Goal: Task Accomplishment & Management: Manage account settings

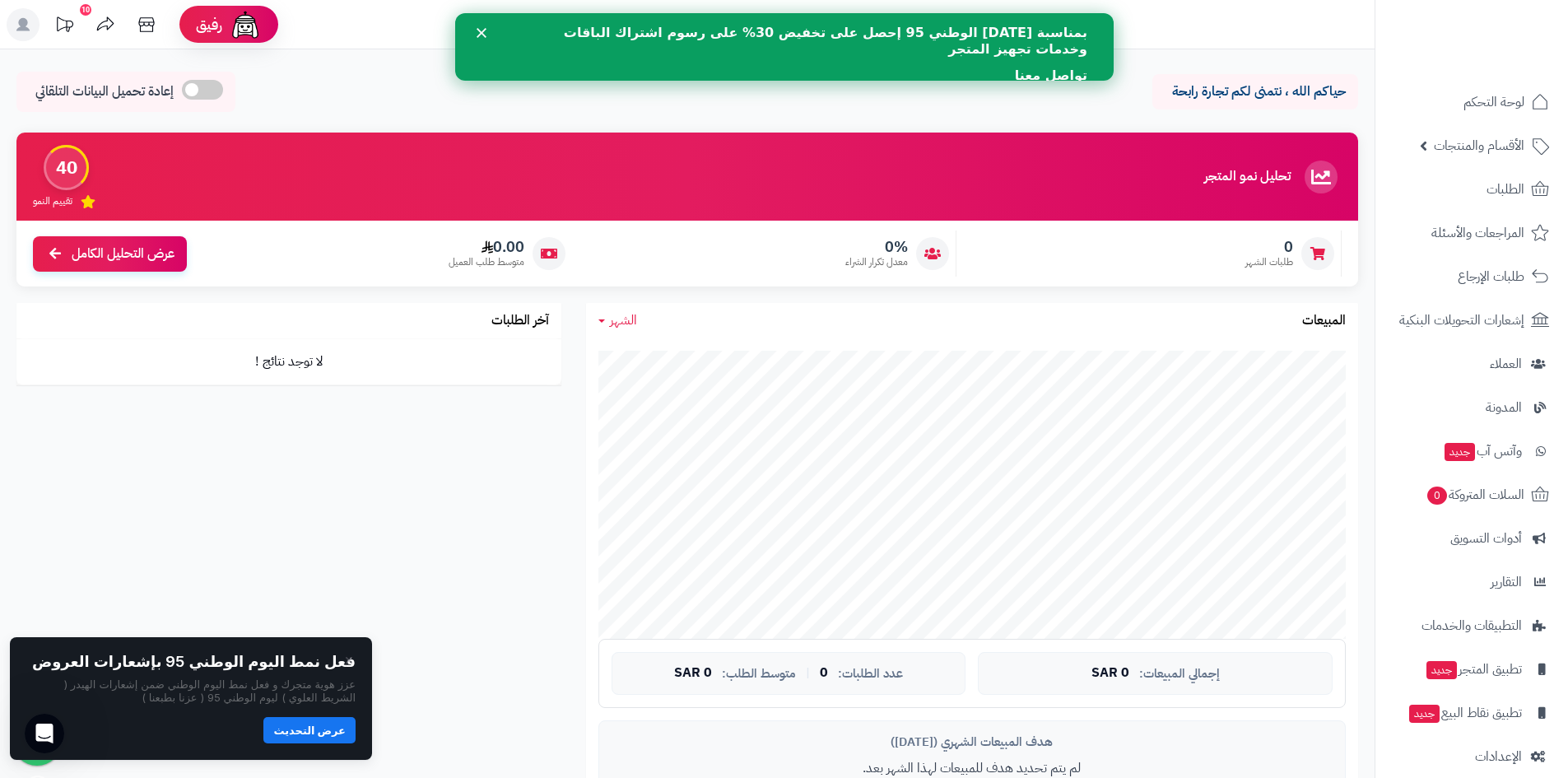
click at [1046, 67] on link "تواصل معنا" at bounding box center [1050, 77] width 73 height 18
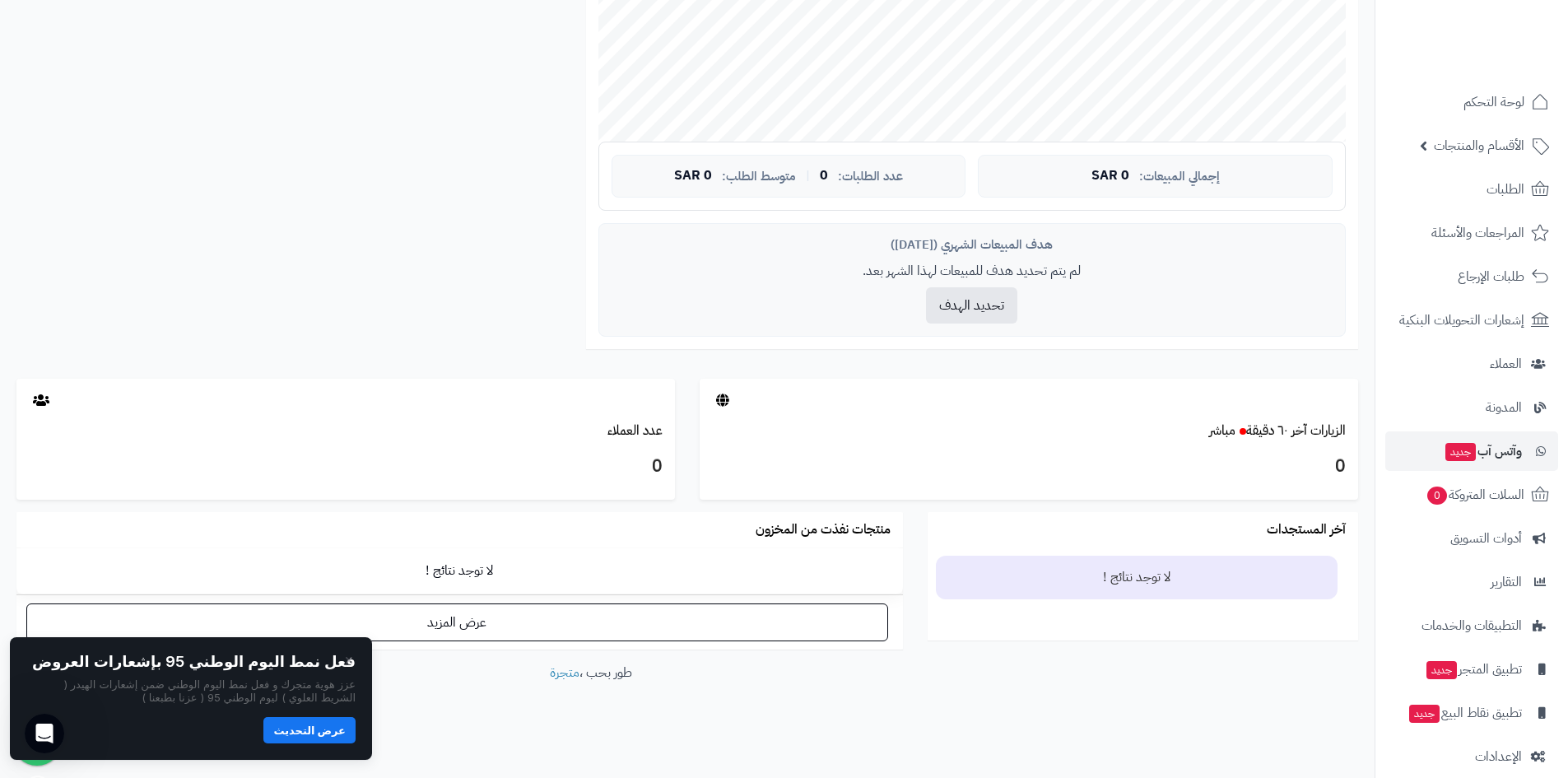
scroll to position [498, 0]
click at [1503, 760] on span "الإعدادات" at bounding box center [1498, 756] width 47 height 23
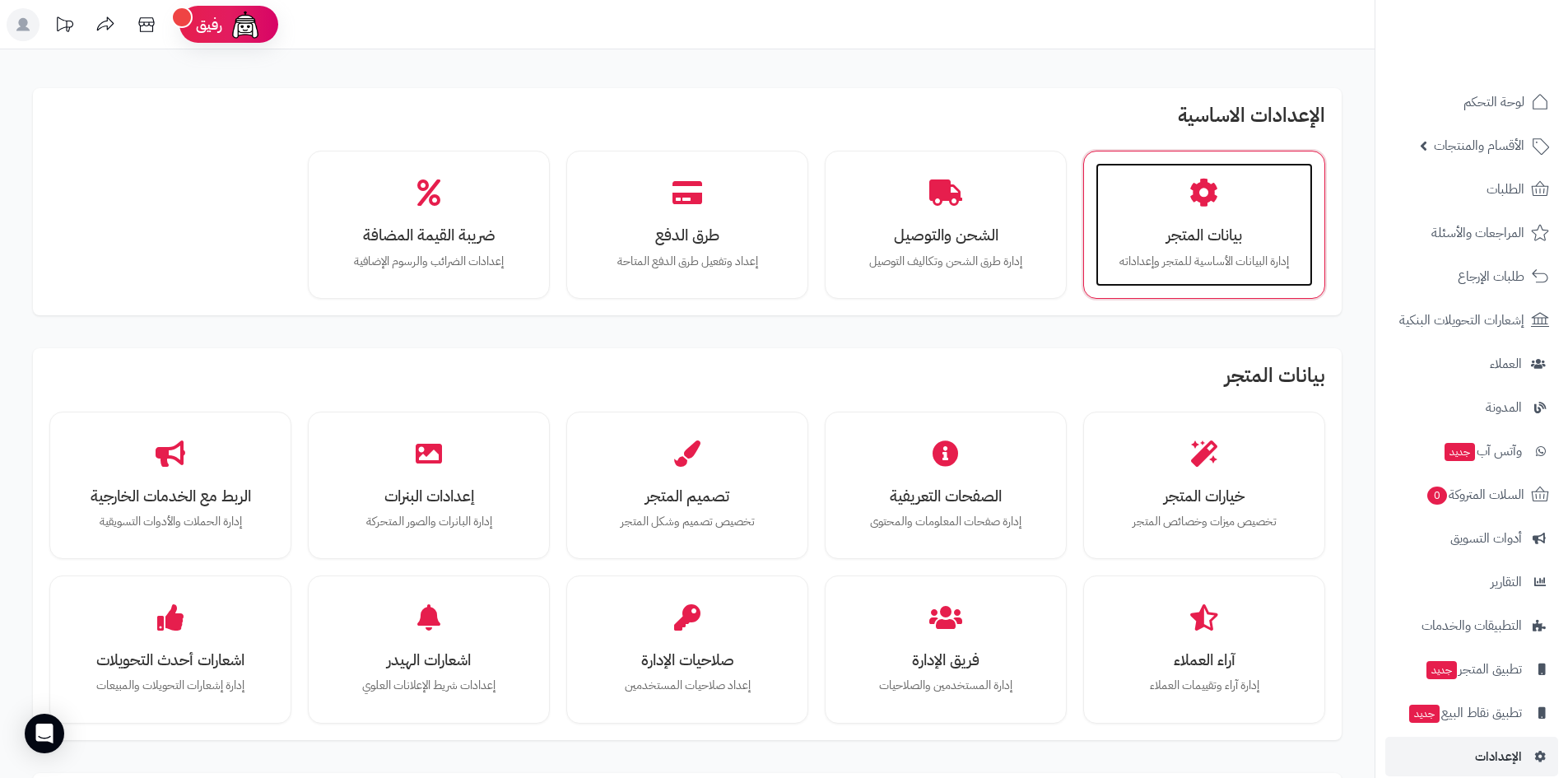
click at [1193, 204] on icon at bounding box center [1203, 193] width 29 height 29
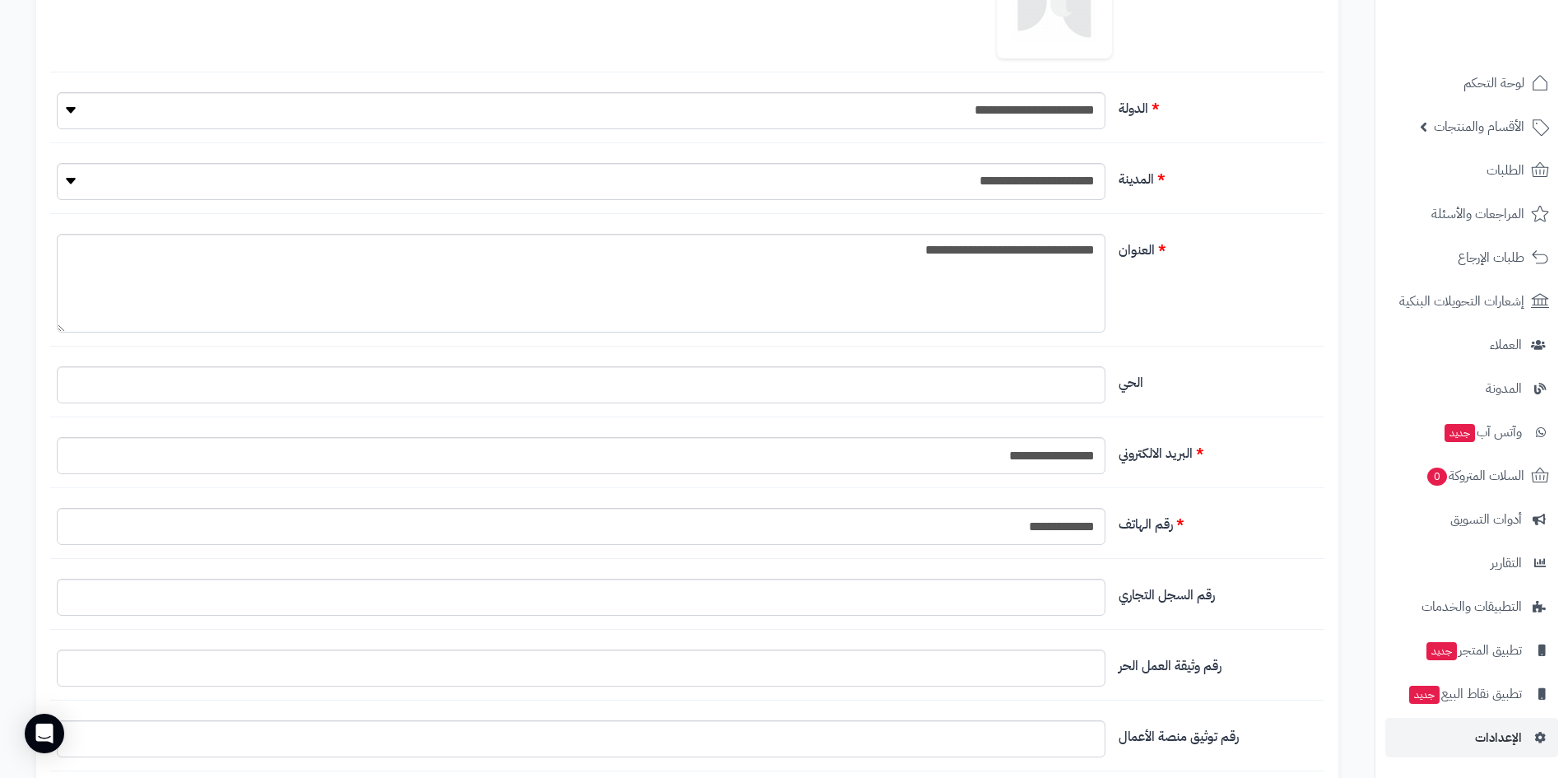
scroll to position [659, 0]
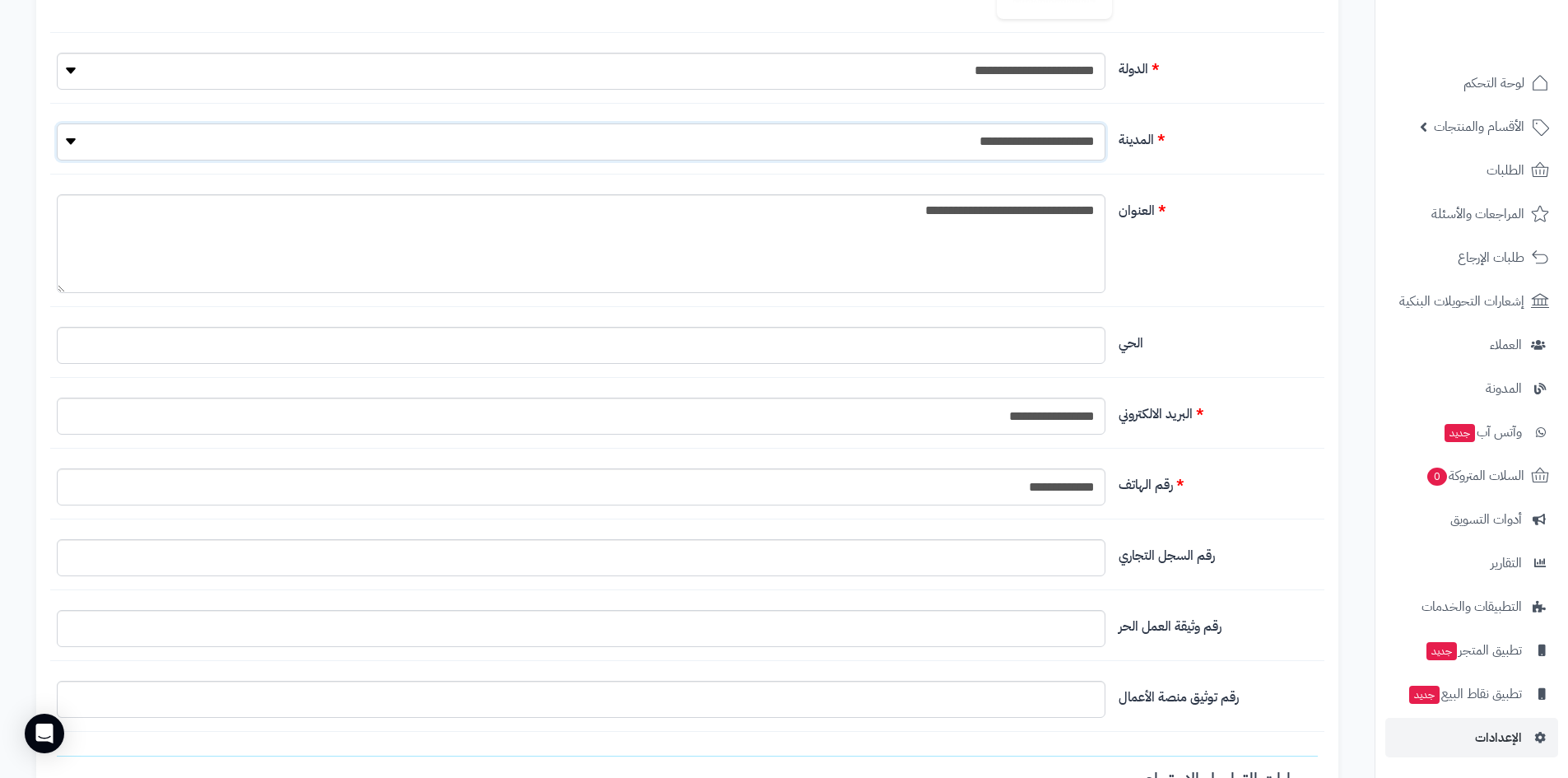
click at [1045, 139] on select "**********" at bounding box center [581, 142] width 1049 height 37
click at [1231, 141] on label "المدينة" at bounding box center [1218, 137] width 212 height 27
click at [1105, 141] on select "**********" at bounding box center [581, 142] width 1049 height 37
click at [1010, 235] on textarea "**********" at bounding box center [581, 244] width 1049 height 99
click at [1046, 335] on input "البريد الالكتروني" at bounding box center [581, 345] width 1049 height 37
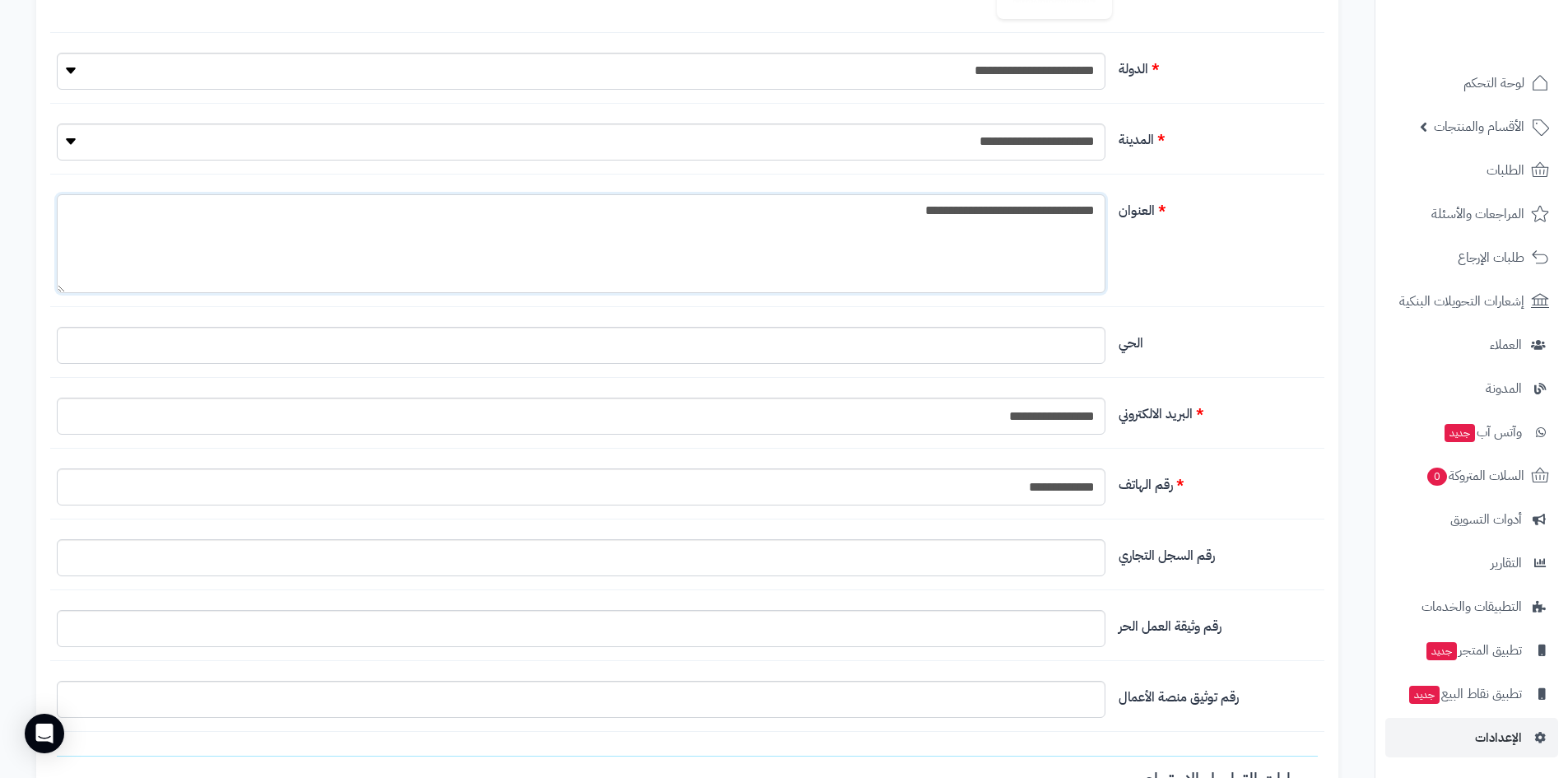
click at [1276, 304] on div "**********" at bounding box center [686, 251] width 1274 height 113
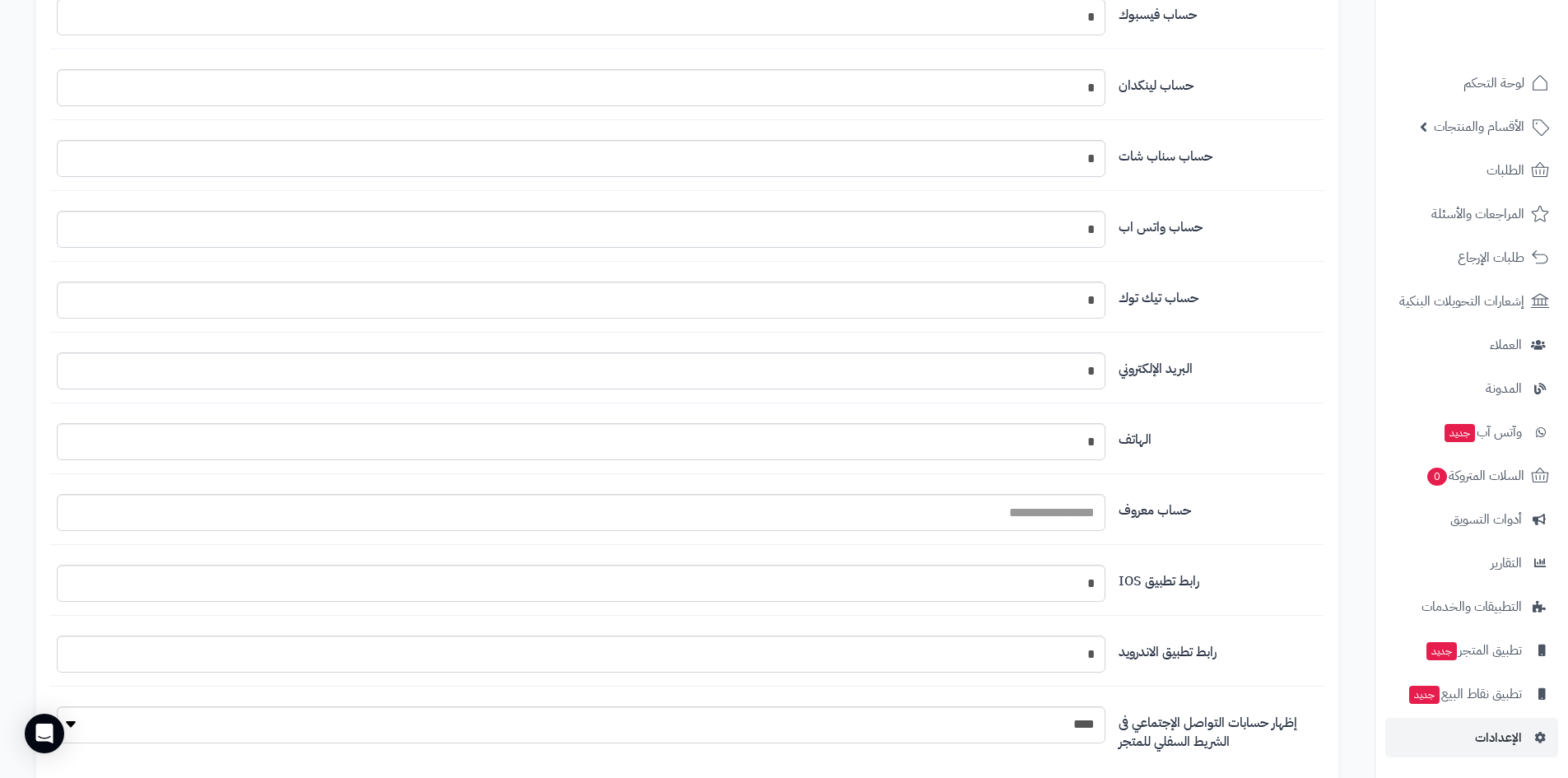
scroll to position [1766, 0]
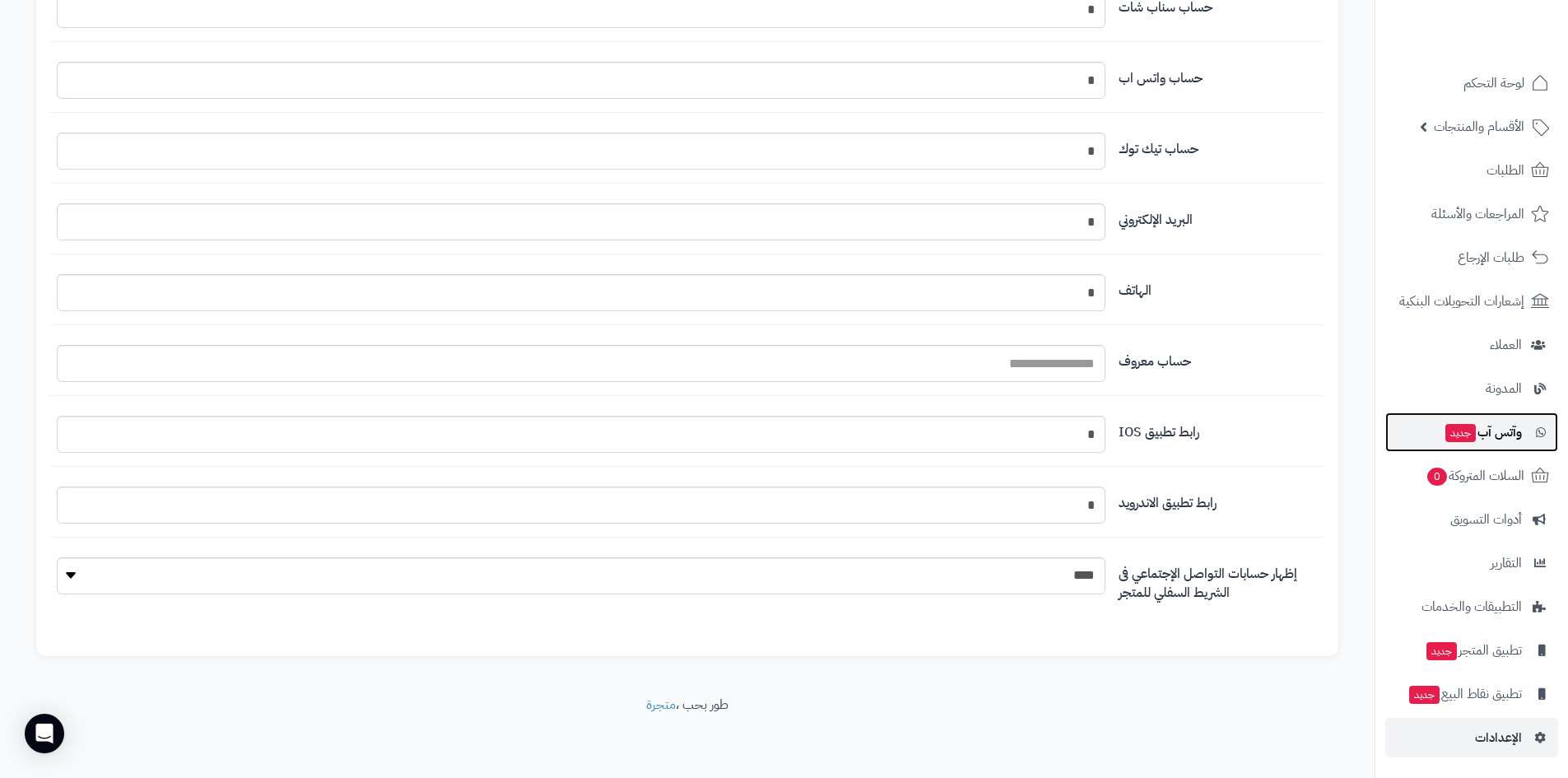
click at [1496, 436] on span "وآتس آب جديد" at bounding box center [1482, 432] width 78 height 23
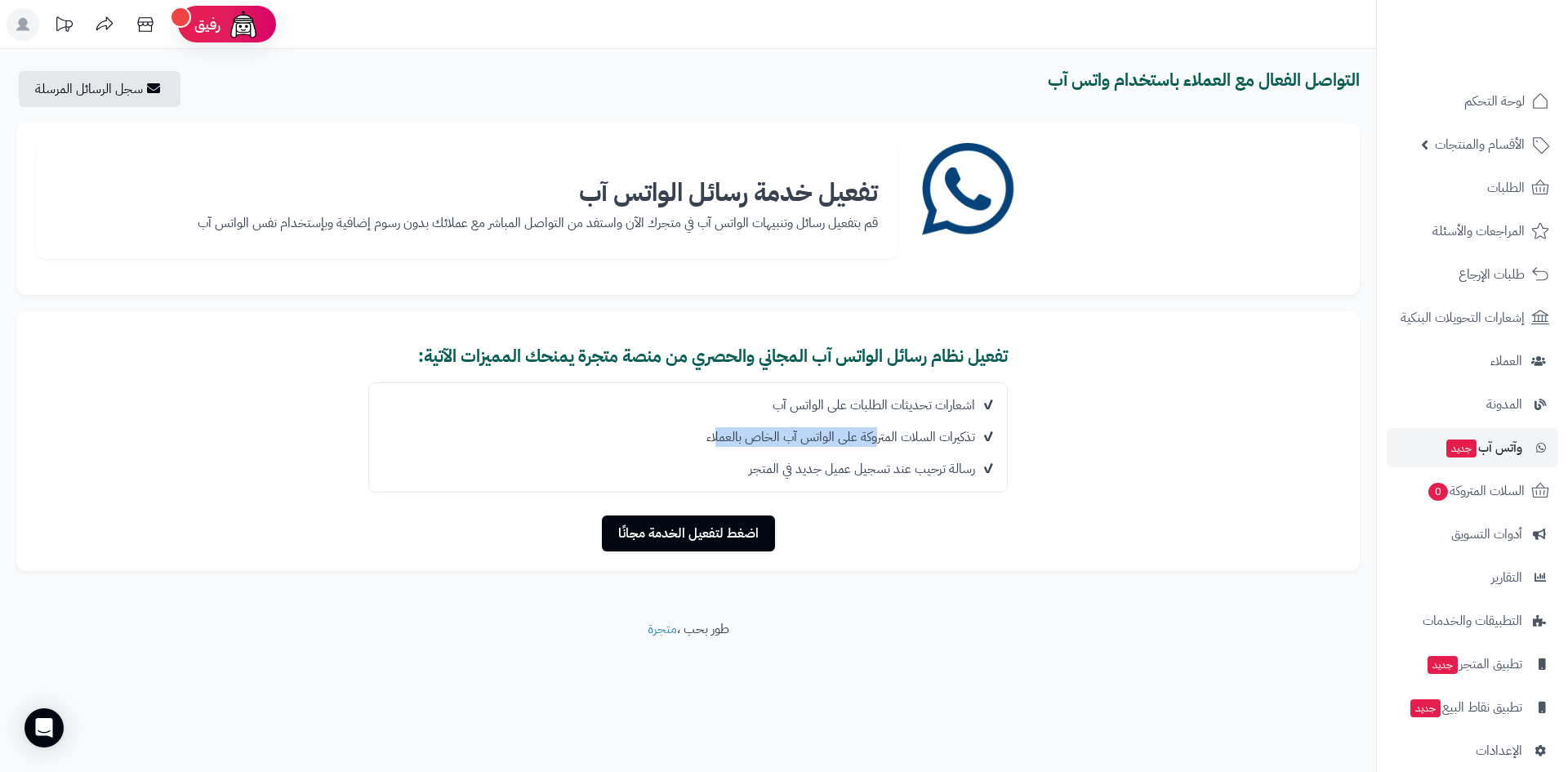
drag, startPoint x: 715, startPoint y: 435, endPoint x: 877, endPoint y: 446, distance: 162.4
click at [877, 446] on li "تذكيرات السلات المتروكة على الواتس آب الخاص بالعملاء" at bounding box center [682, 437] width 626 height 32
drag, startPoint x: 944, startPoint y: 468, endPoint x: 796, endPoint y: 482, distance: 148.7
click at [796, 482] on li "رسالة ترحيب عند تسجيل عميل جديد في المتجر" at bounding box center [682, 469] width 626 height 32
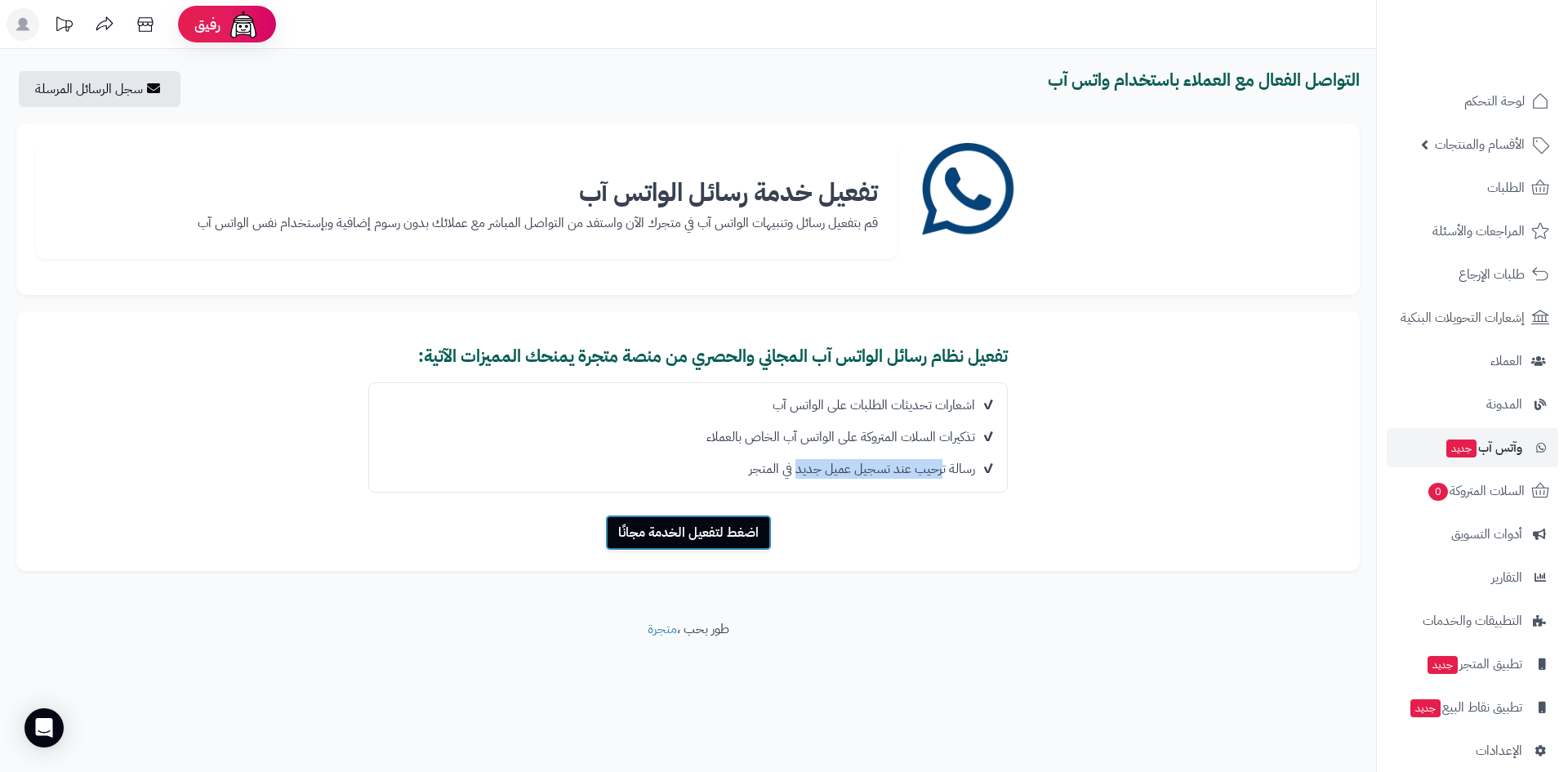
click at [709, 533] on button "اضغط لتفعيل الخدمة مجانًا" at bounding box center [688, 532] width 167 height 36
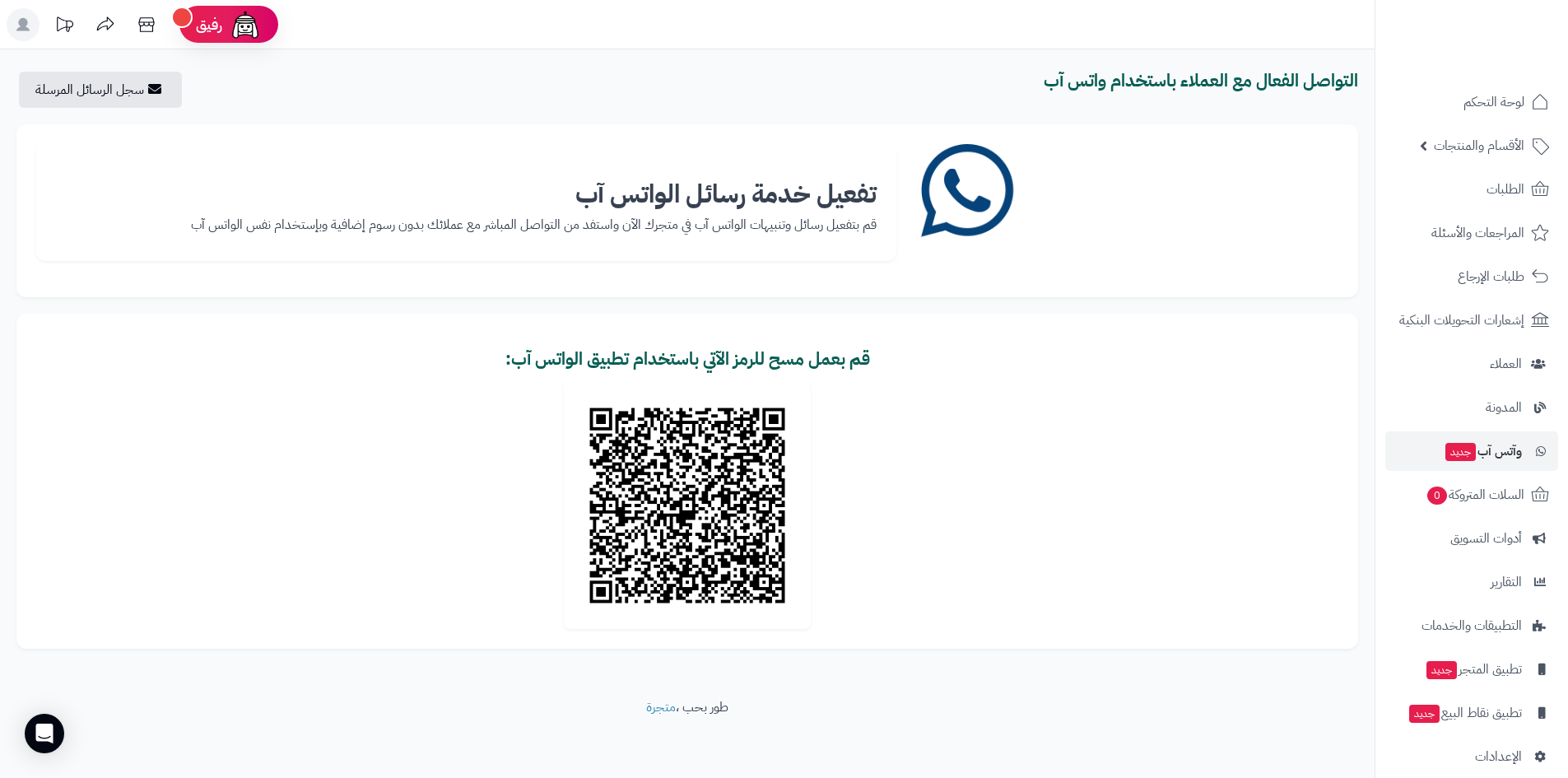
scroll to position [3, 0]
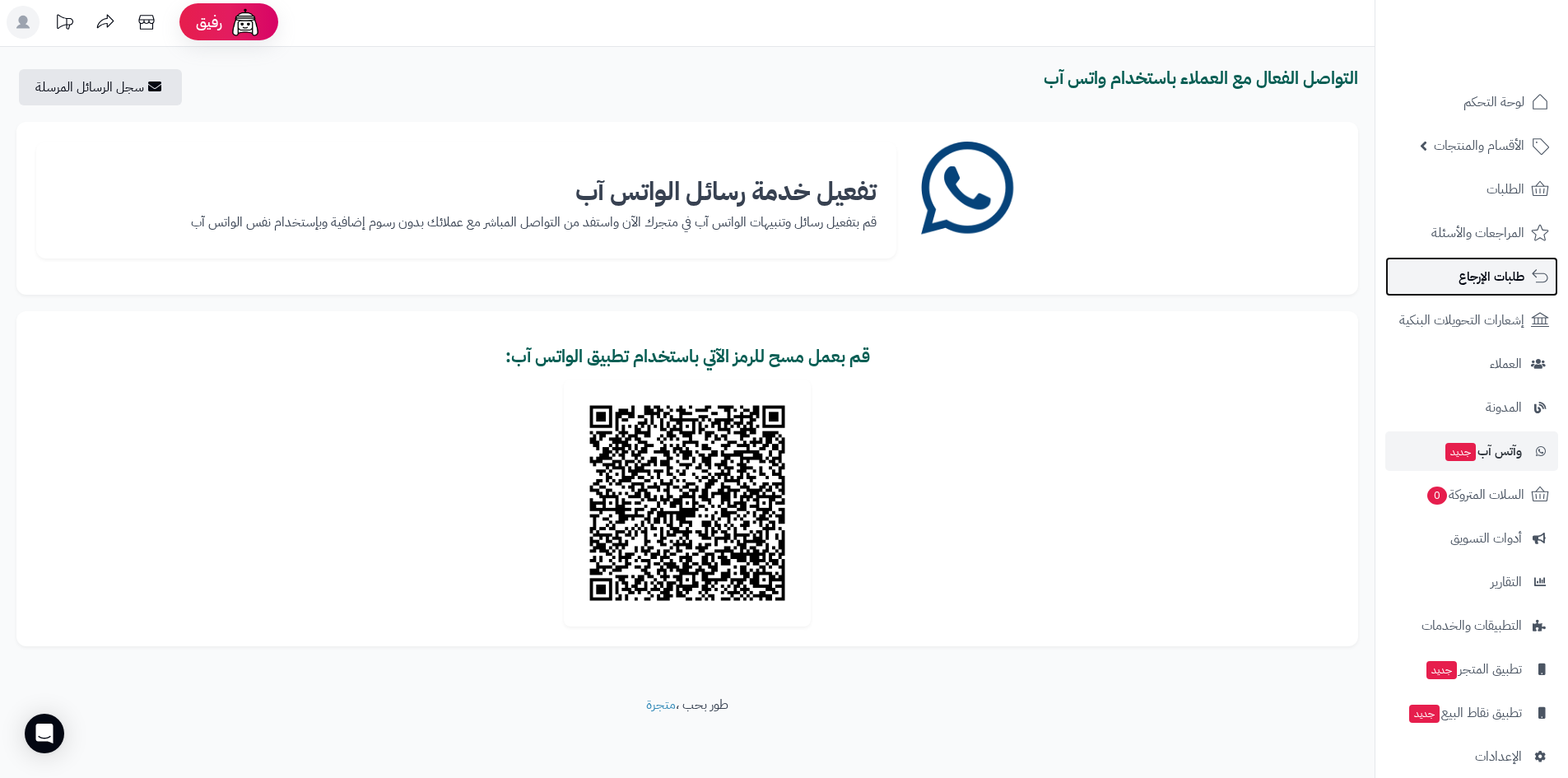
click at [1500, 275] on span "طلبات الإرجاع" at bounding box center [1491, 276] width 65 height 23
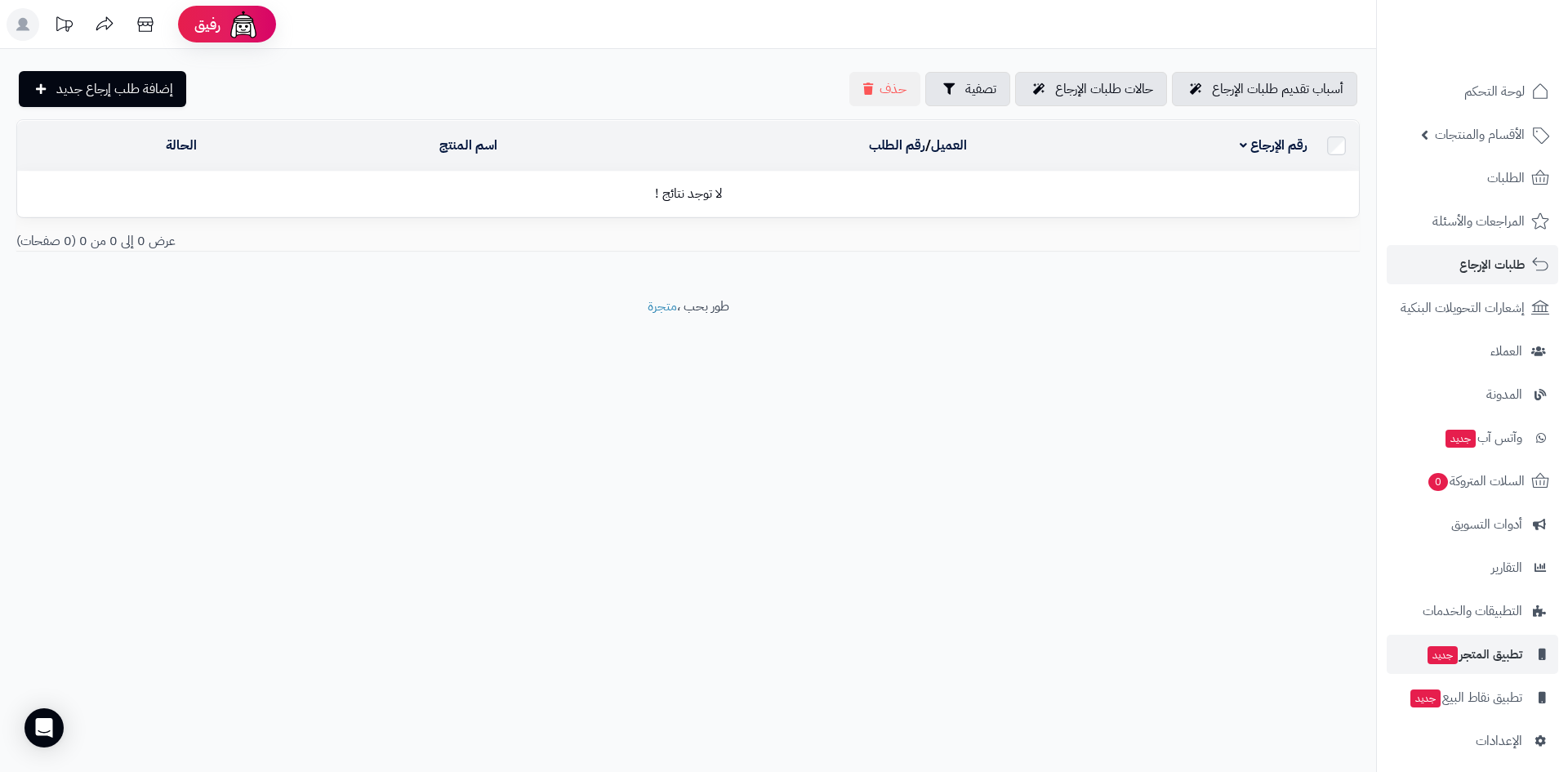
scroll to position [19, 0]
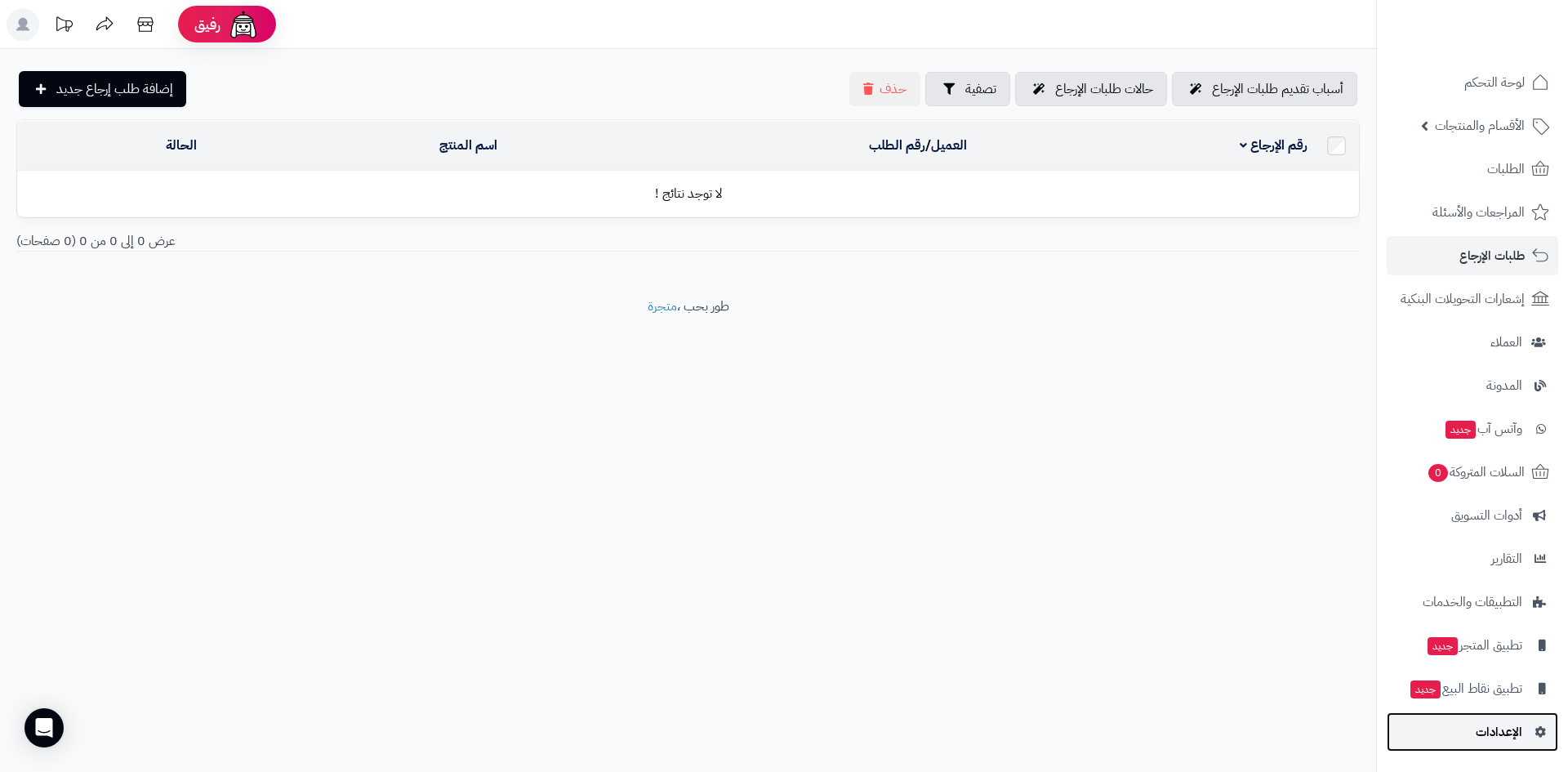
click at [1498, 723] on span "الإعدادات" at bounding box center [1498, 732] width 47 height 23
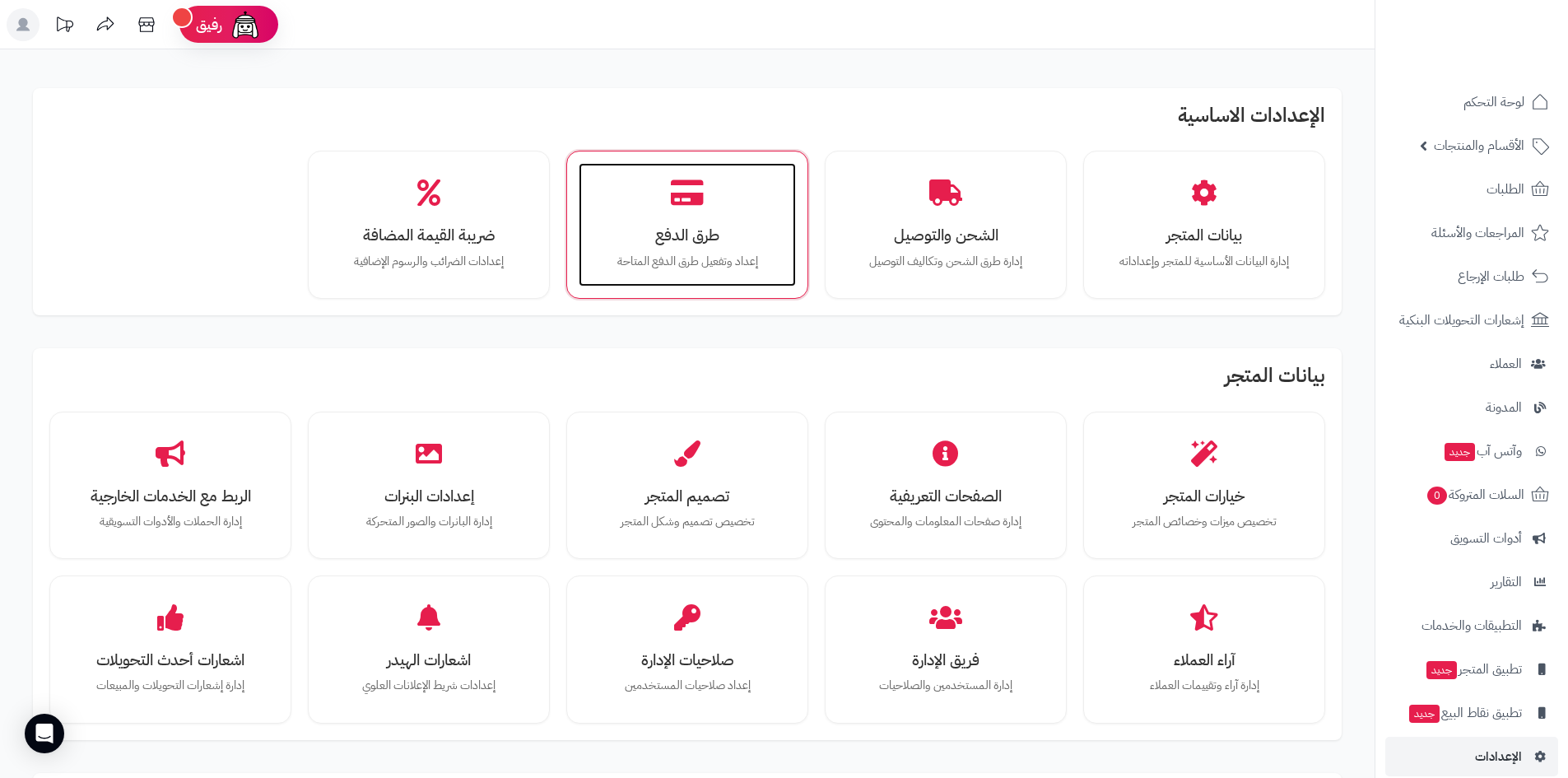
click at [674, 228] on h3 "طرق الدفع" at bounding box center [687, 234] width 184 height 18
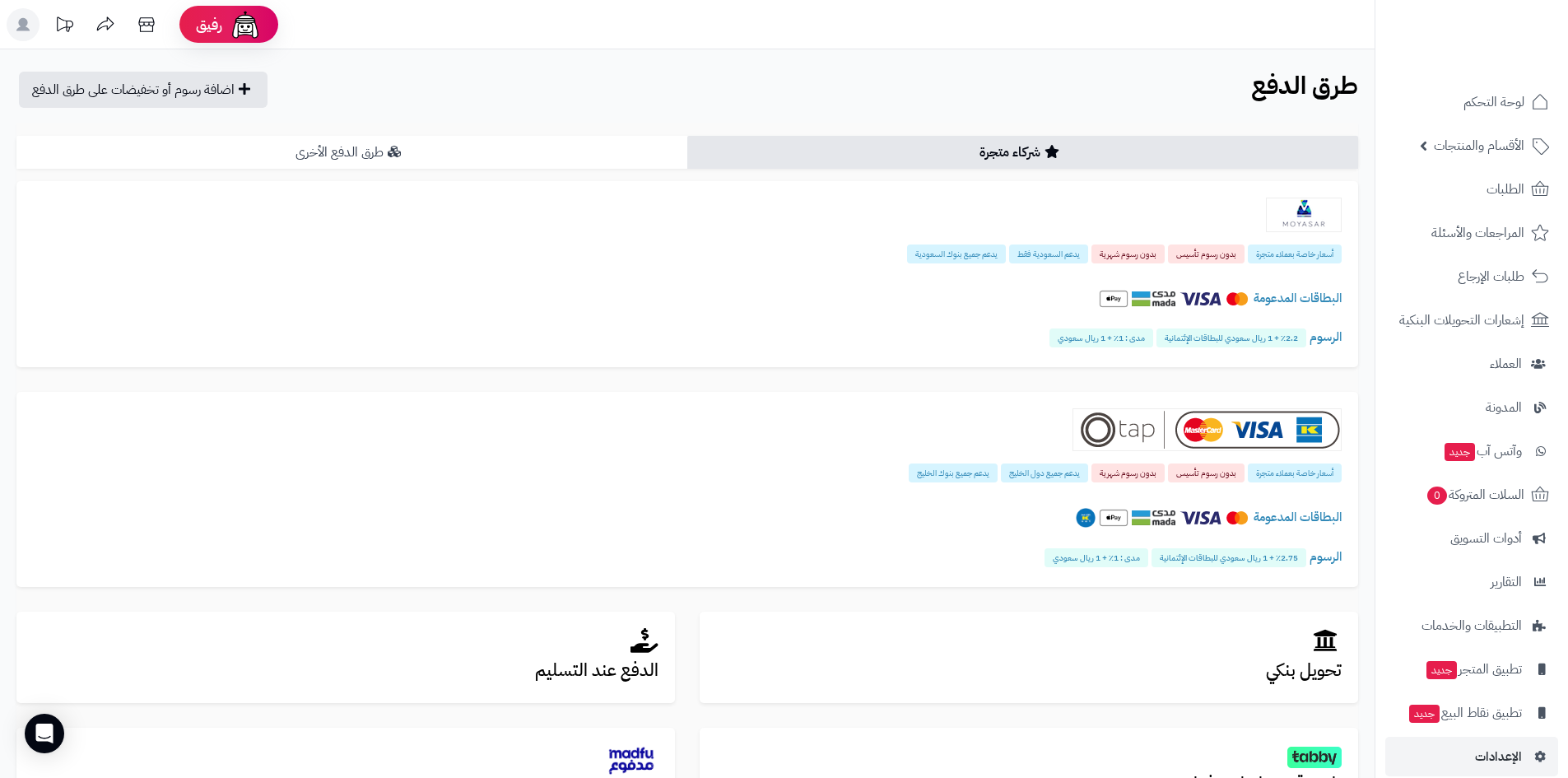
click at [455, 149] on link "طرق الدفع الأخرى" at bounding box center [351, 152] width 671 height 33
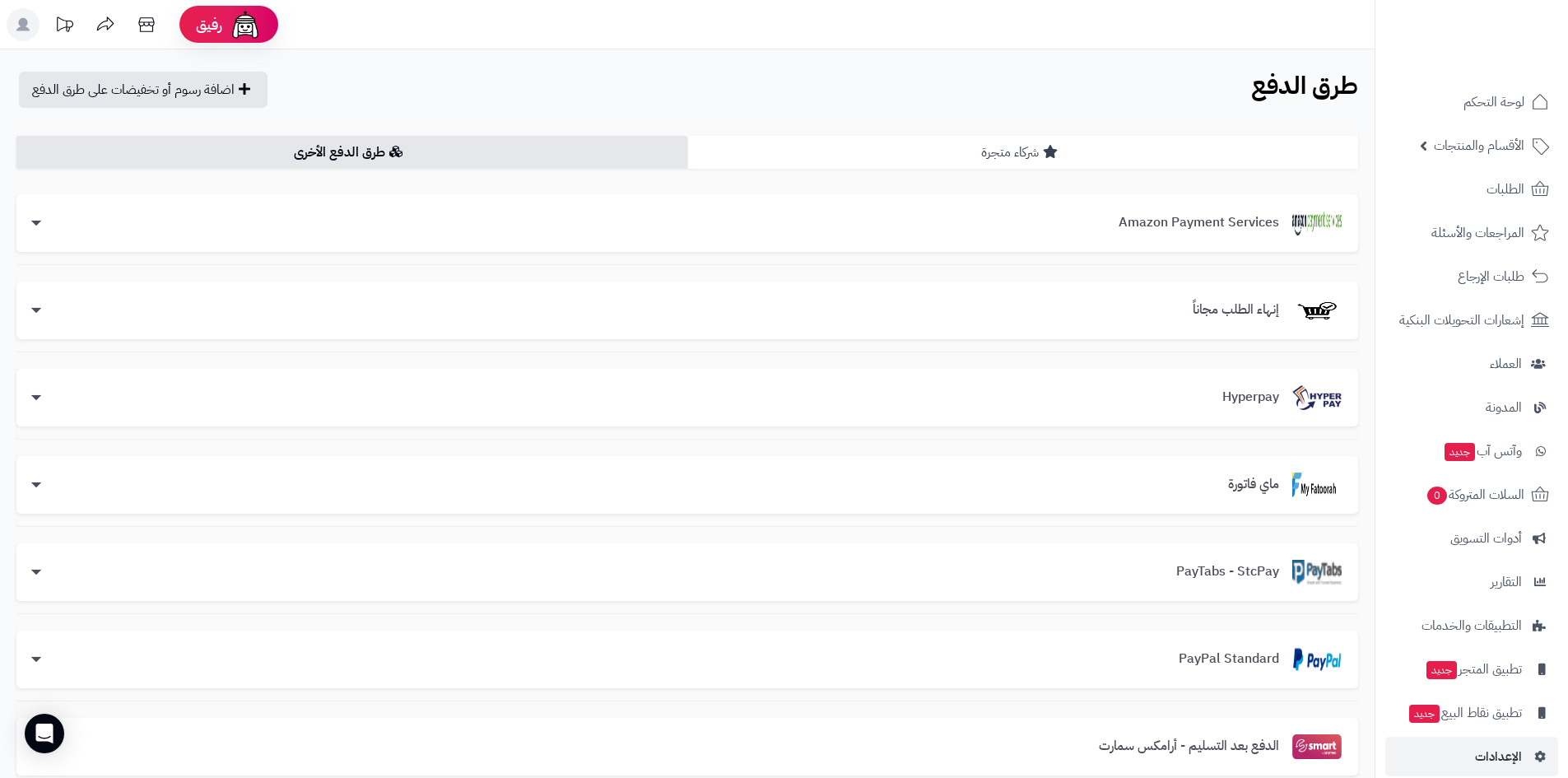
click at [998, 150] on link "شركاء متجرة" at bounding box center [1022, 152] width 671 height 33
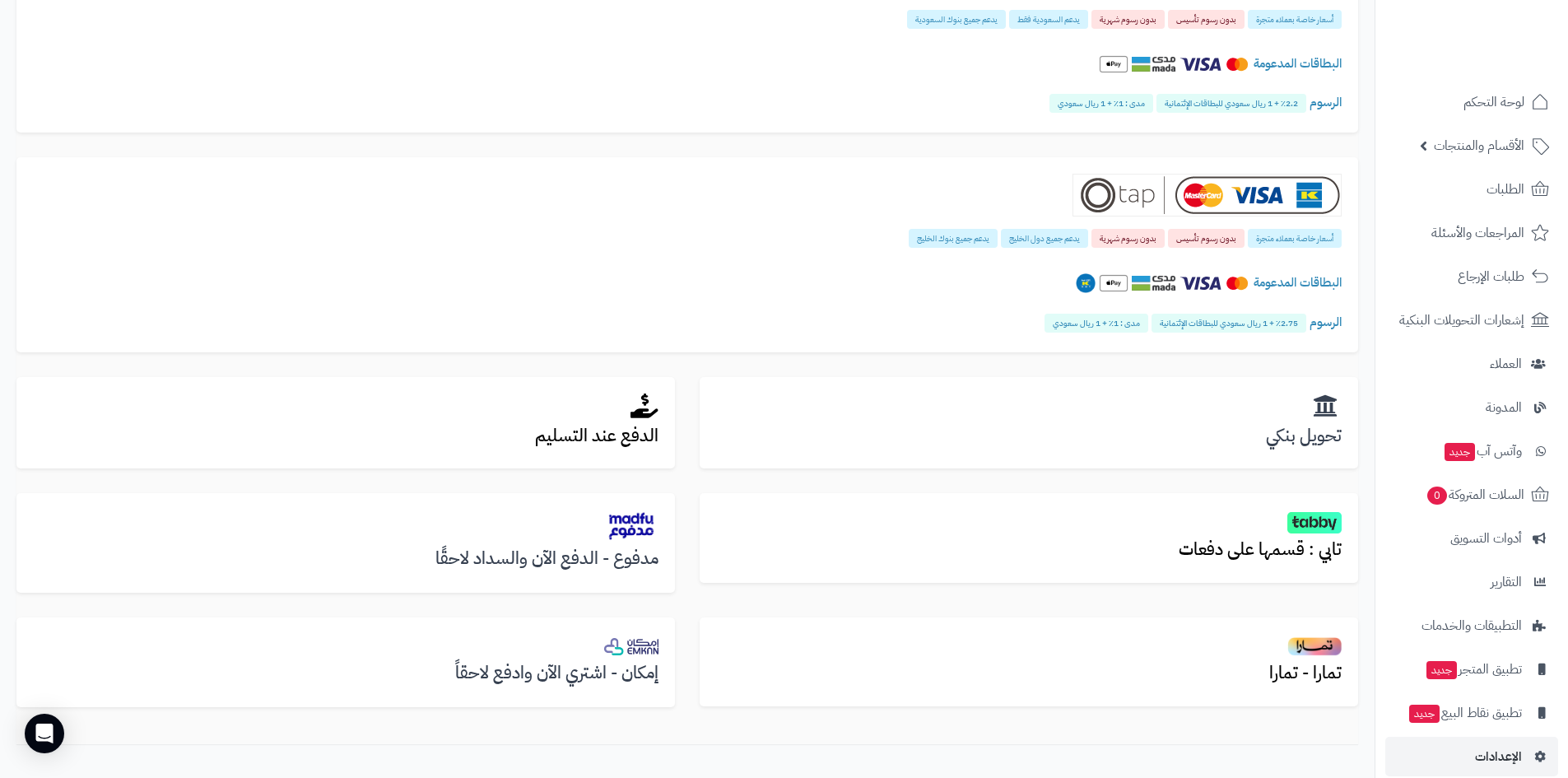
scroll to position [247, 0]
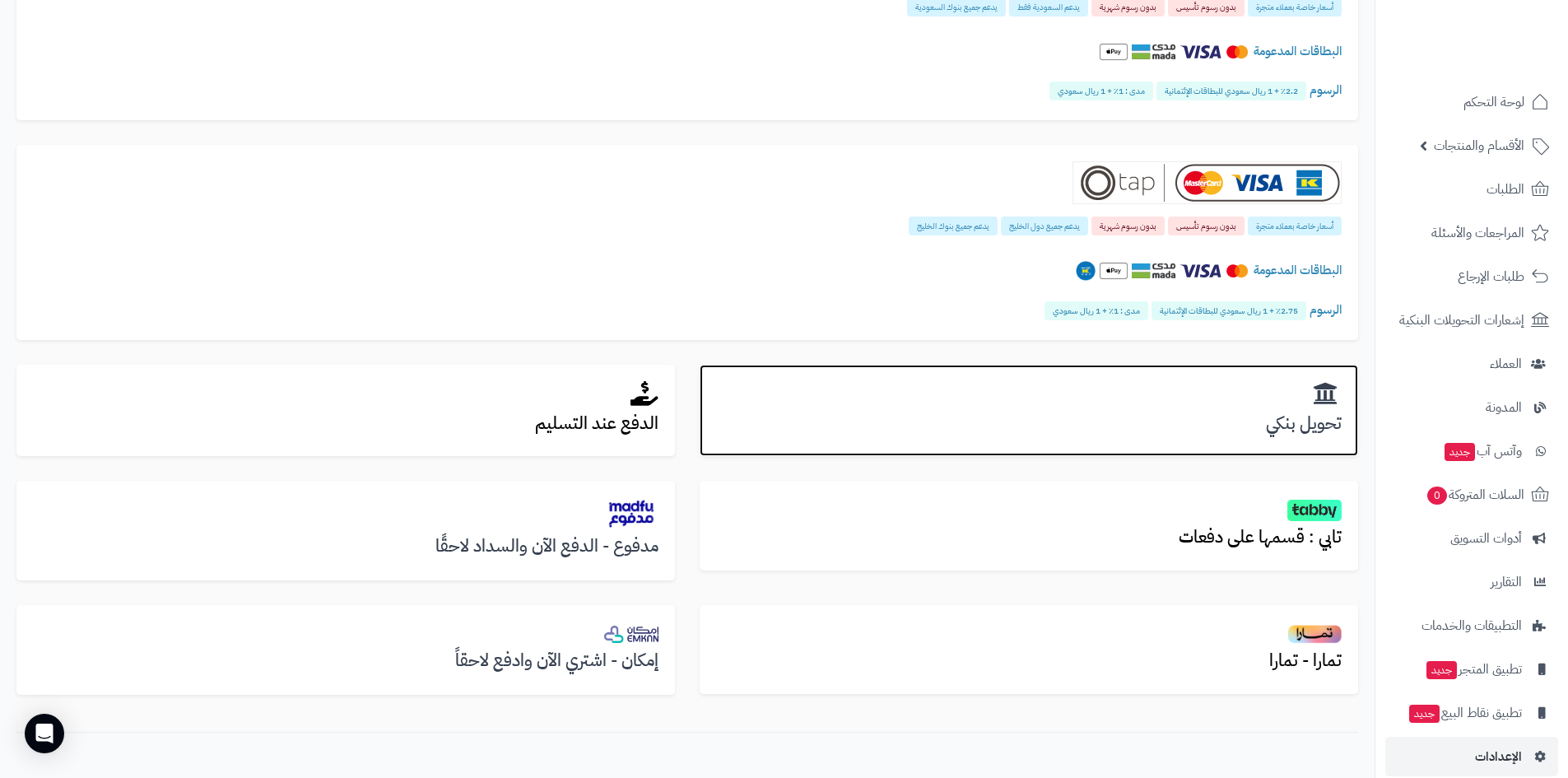
click at [1185, 410] on div "تحويل بنكي" at bounding box center [1028, 411] width 659 height 92
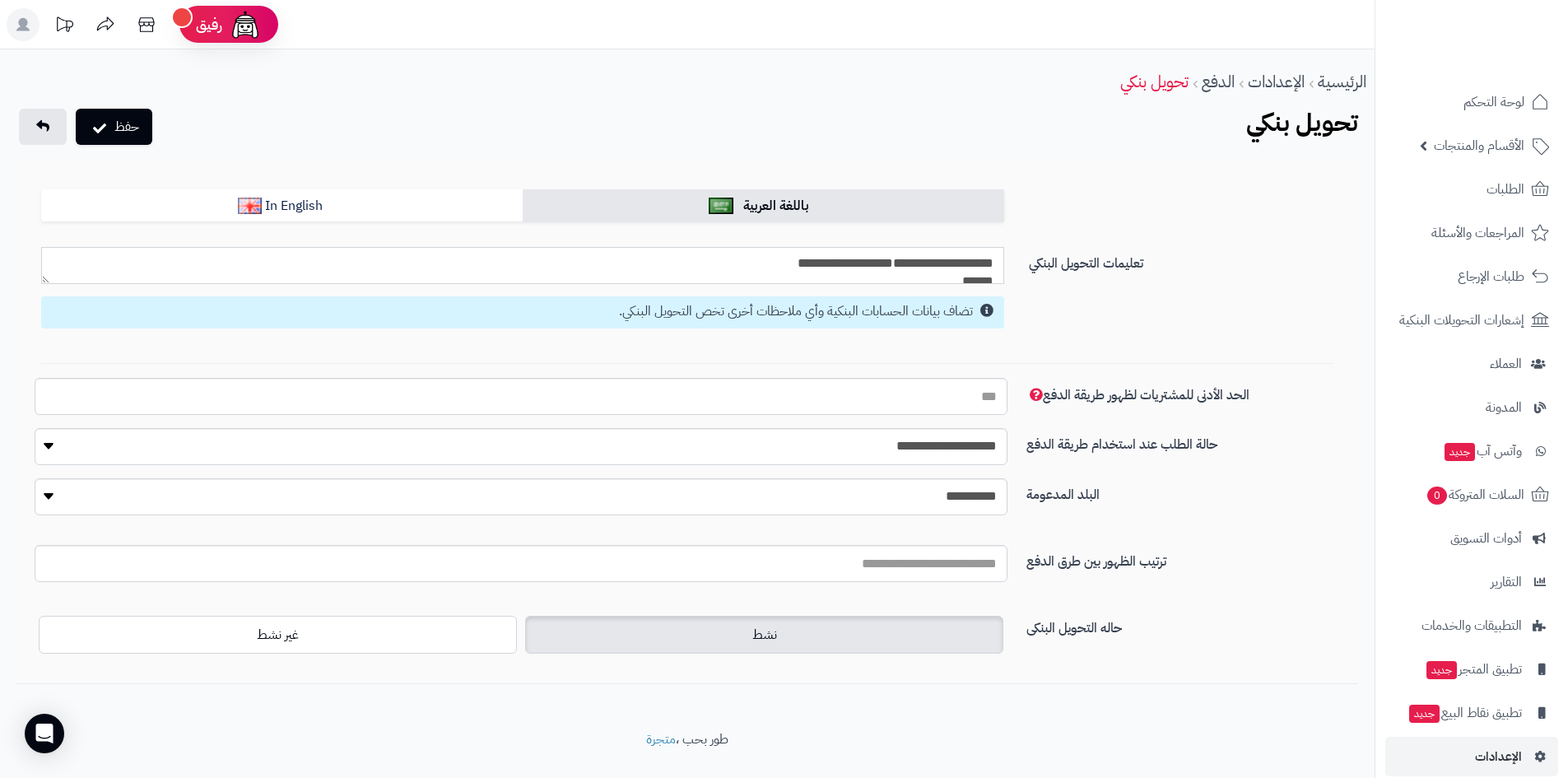
click at [823, 264] on textarea "**********" at bounding box center [523, 266] width 963 height 37
click at [938, 493] on select "**********" at bounding box center [520, 497] width 973 height 37
click at [1160, 509] on div "**********" at bounding box center [687, 503] width 1330 height 50
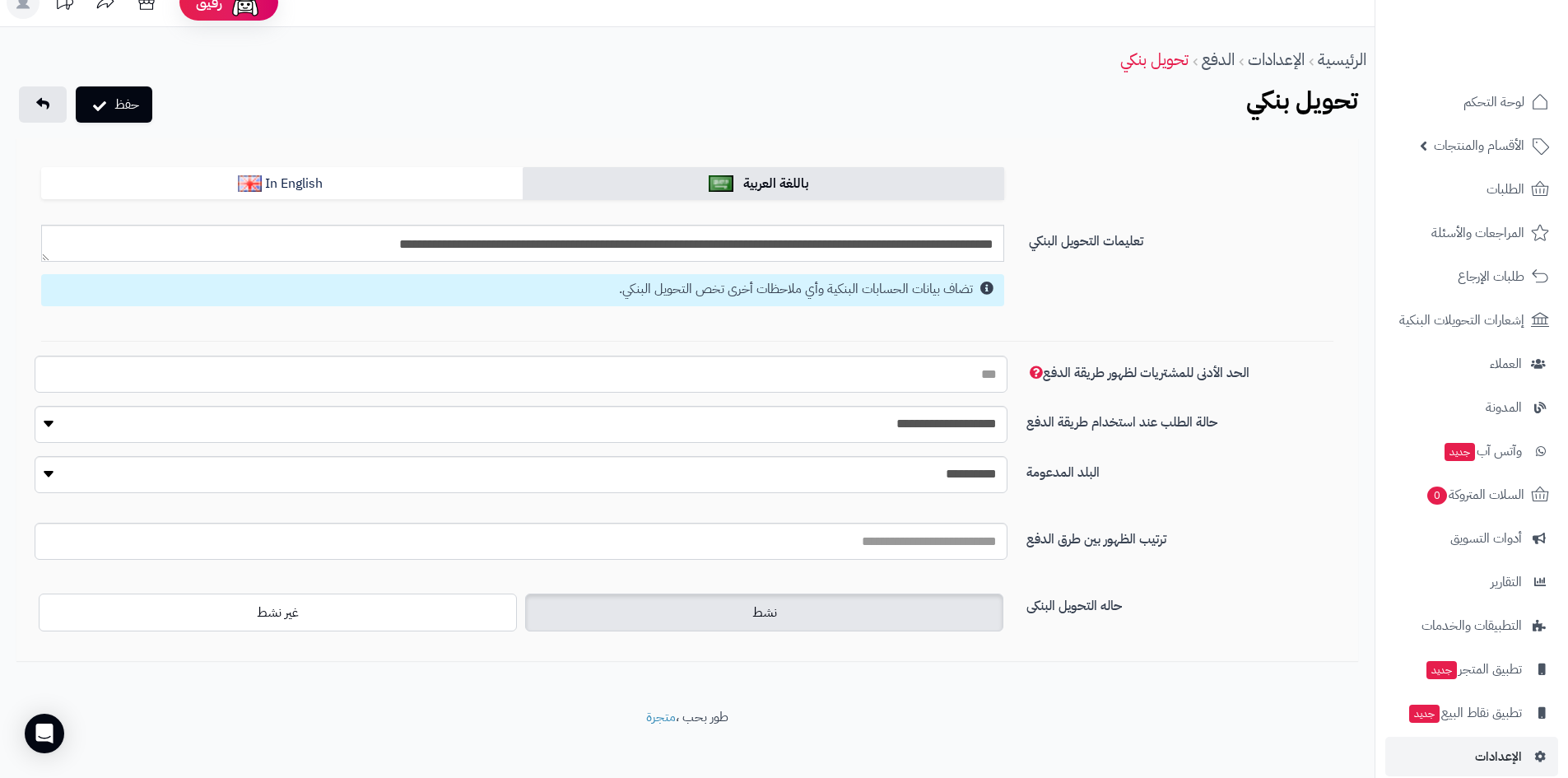
scroll to position [34, 0]
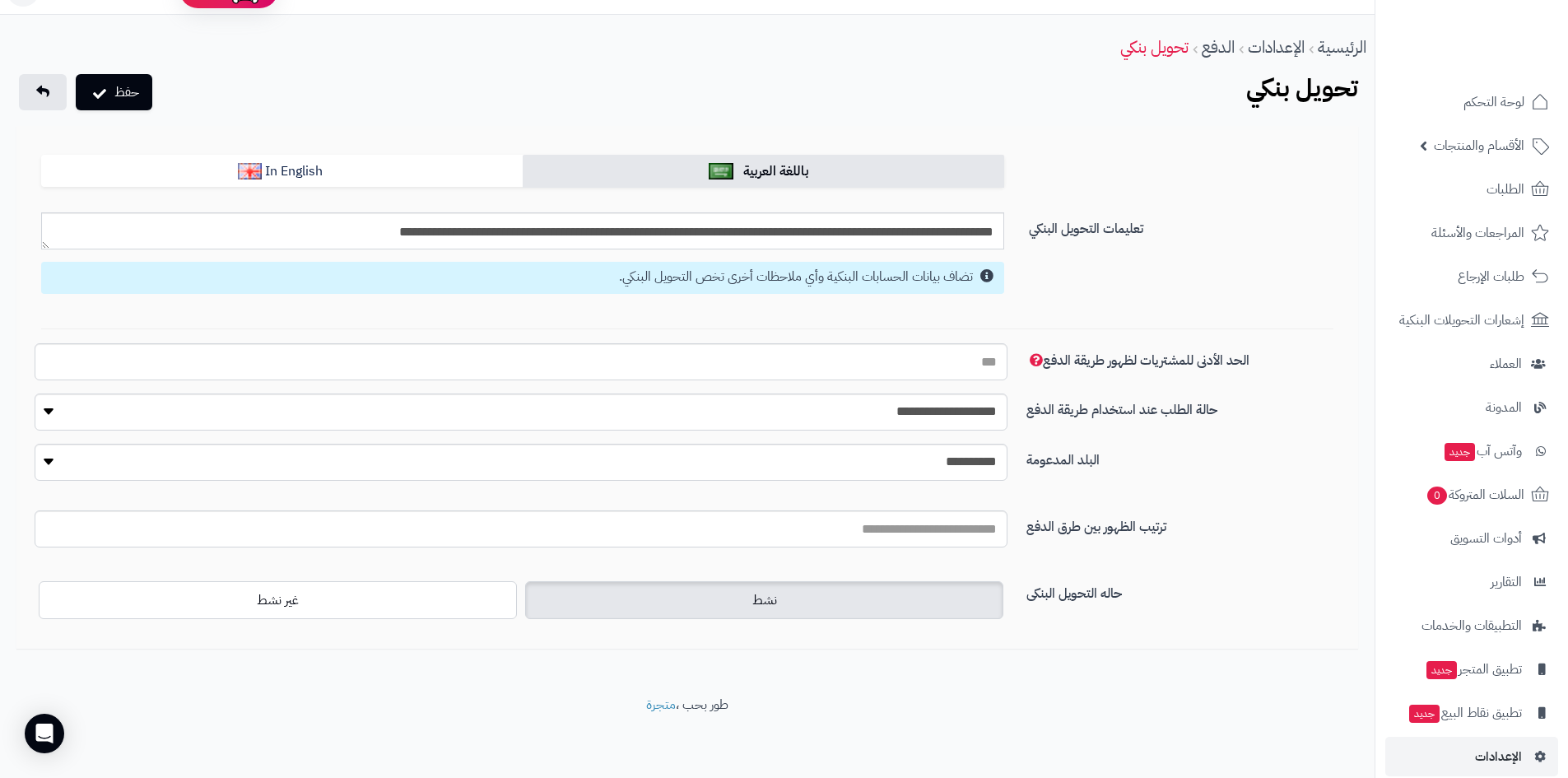
click at [783, 586] on label "نشط" at bounding box center [764, 600] width 478 height 38
click at [746, 601] on label "نشط" at bounding box center [764, 600] width 478 height 38
click at [334, 604] on label "غير نشط" at bounding box center [278, 600] width 478 height 38
click at [721, 607] on label "نشط" at bounding box center [764, 600] width 478 height 38
click at [392, 173] on link "In English" at bounding box center [282, 172] width 481 height 33
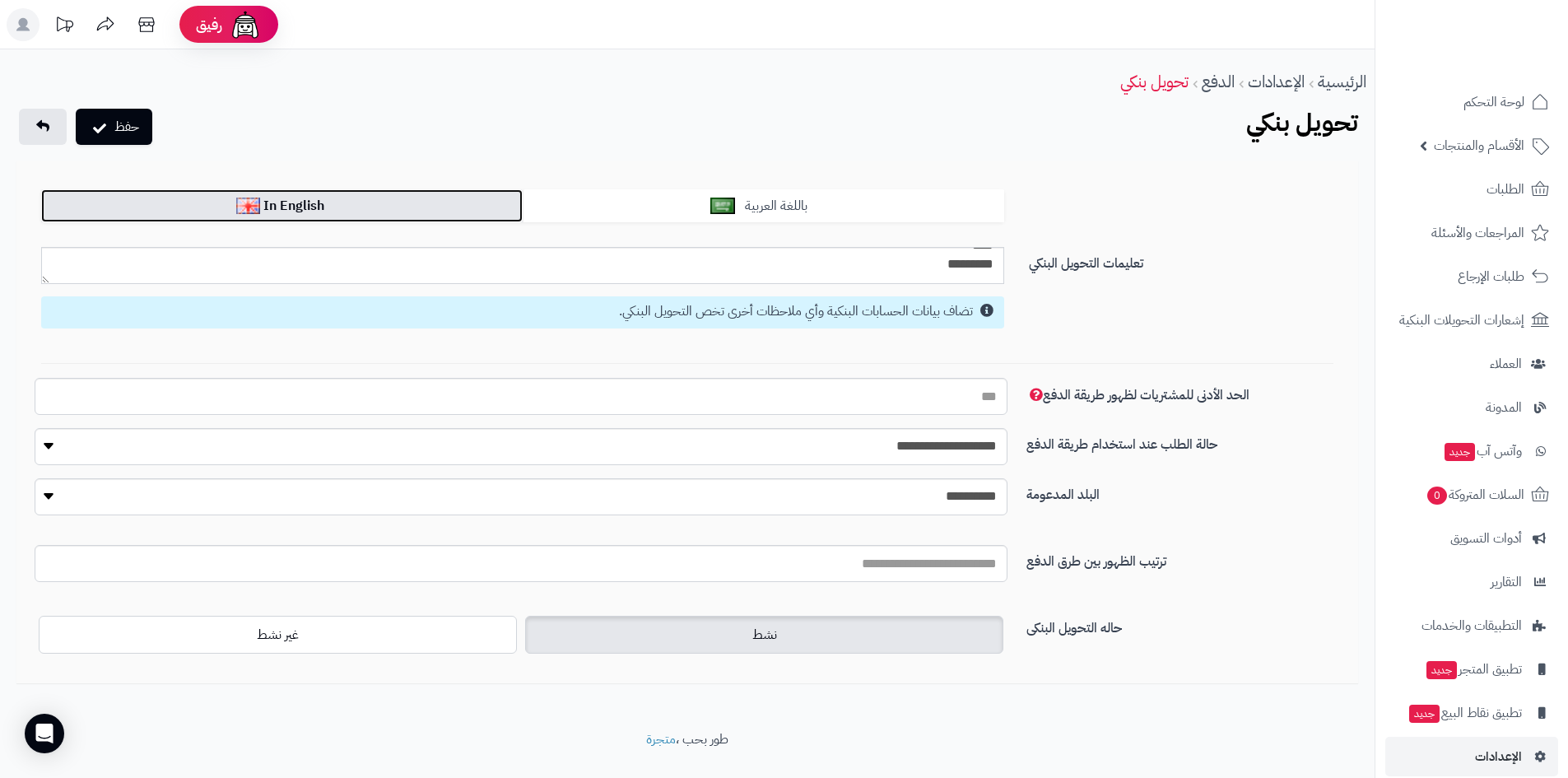
scroll to position [0, 0]
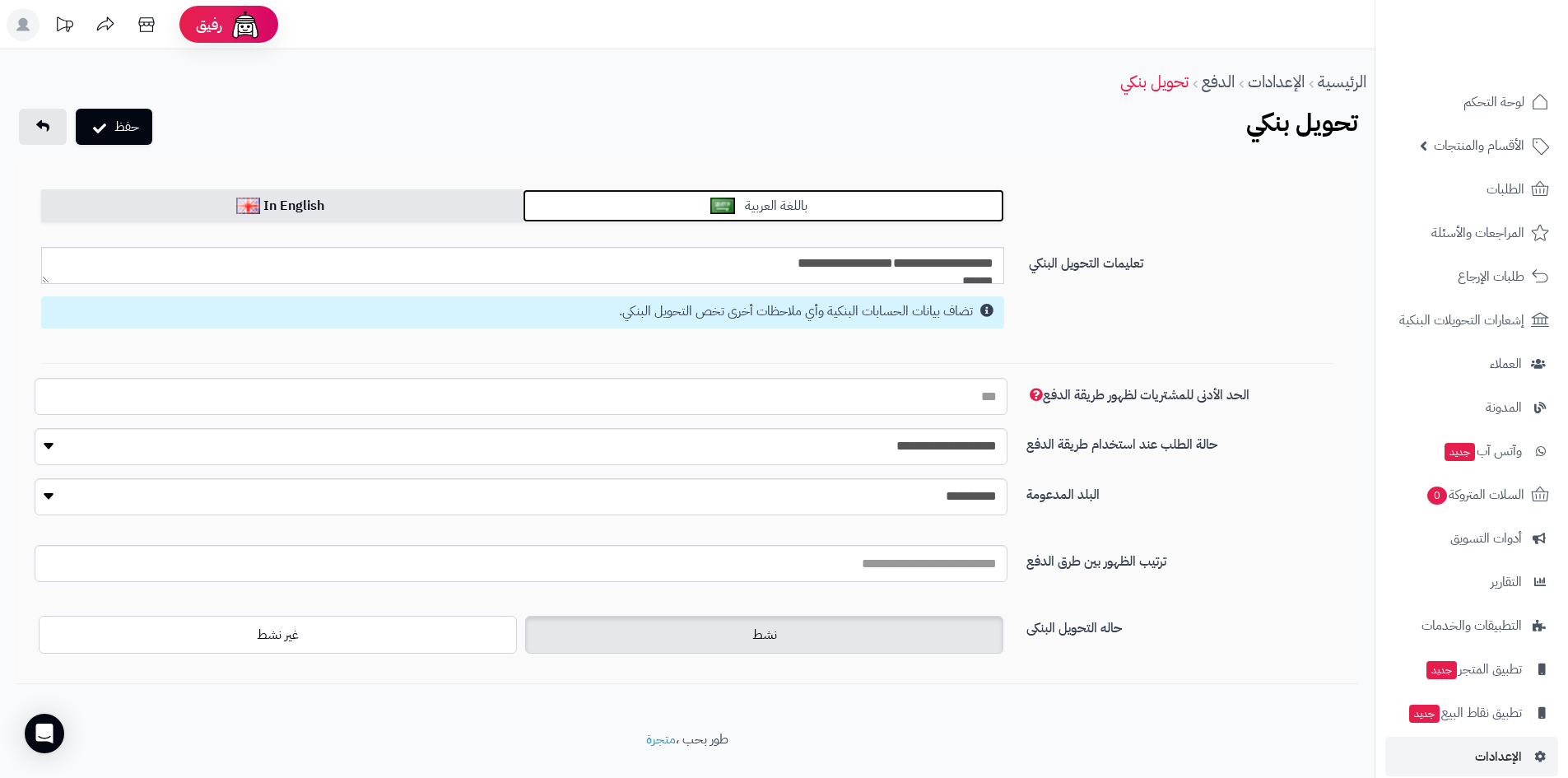
click at [742, 210] on span "باللغة العربية" at bounding box center [776, 205] width 76 height 19
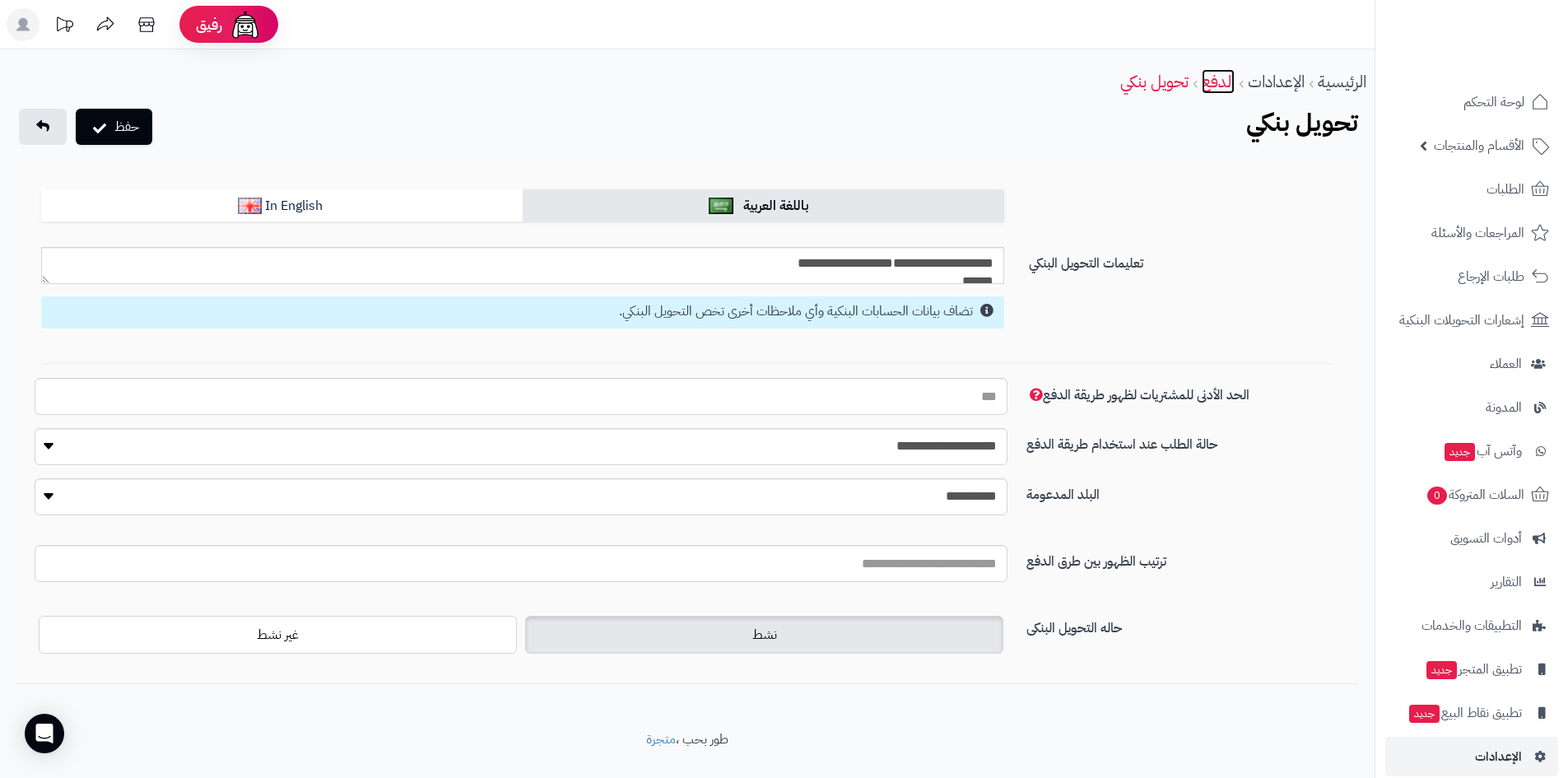
click at [1205, 81] on link "الدفع" at bounding box center [1218, 81] width 33 height 25
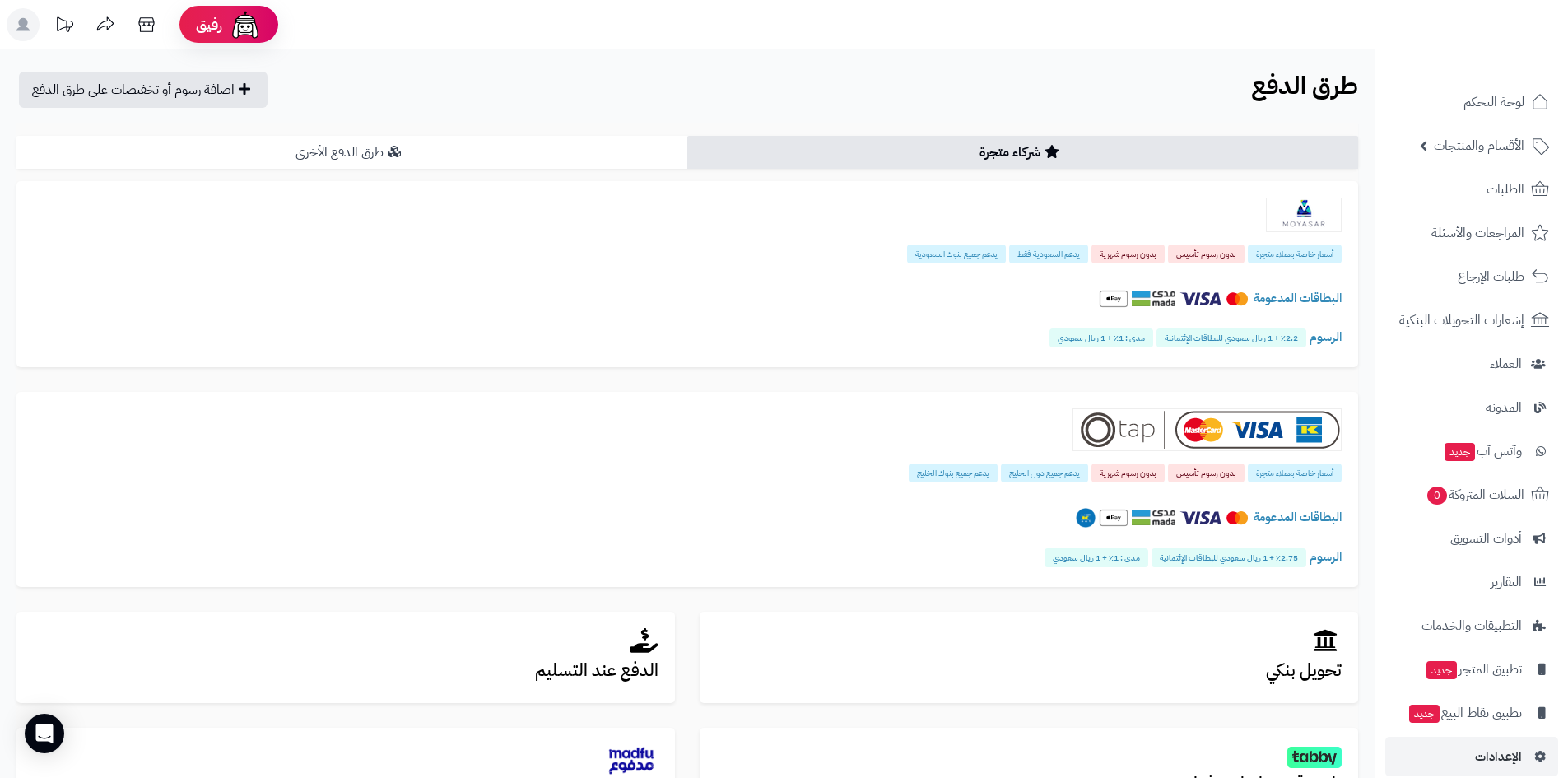
click at [331, 156] on link "طرق الدفع الأخرى" at bounding box center [351, 152] width 671 height 33
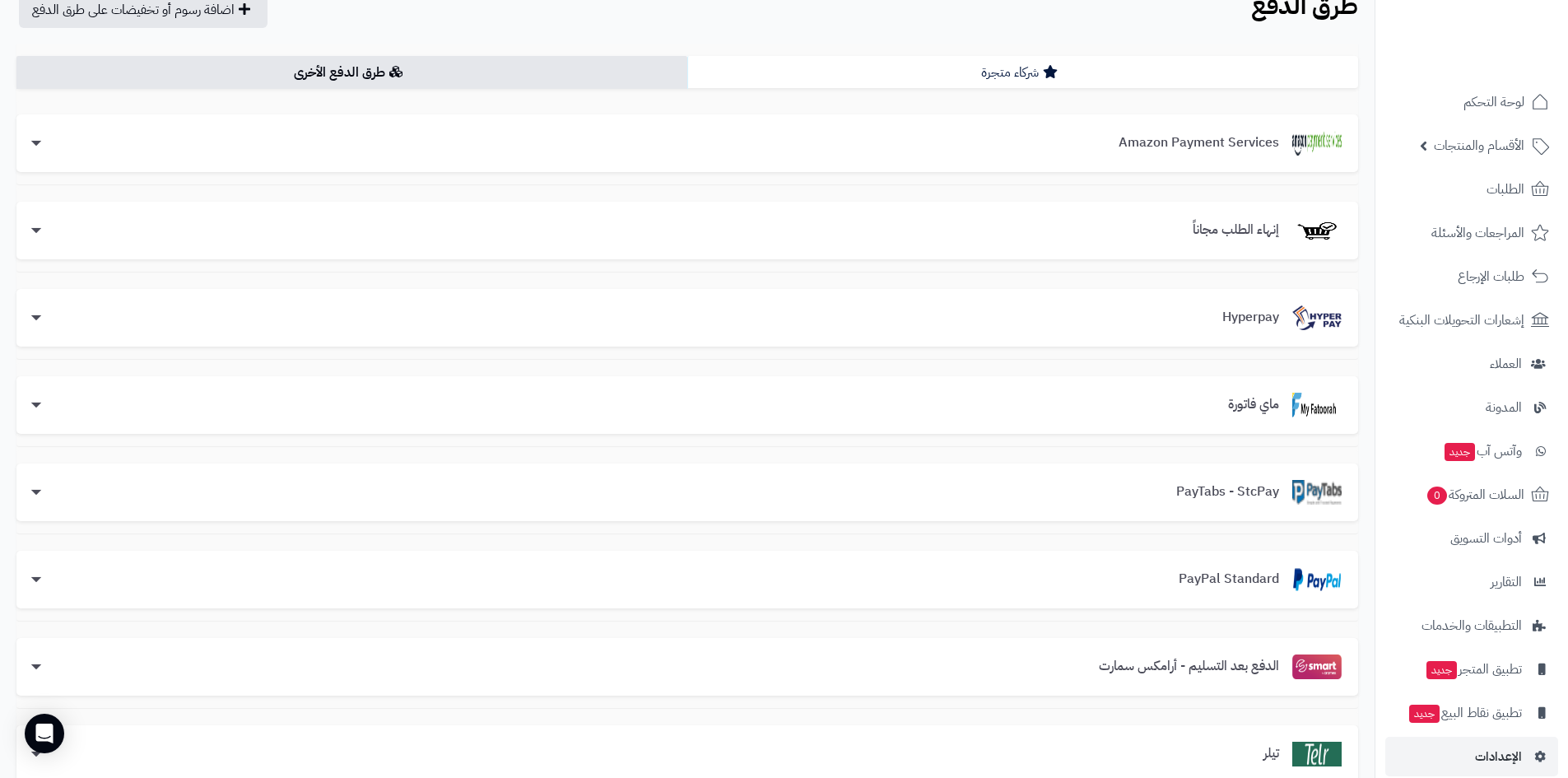
scroll to position [82, 0]
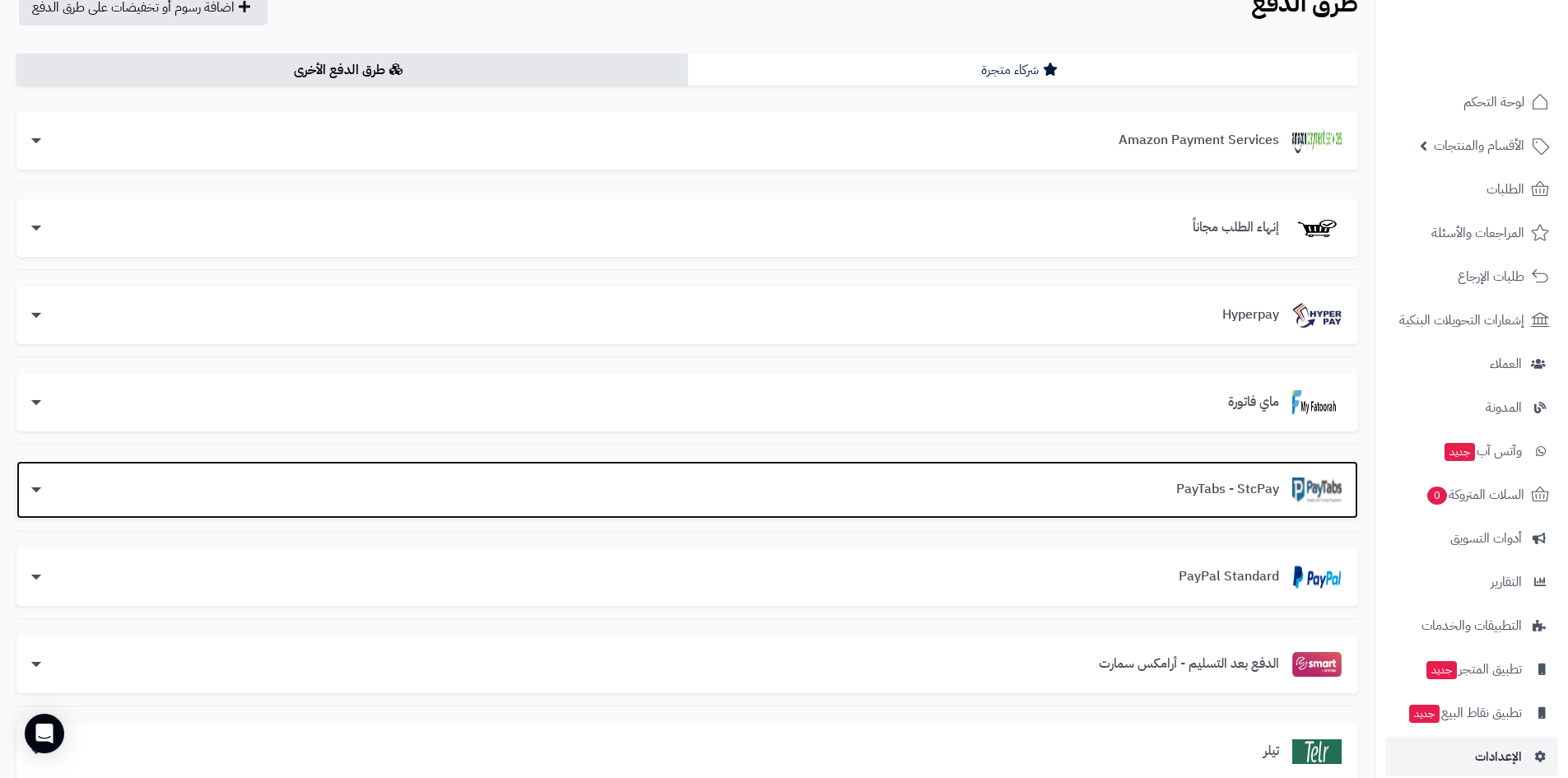
click at [1091, 483] on div "PayTabs - StcPay" at bounding box center [687, 490] width 1309 height 25
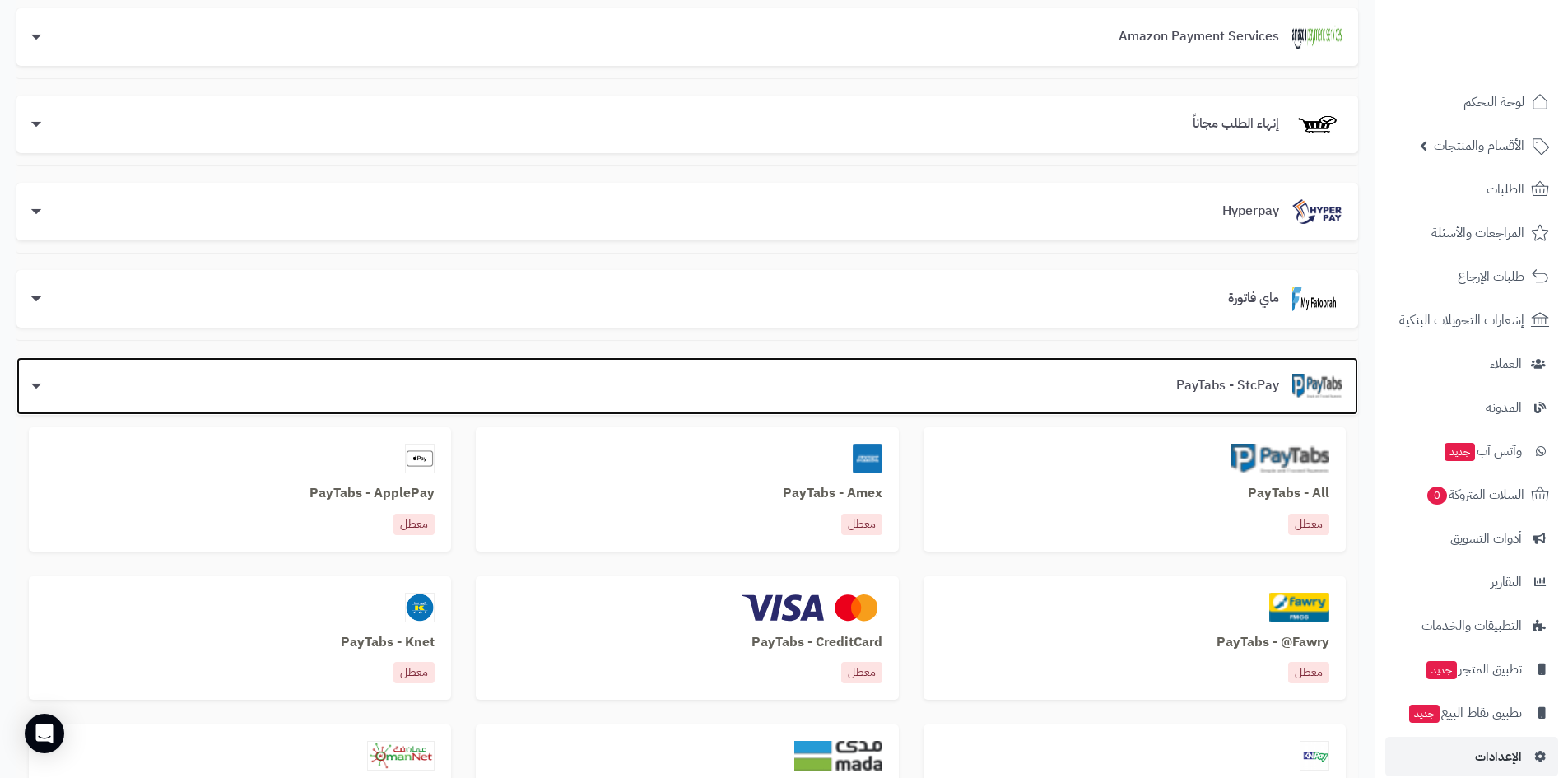
scroll to position [0, 0]
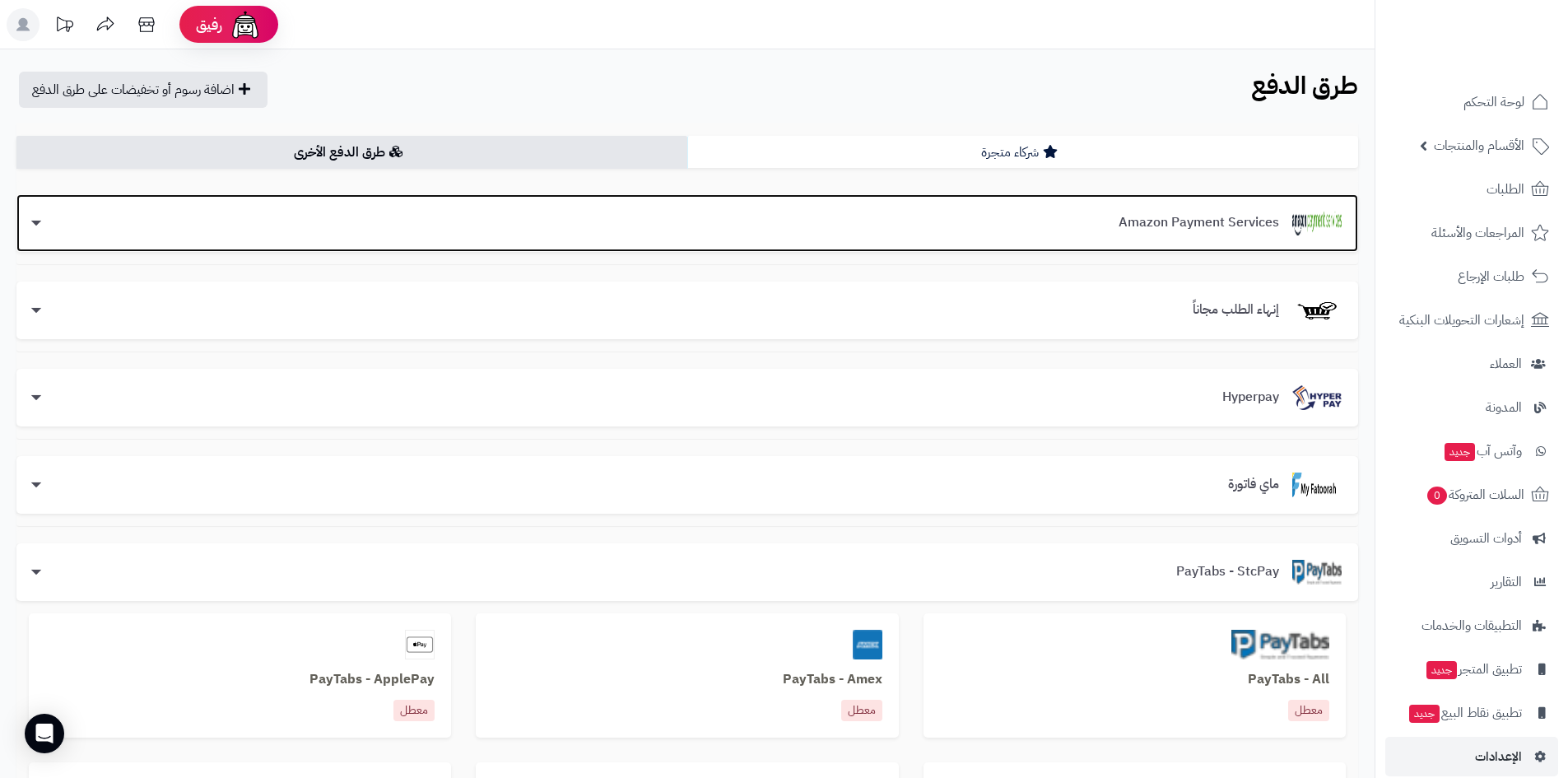
click at [1077, 215] on div "Amazon Payment Services" at bounding box center [687, 222] width 1309 height 25
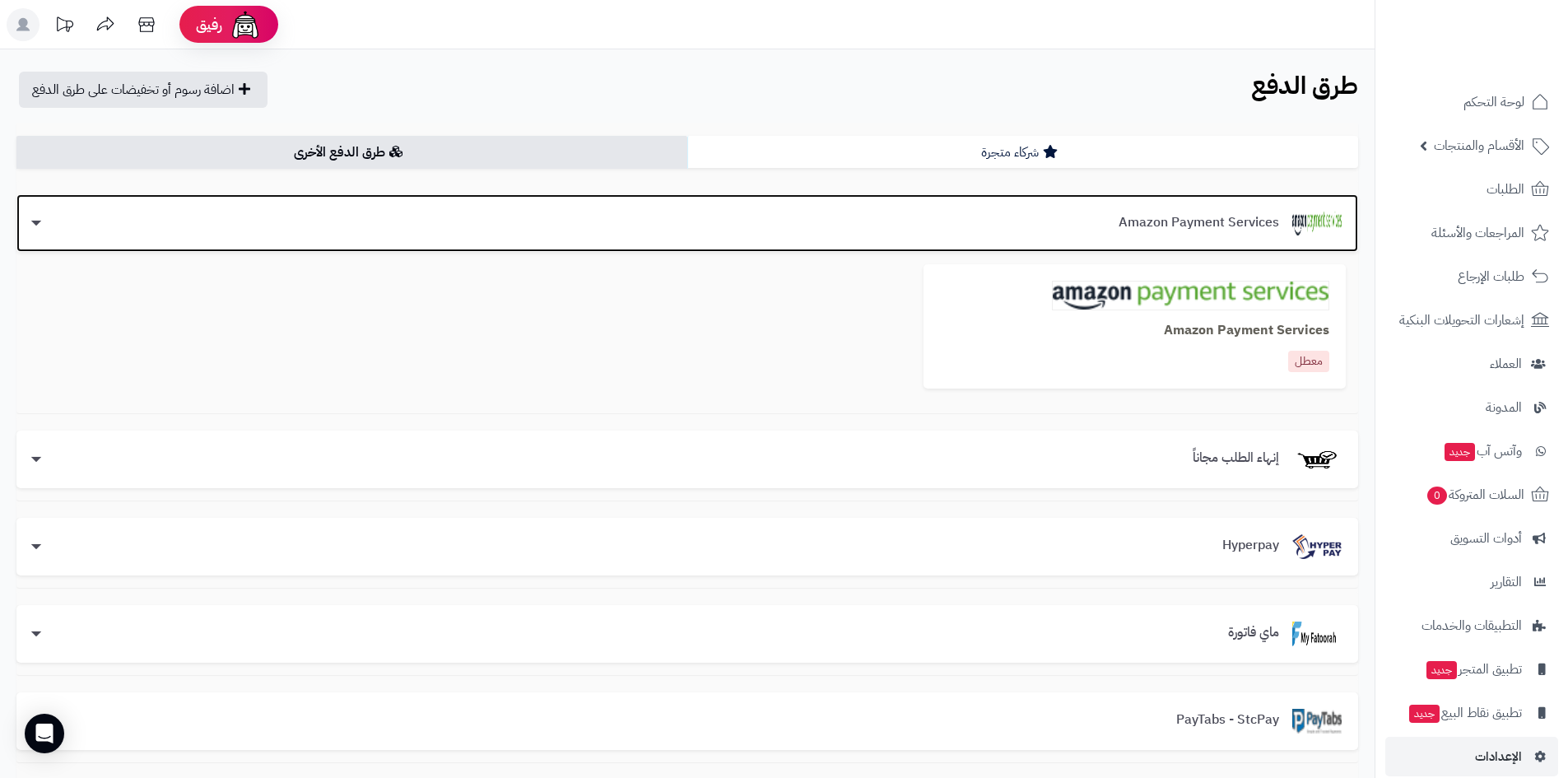
click at [1076, 219] on div "Amazon Payment Services" at bounding box center [687, 222] width 1309 height 25
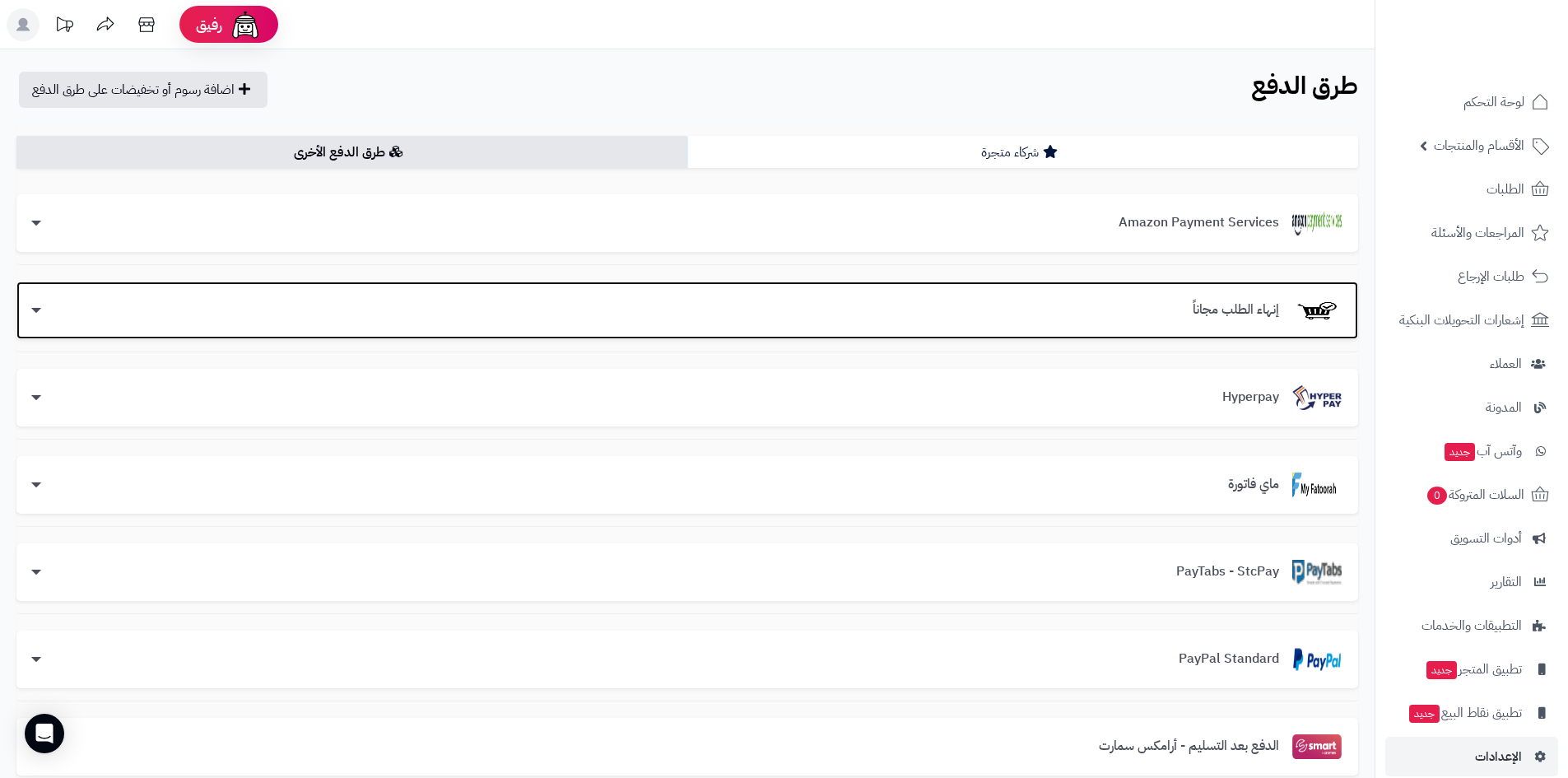
click at [1152, 304] on div "إنهاء الطلب مجاناً" at bounding box center [687, 310] width 1309 height 25
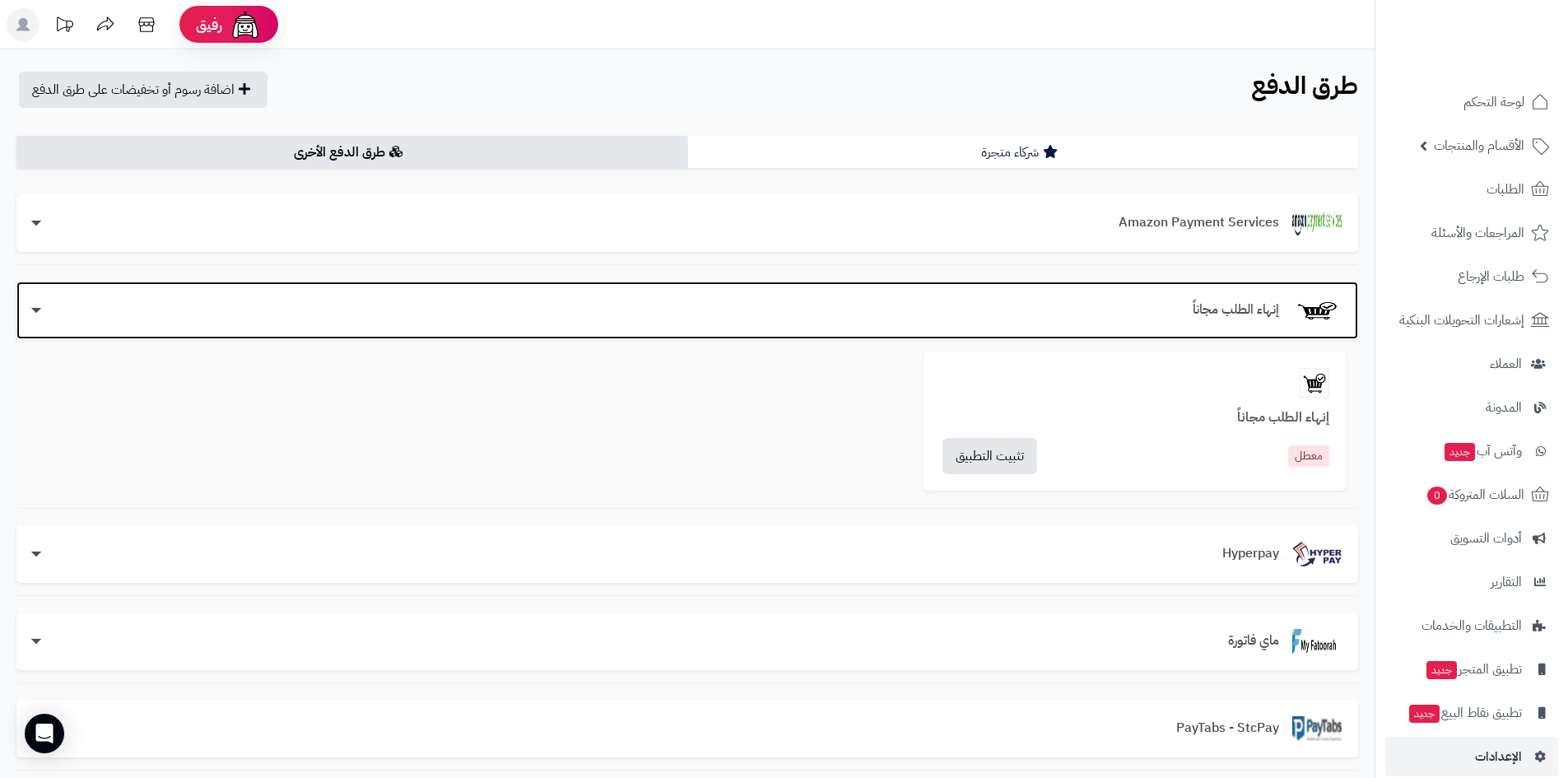
click at [1152, 305] on div "إنهاء الطلب مجاناً" at bounding box center [687, 310] width 1309 height 25
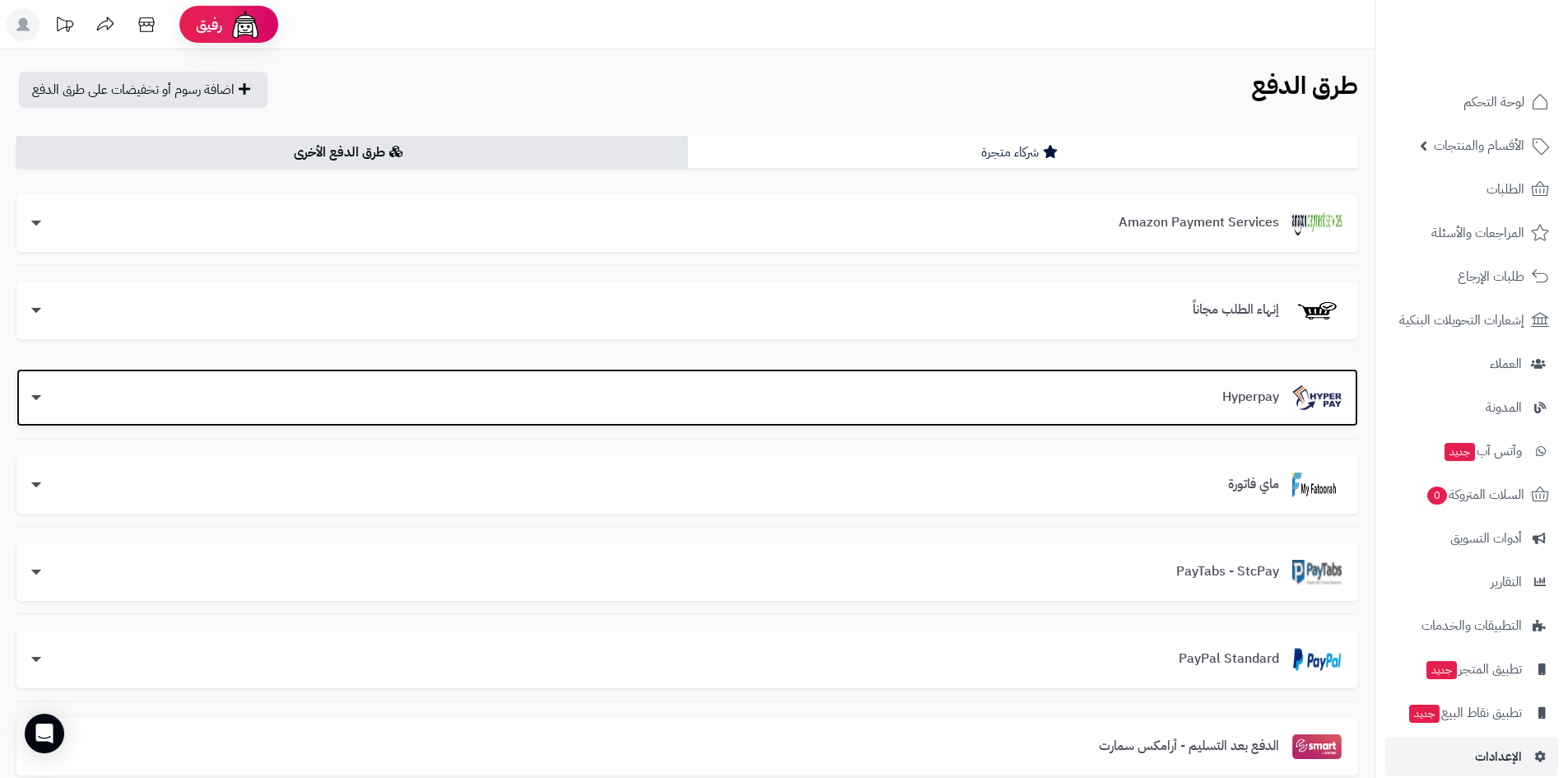
click at [1165, 392] on div "Hyperpay" at bounding box center [687, 398] width 1309 height 25
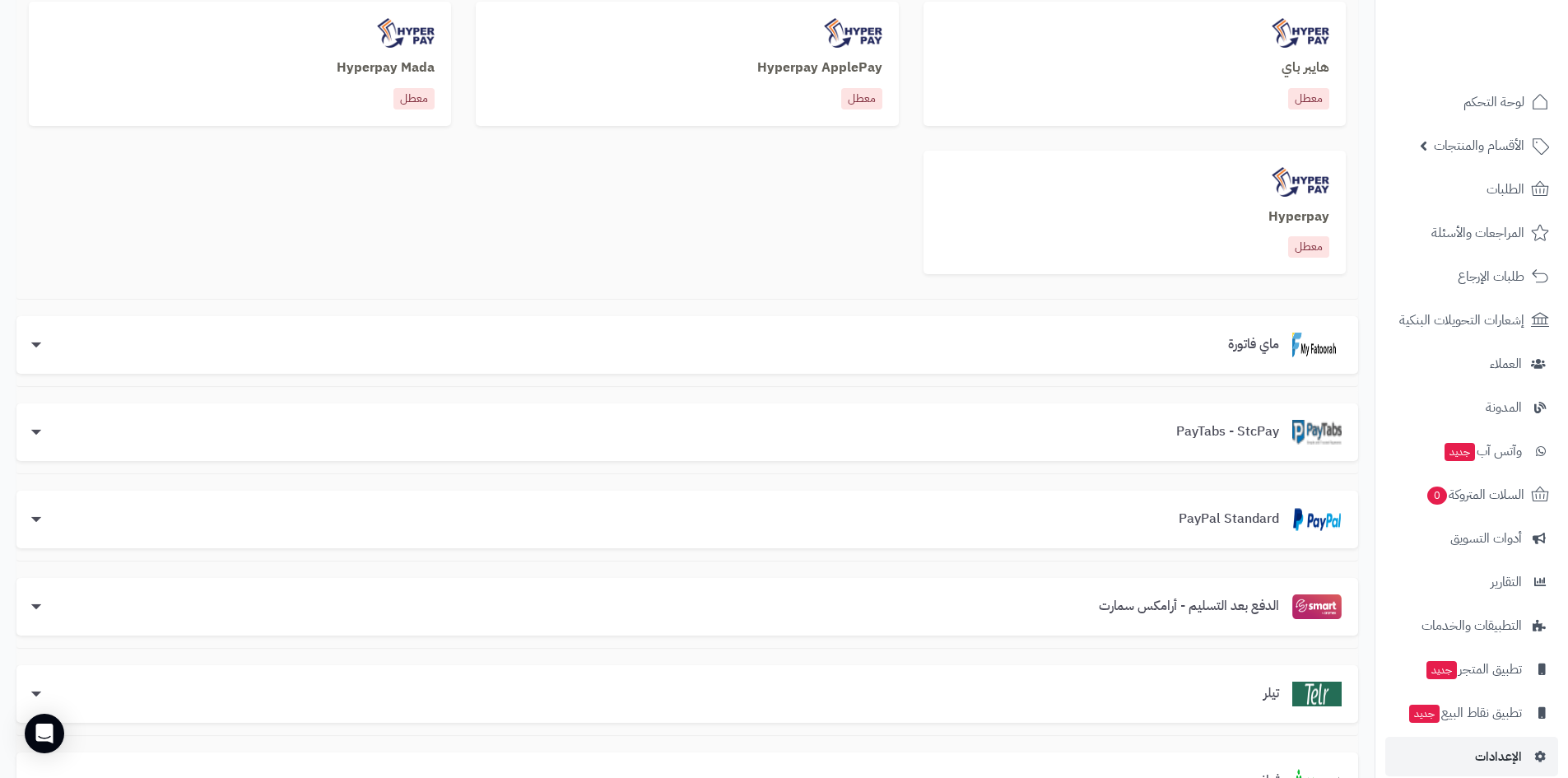
scroll to position [494, 0]
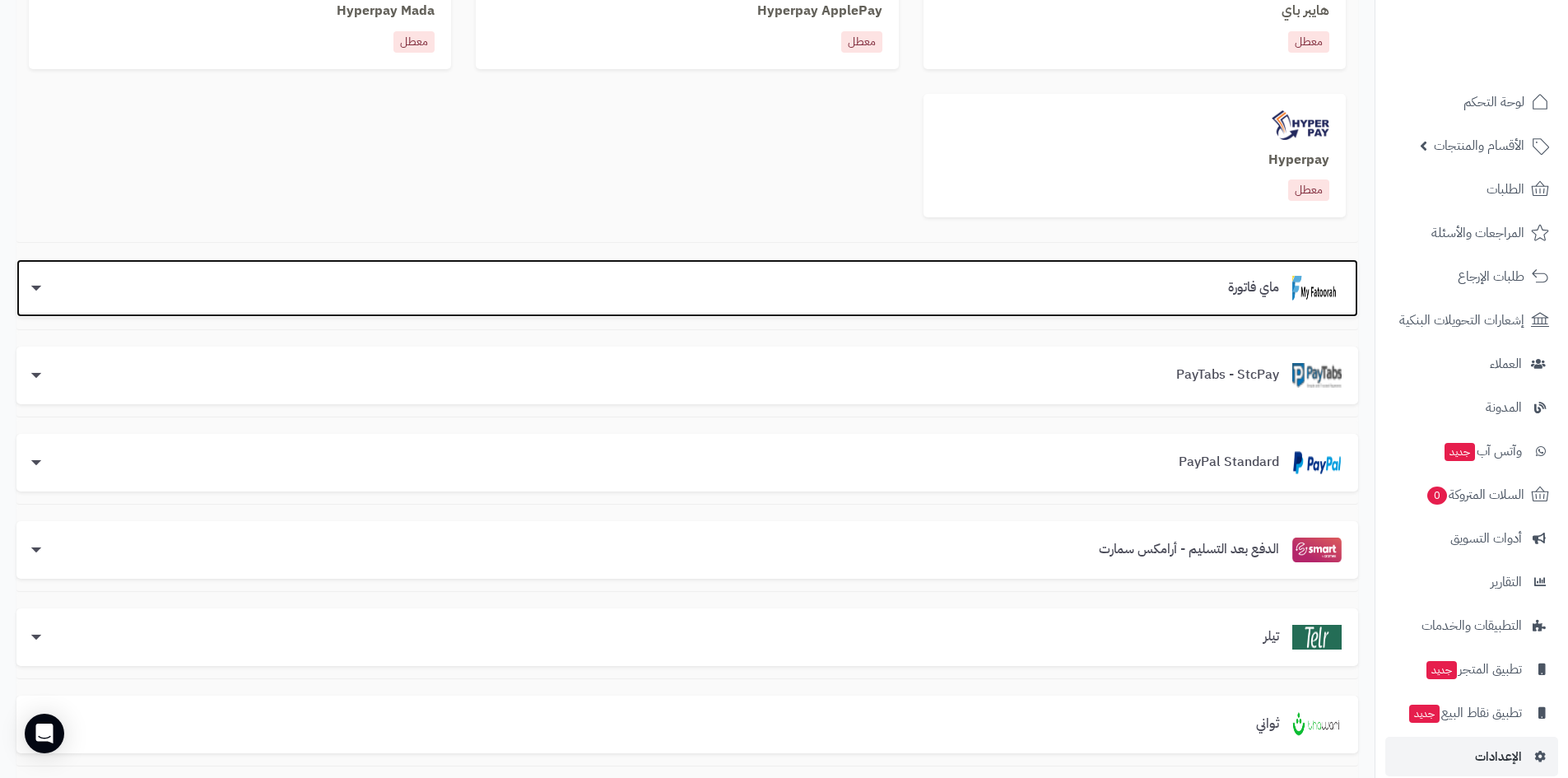
click at [1146, 295] on div "ماي فاتورة" at bounding box center [687, 288] width 1309 height 25
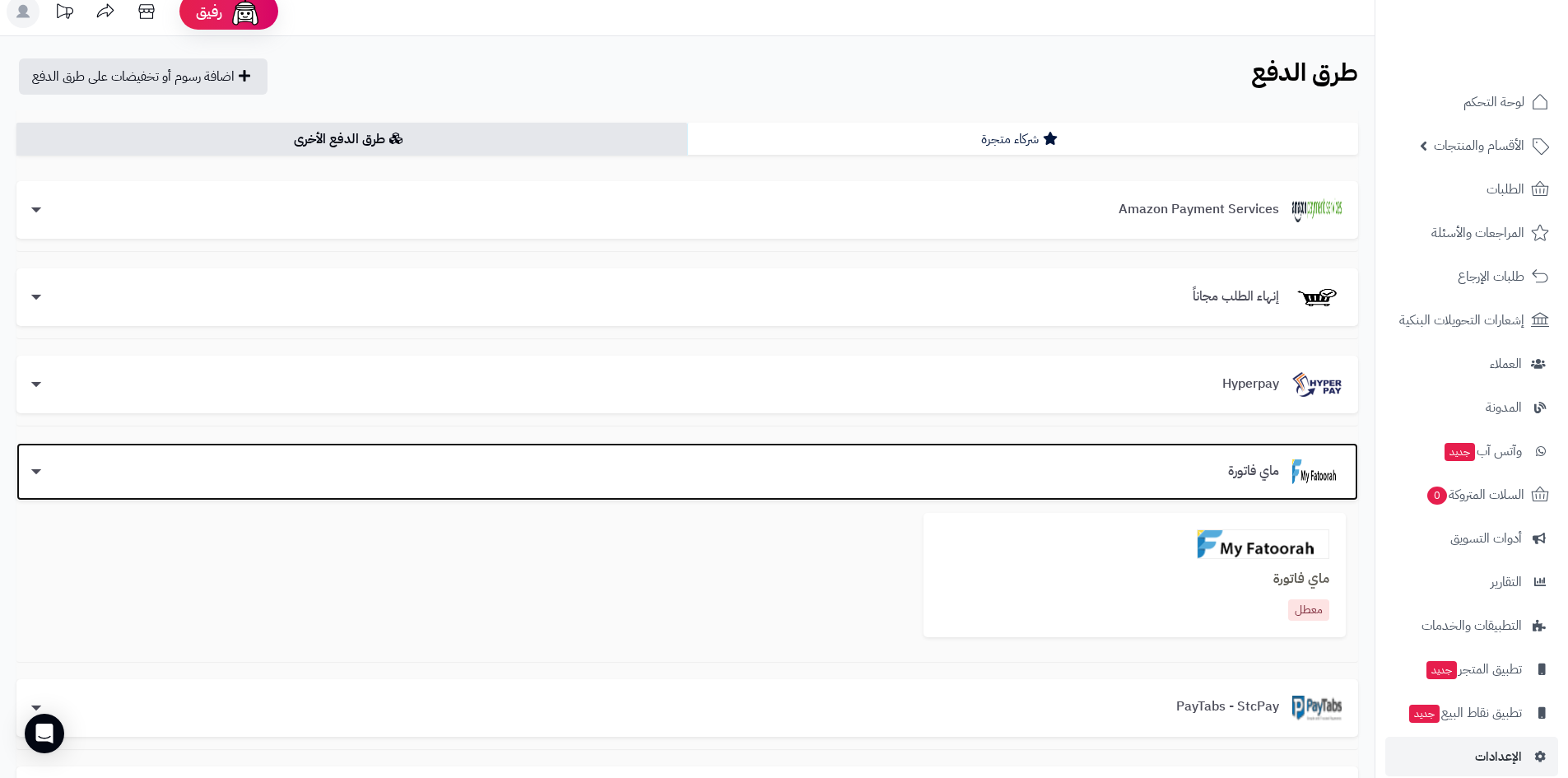
scroll to position [0, 0]
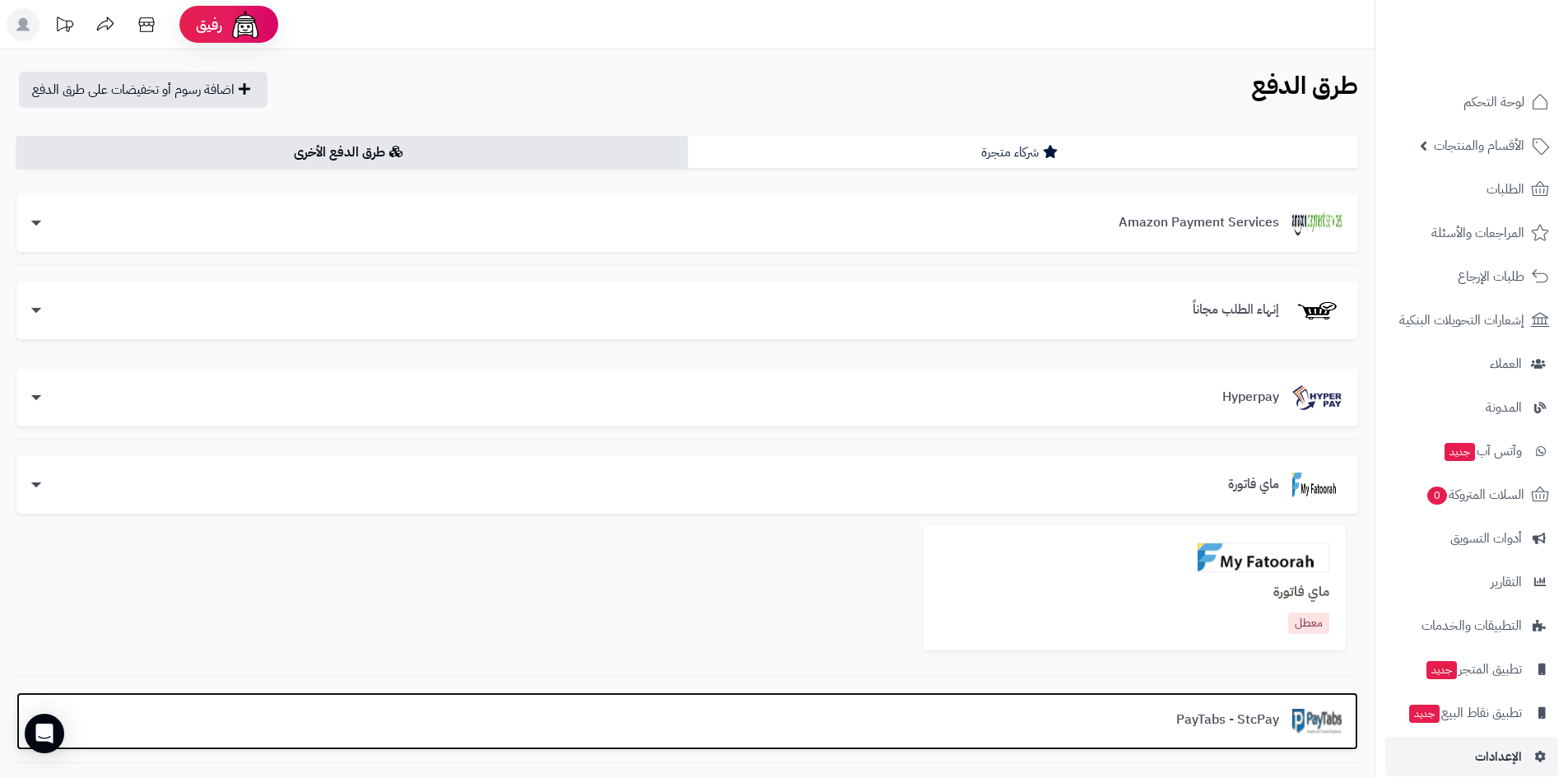
click at [1050, 721] on div "PayTabs - StcPay" at bounding box center [687, 721] width 1309 height 25
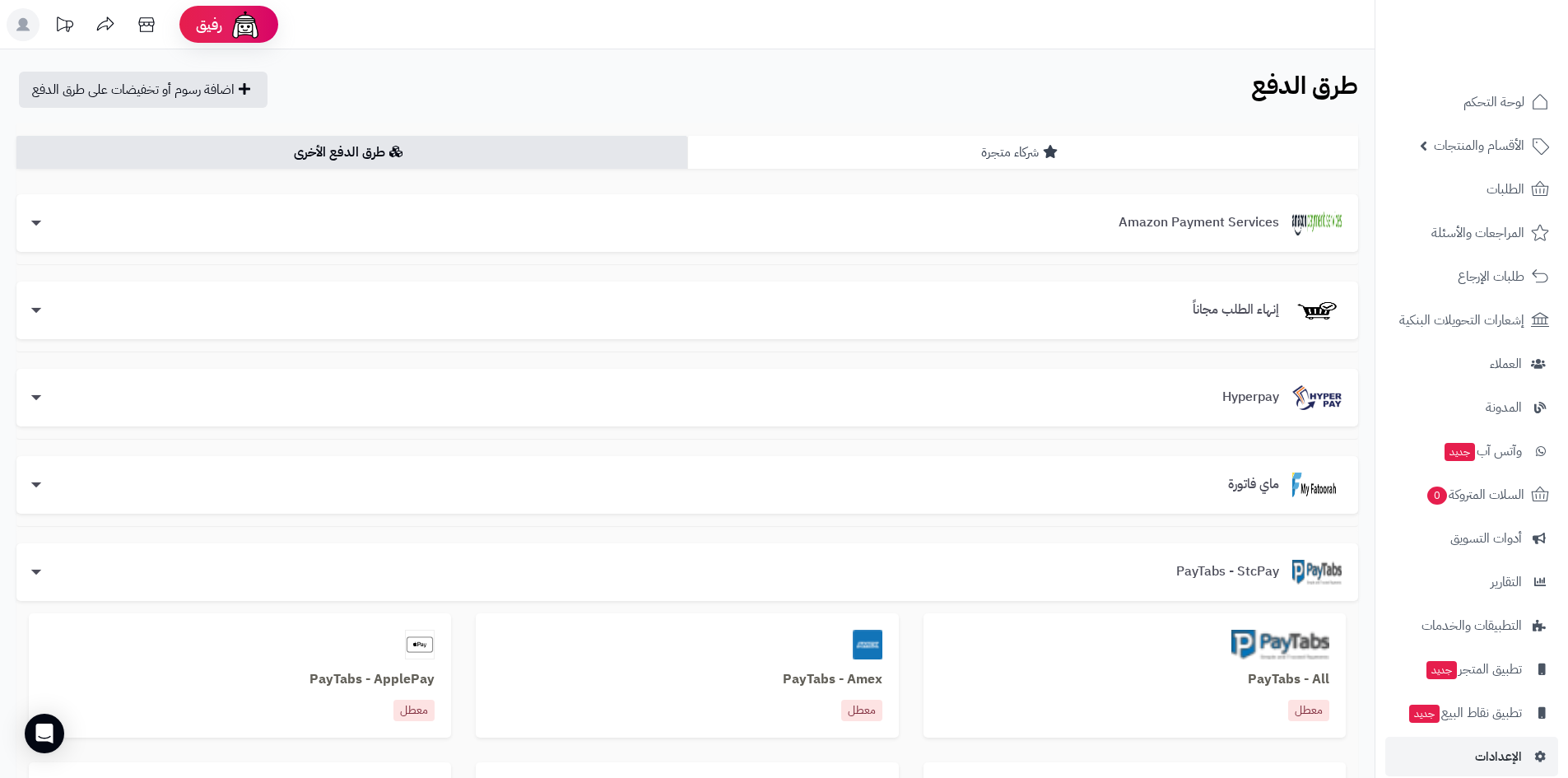
click at [955, 160] on link "شركاء متجرة" at bounding box center [1022, 152] width 671 height 33
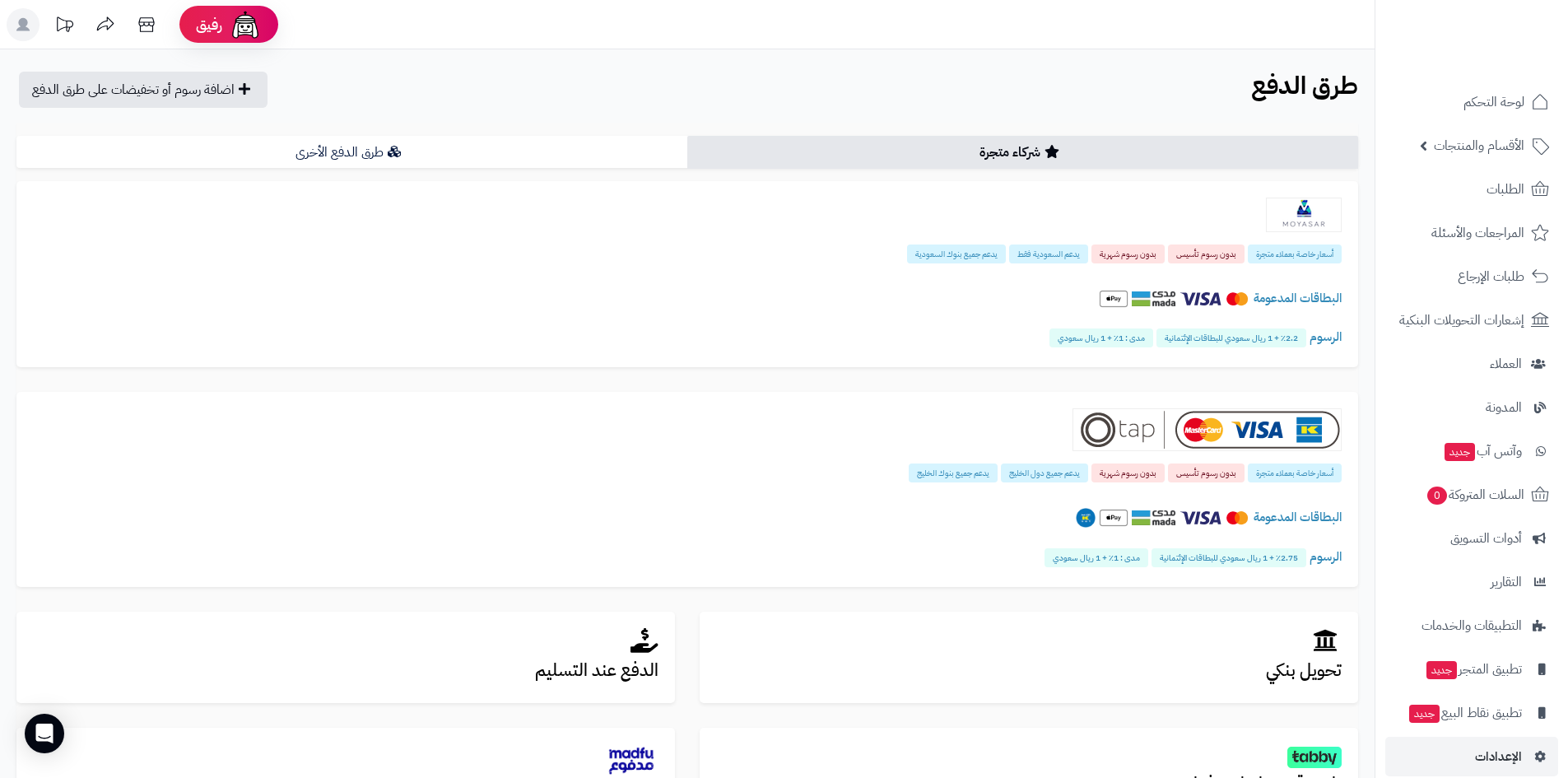
click at [943, 149] on link "شركاء متجرة" at bounding box center [1022, 152] width 671 height 33
click at [387, 149] on icon at bounding box center [394, 151] width 13 height 13
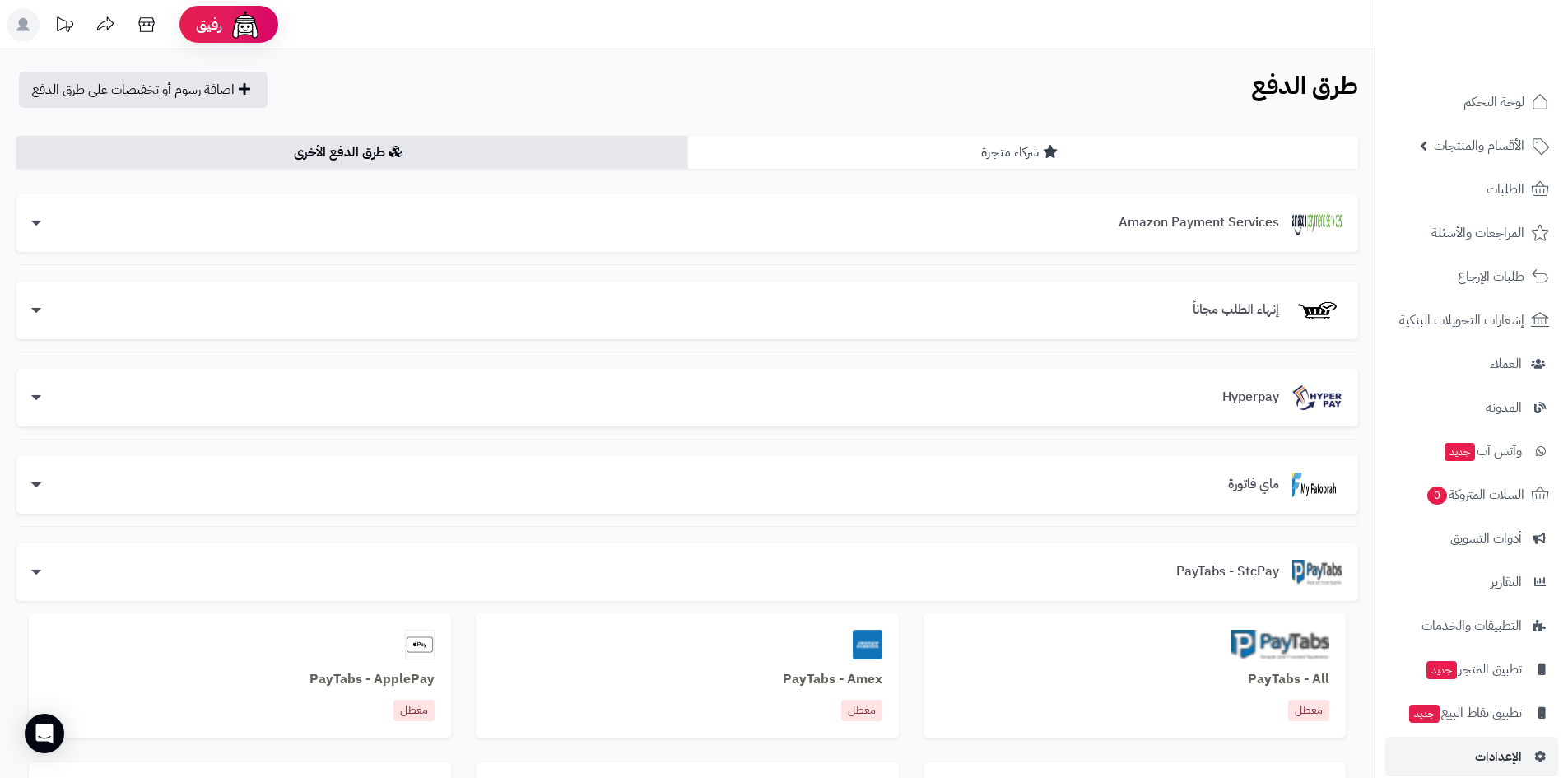
click at [917, 149] on link "شركاء متجرة" at bounding box center [1022, 152] width 671 height 33
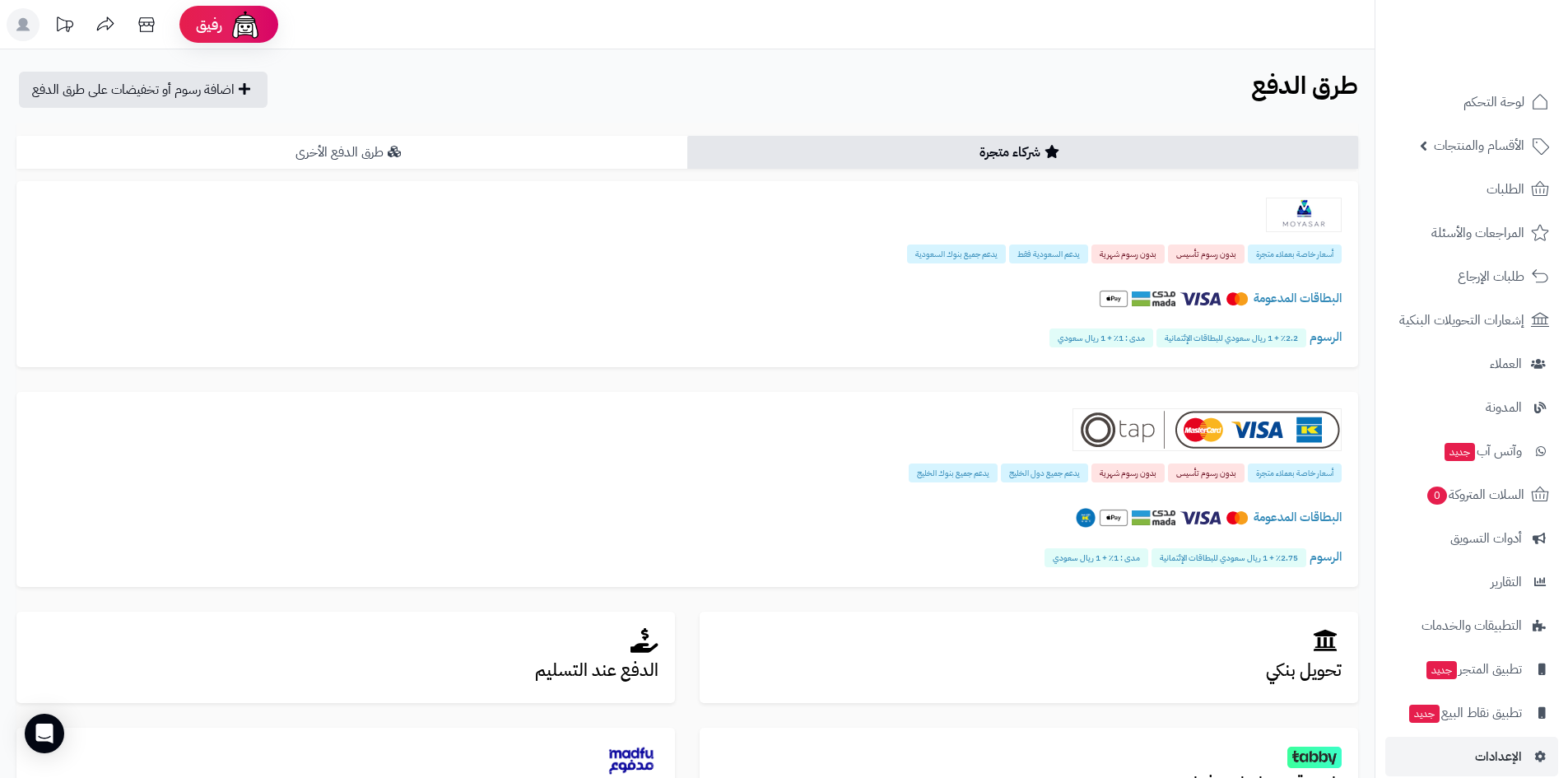
click at [408, 155] on link "طرق الدفع الأخرى" at bounding box center [351, 152] width 671 height 33
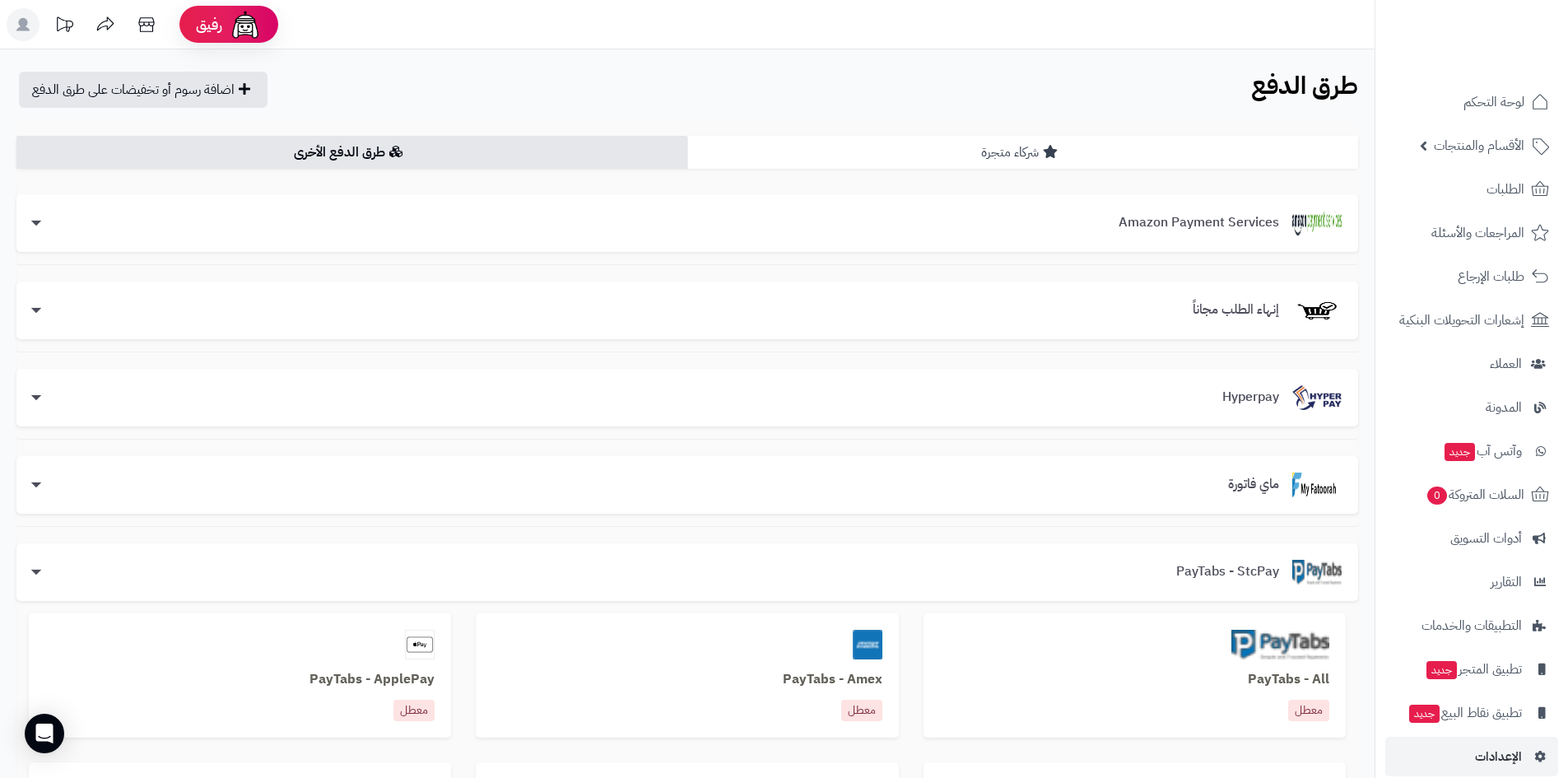
click at [934, 154] on link "شركاء متجرة" at bounding box center [1022, 152] width 671 height 33
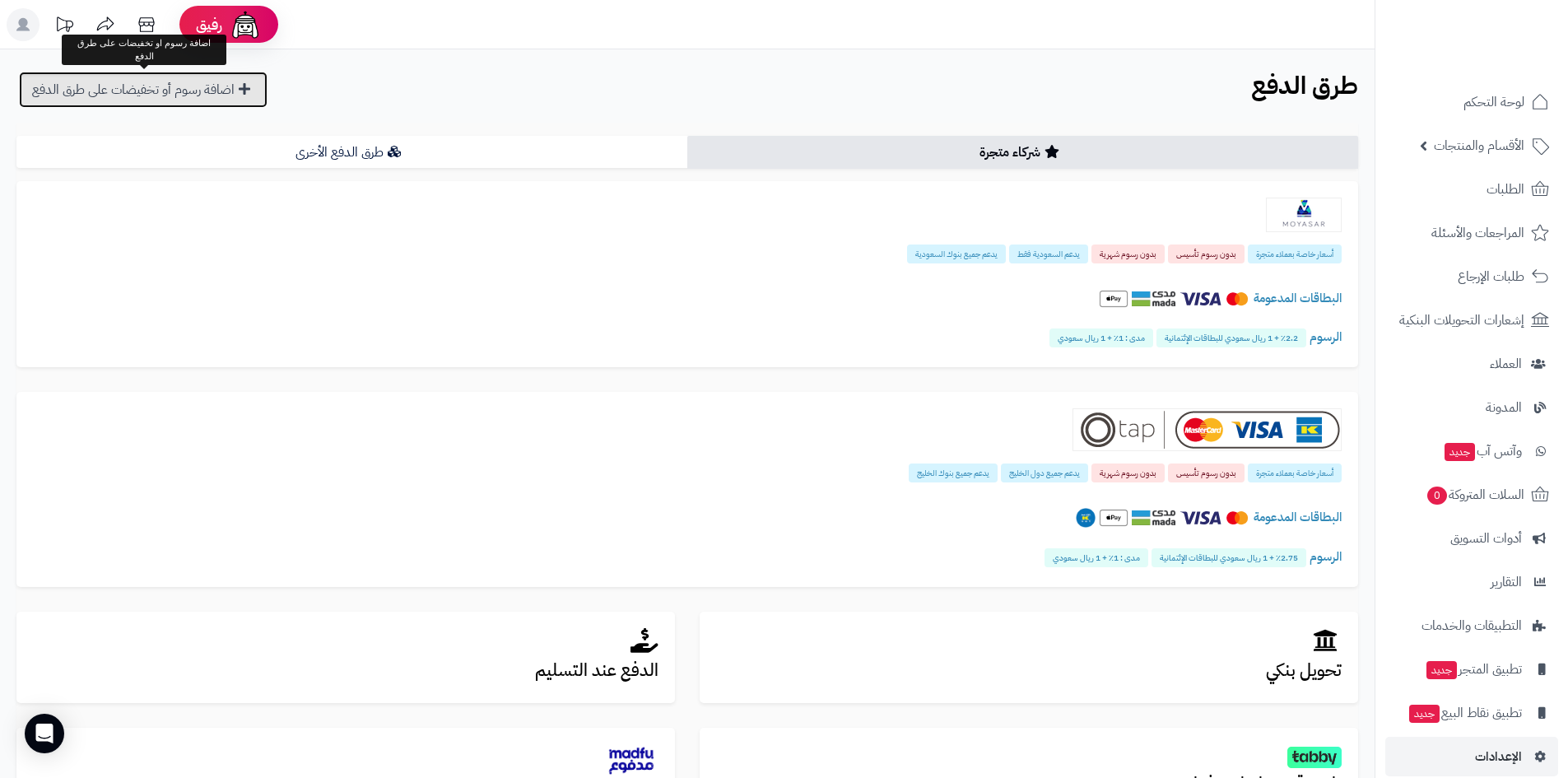
click at [152, 93] on link "اضافة رسوم أو تخفيضات على طرق الدفع" at bounding box center [143, 90] width 248 height 36
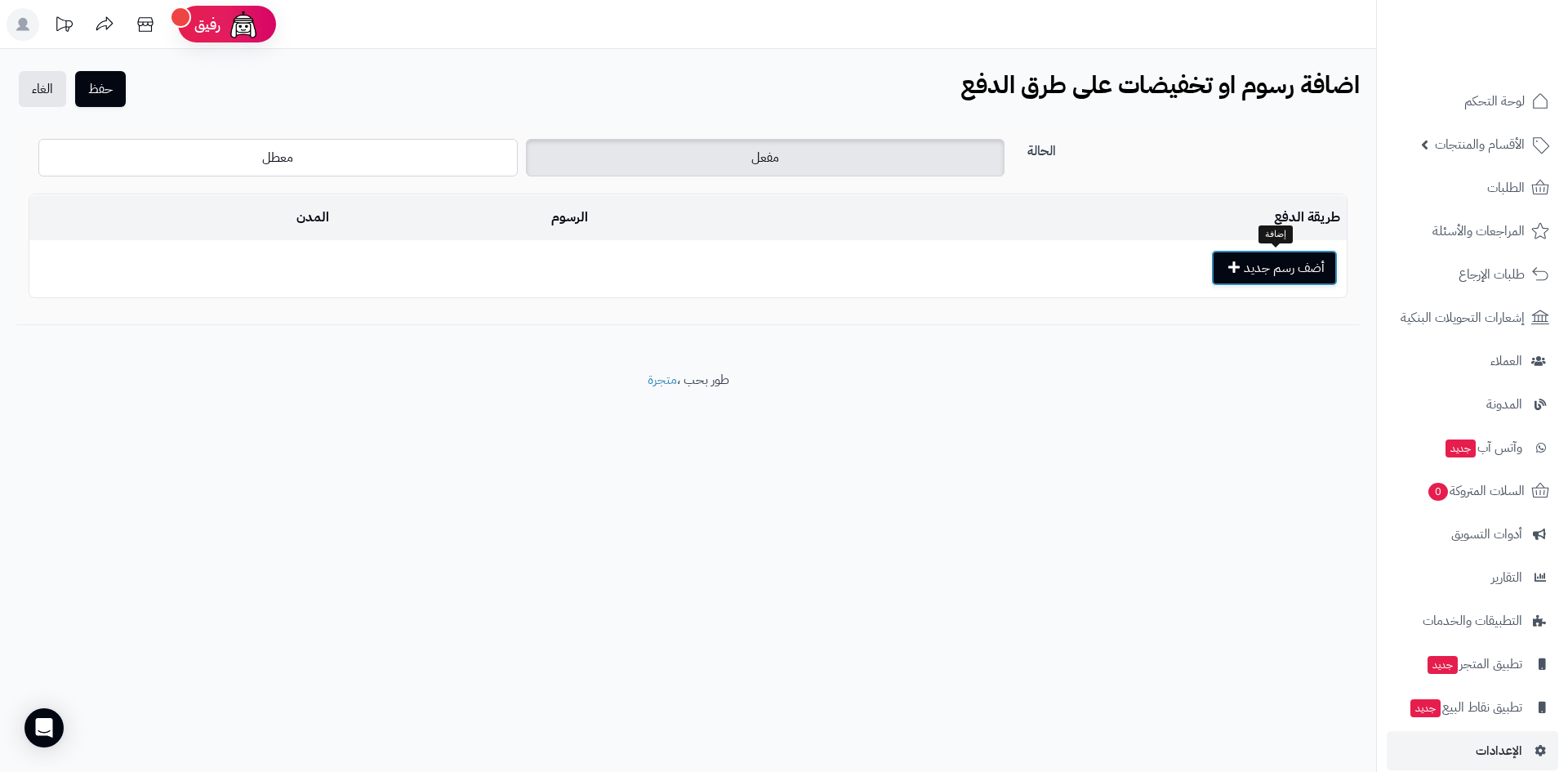
click at [1289, 270] on button "أضف رسم جديد" at bounding box center [1274, 267] width 126 height 36
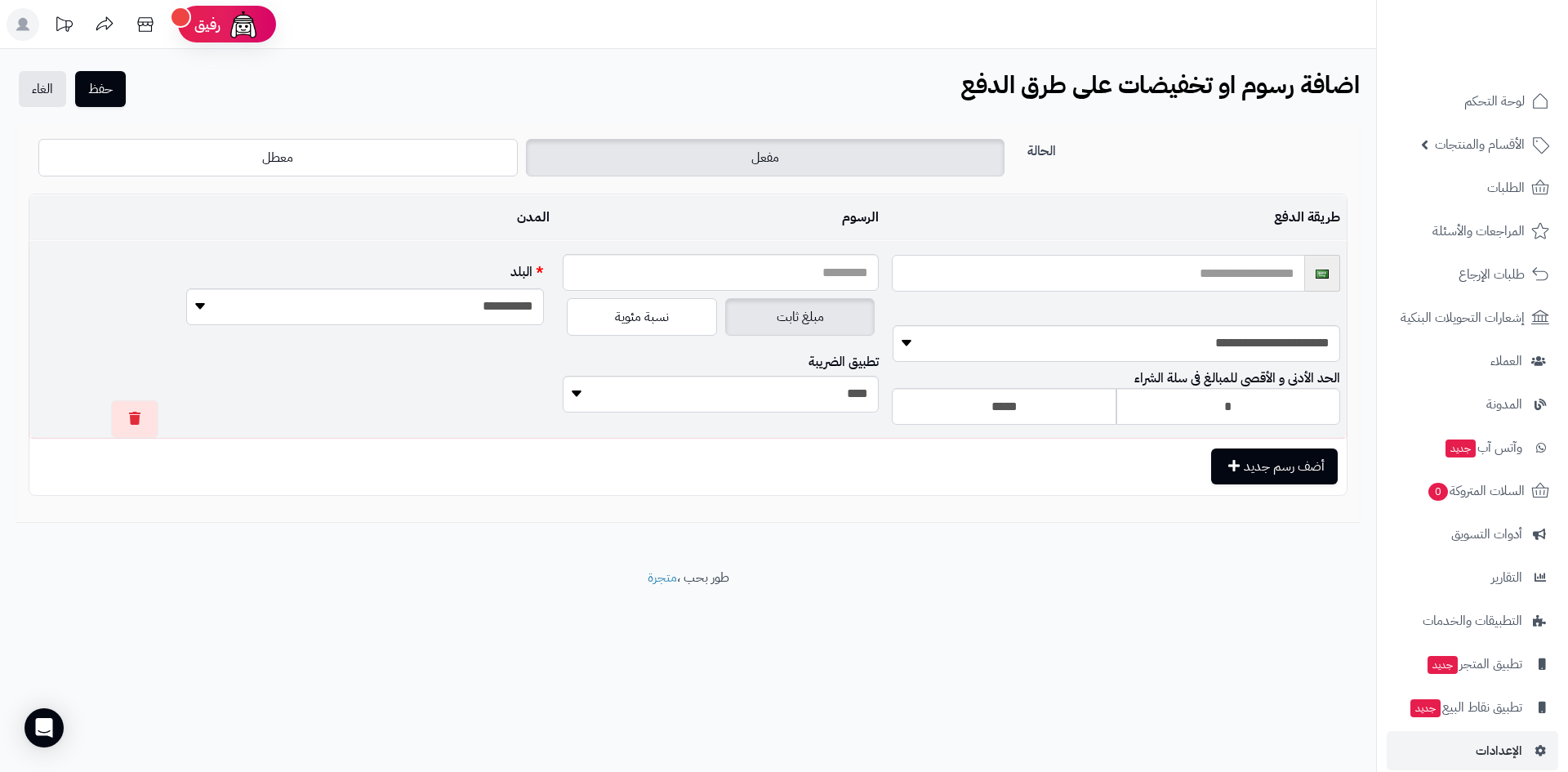
click at [1167, 270] on input "text" at bounding box center [1098, 273] width 413 height 37
click at [824, 279] on input "text" at bounding box center [720, 272] width 316 height 37
click at [1163, 334] on select "**********" at bounding box center [1117, 343] width 449 height 37
select select "***"
click at [892, 325] on select "**********" at bounding box center [1117, 343] width 449 height 37
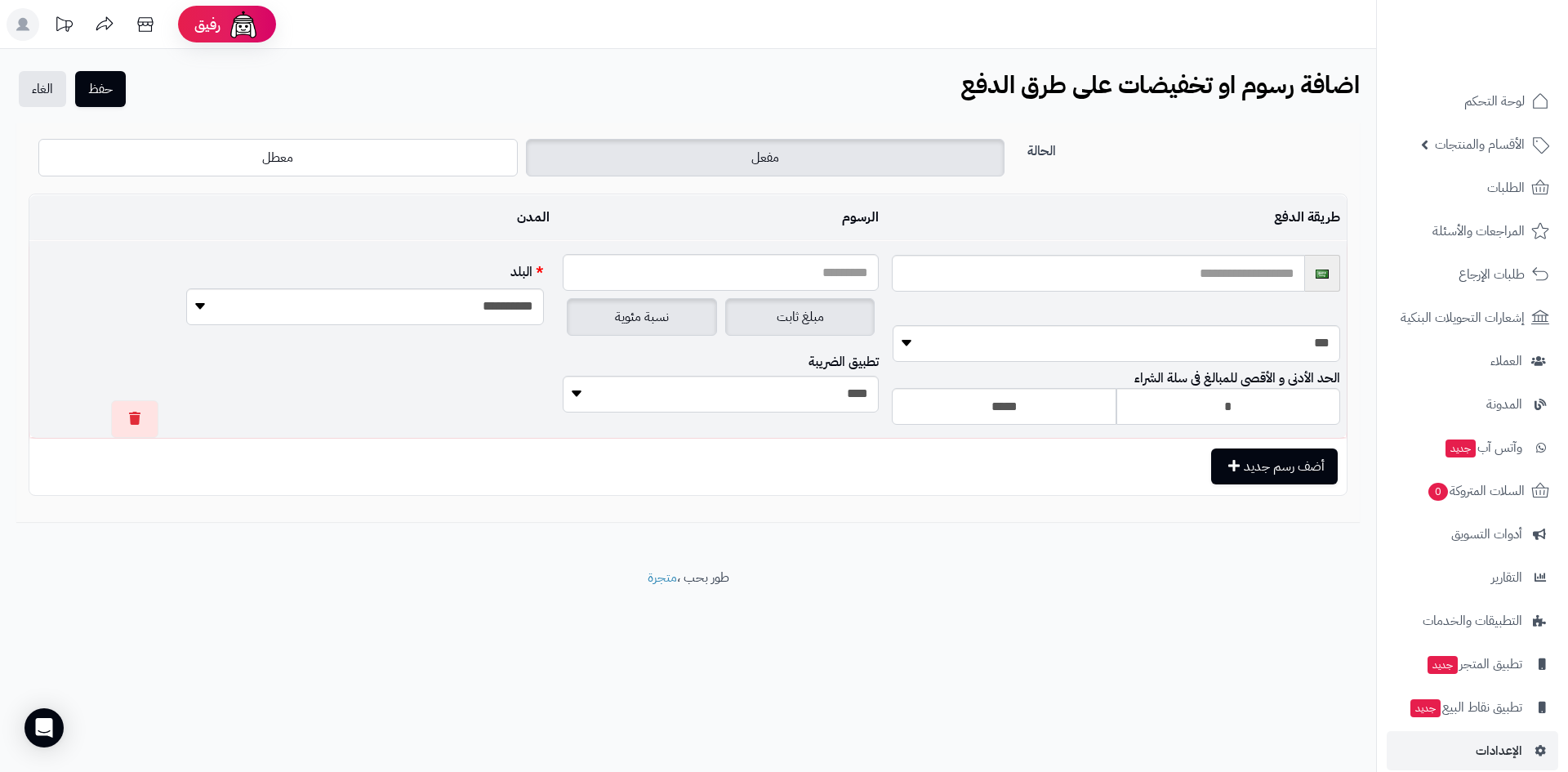
click at [666, 326] on span "نسبة مئوية" at bounding box center [642, 316] width 54 height 19
click at [810, 310] on span "مبلغ ثابت" at bounding box center [801, 316] width 48 height 19
click at [849, 396] on select "**** ****" at bounding box center [720, 394] width 316 height 37
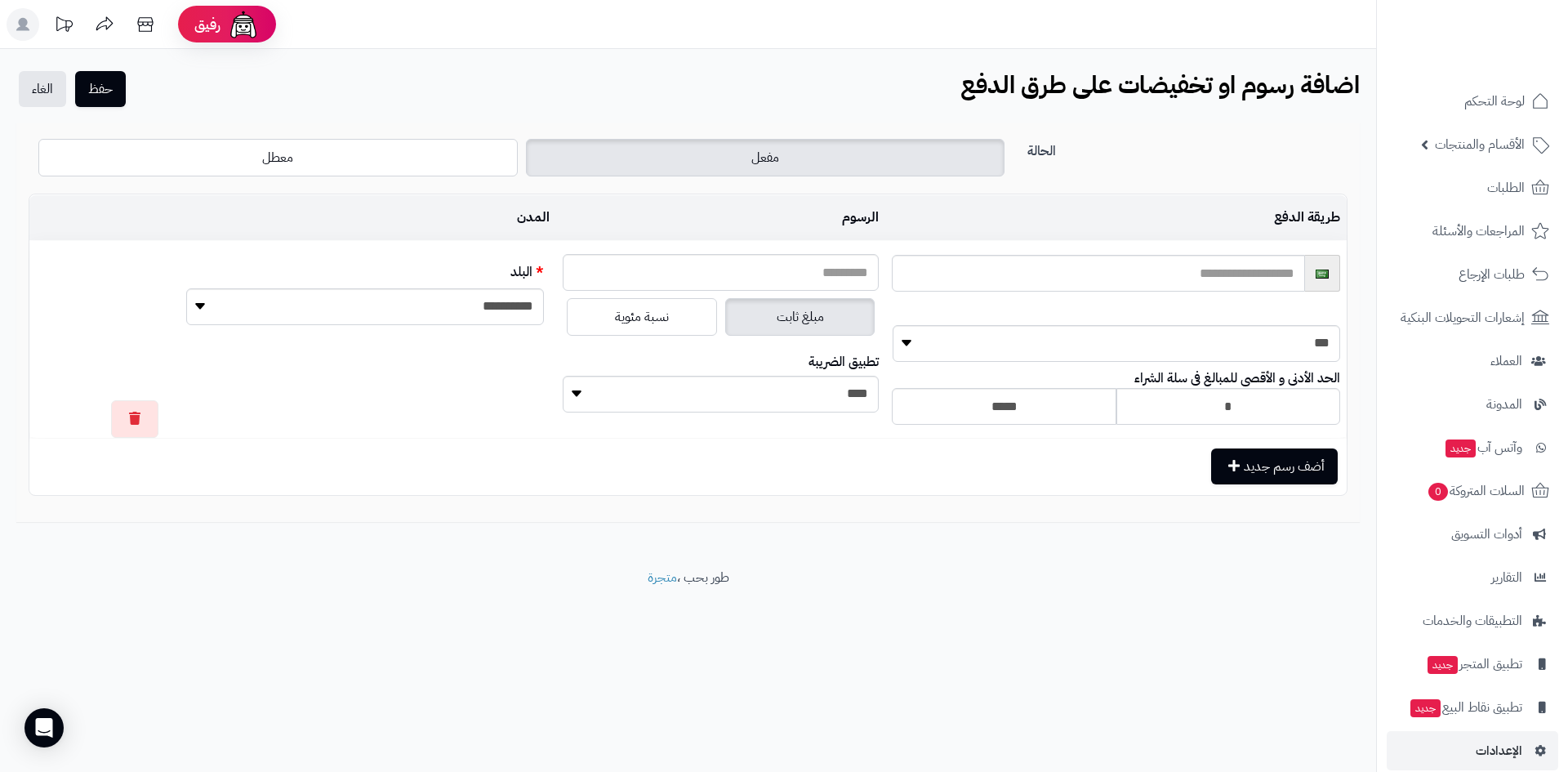
click at [914, 542] on div "**********" at bounding box center [687, 309] width 1376 height 519
click at [1490, 747] on span "الإعدادات" at bounding box center [1498, 750] width 47 height 23
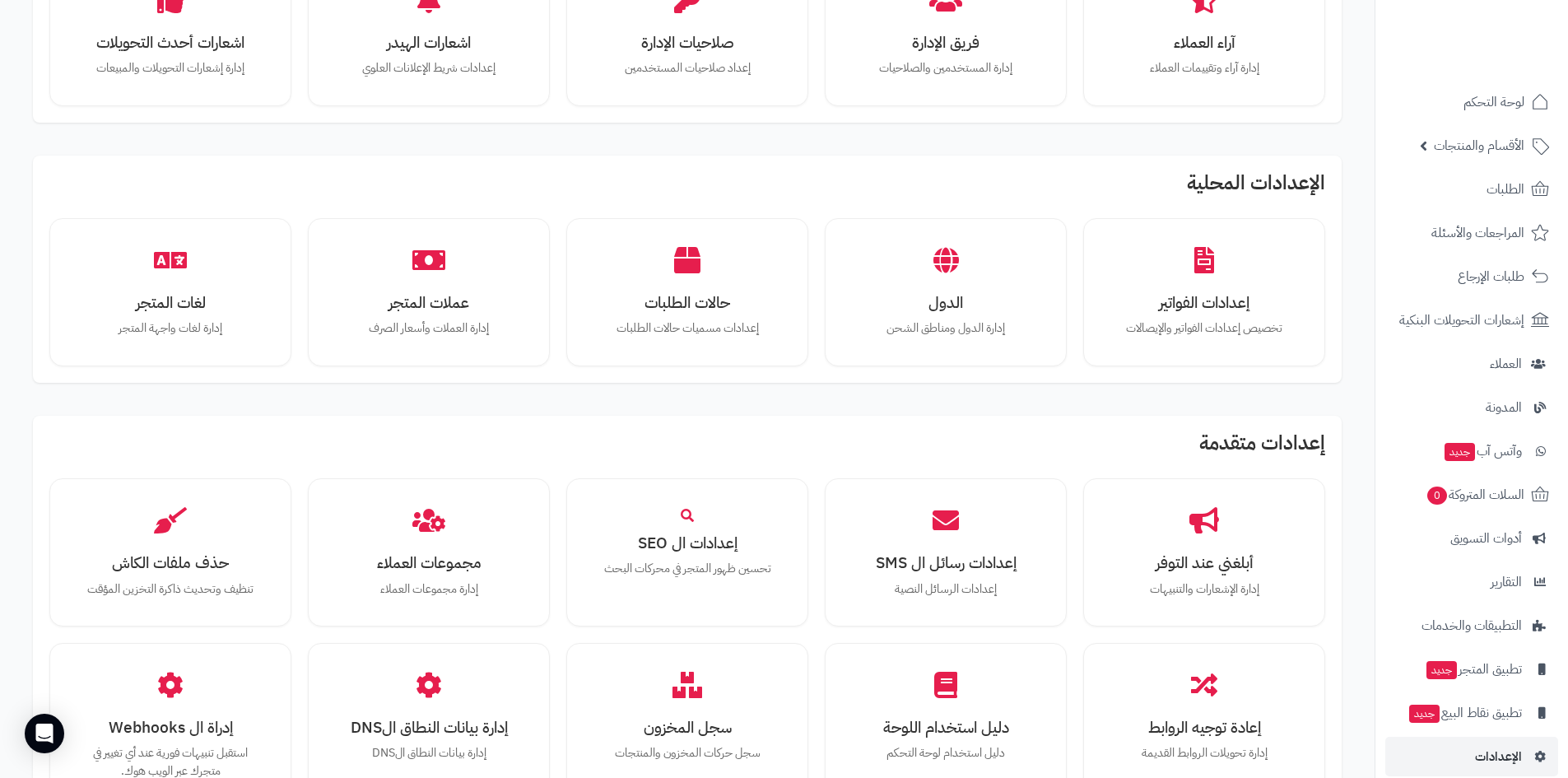
scroll to position [659, 0]
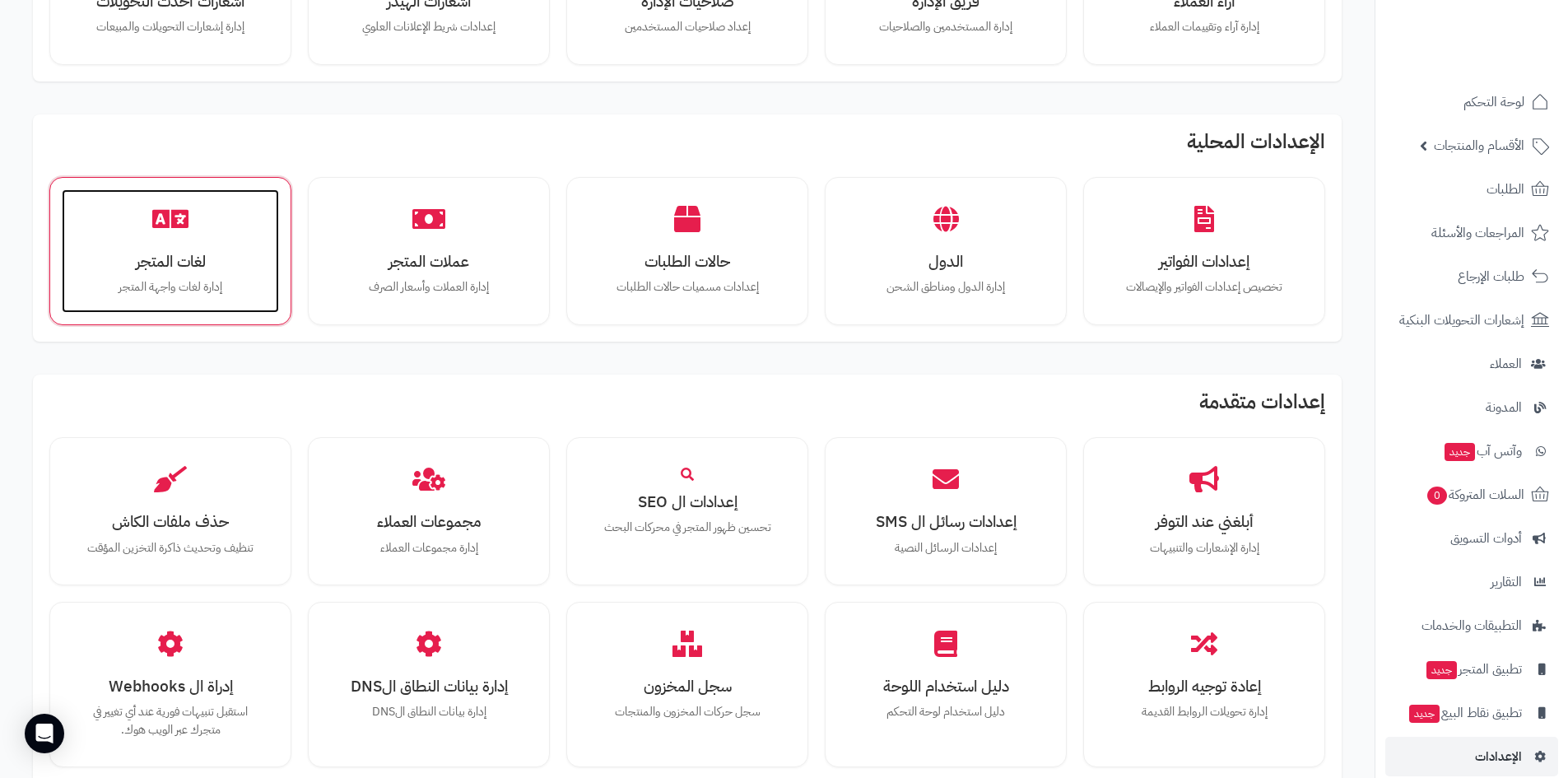
click at [163, 270] on h3 "لغات المتجر" at bounding box center [171, 261] width 184 height 18
click at [193, 240] on div "لغات المتجر إدارة لغات واجهة المتجر" at bounding box center [171, 251] width 218 height 124
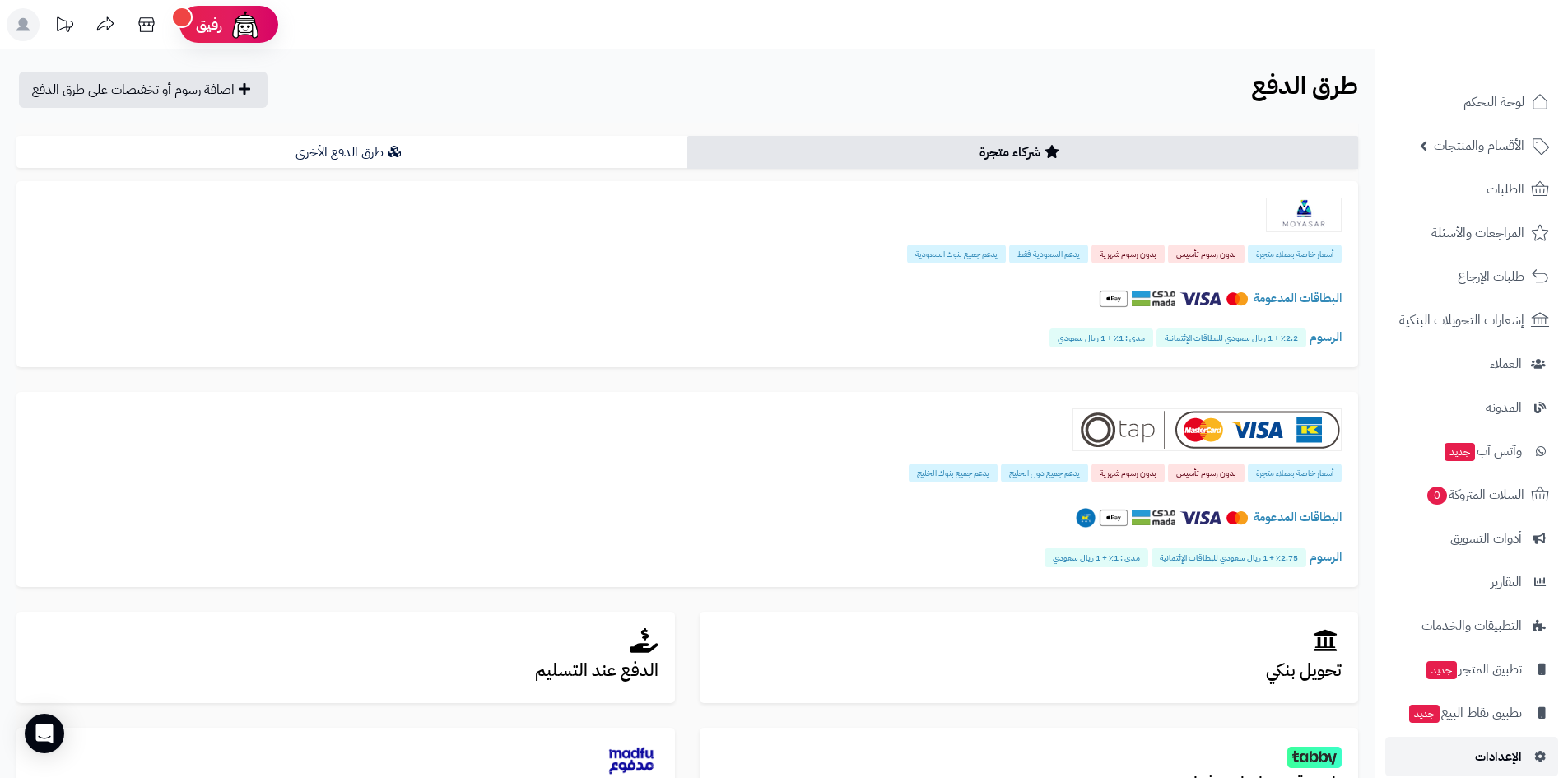
click at [1479, 764] on span "الإعدادات" at bounding box center [1498, 756] width 47 height 23
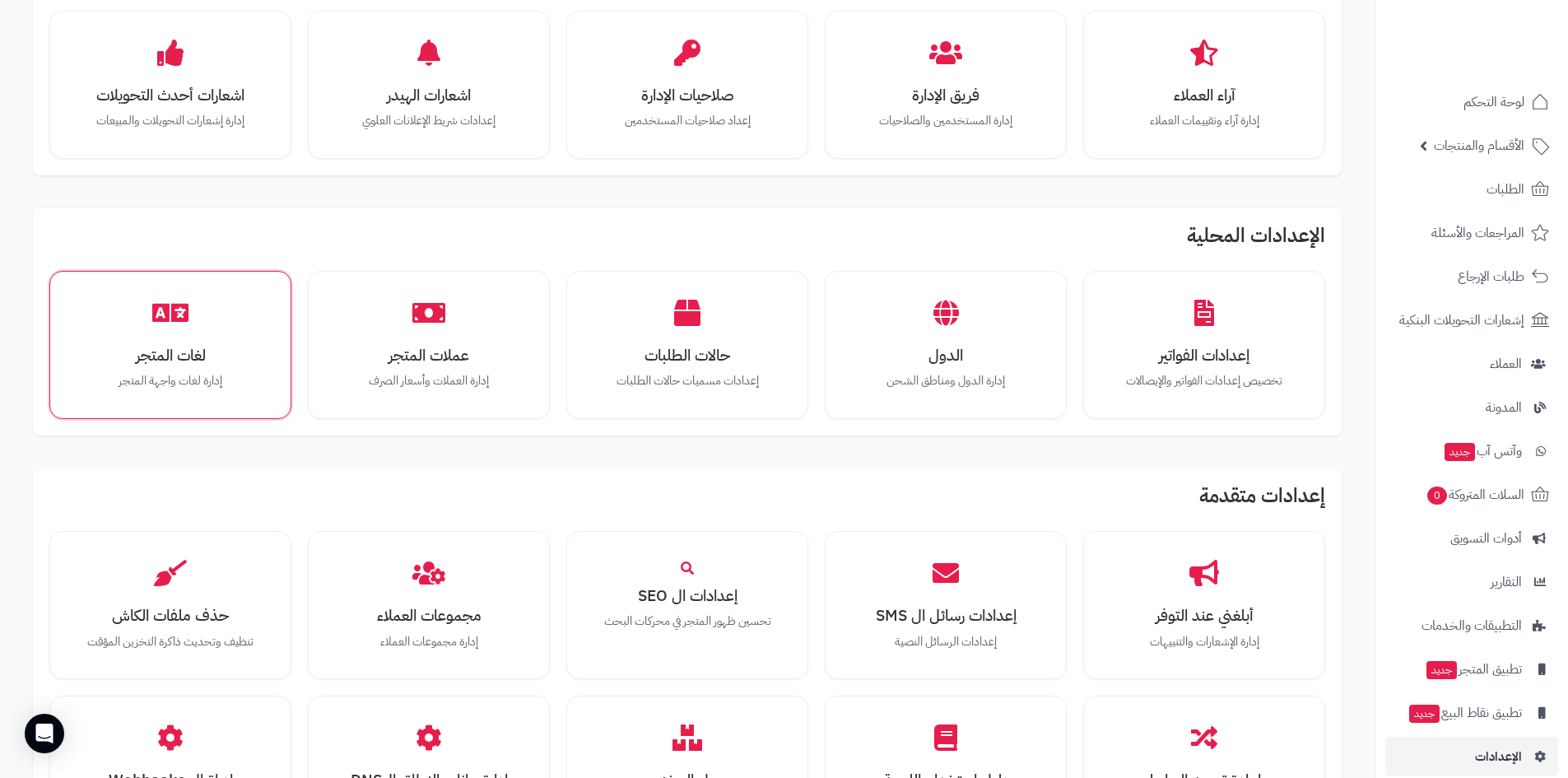
scroll to position [577, 0]
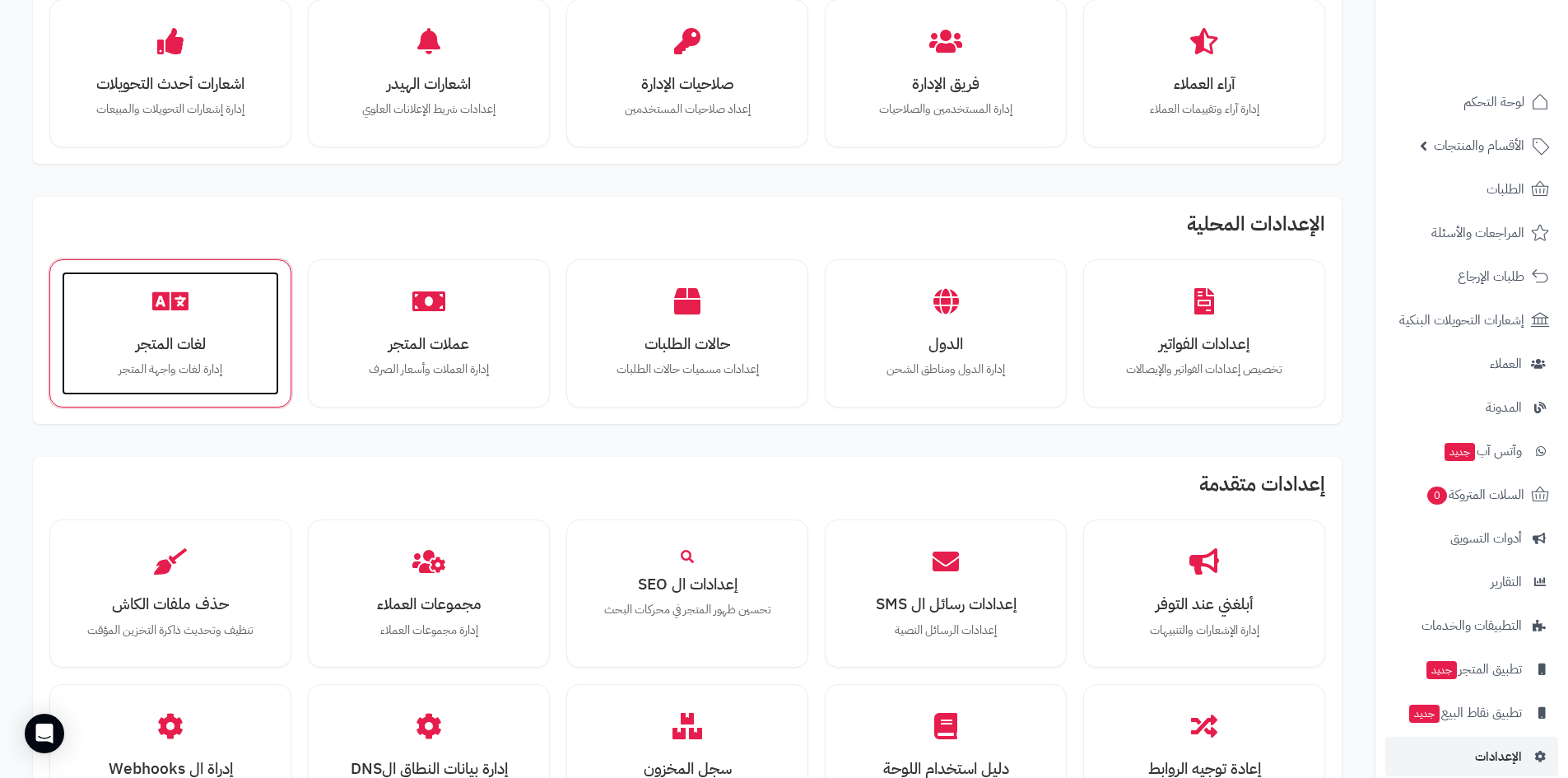
click at [156, 357] on div "لغات المتجر إدارة لغات واجهة المتجر" at bounding box center [171, 333] width 218 height 124
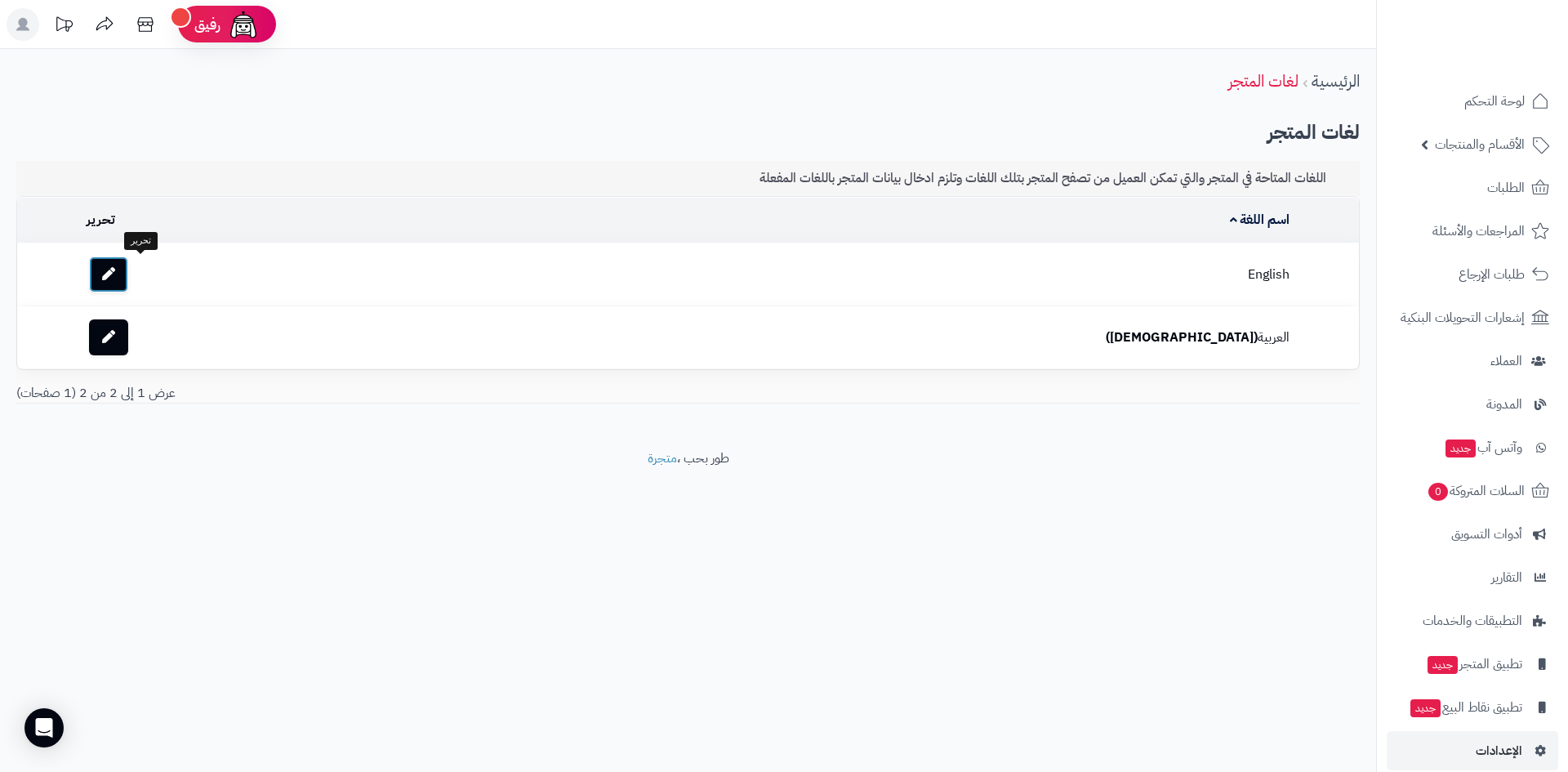
click at [115, 274] on icon at bounding box center [109, 274] width 13 height 13
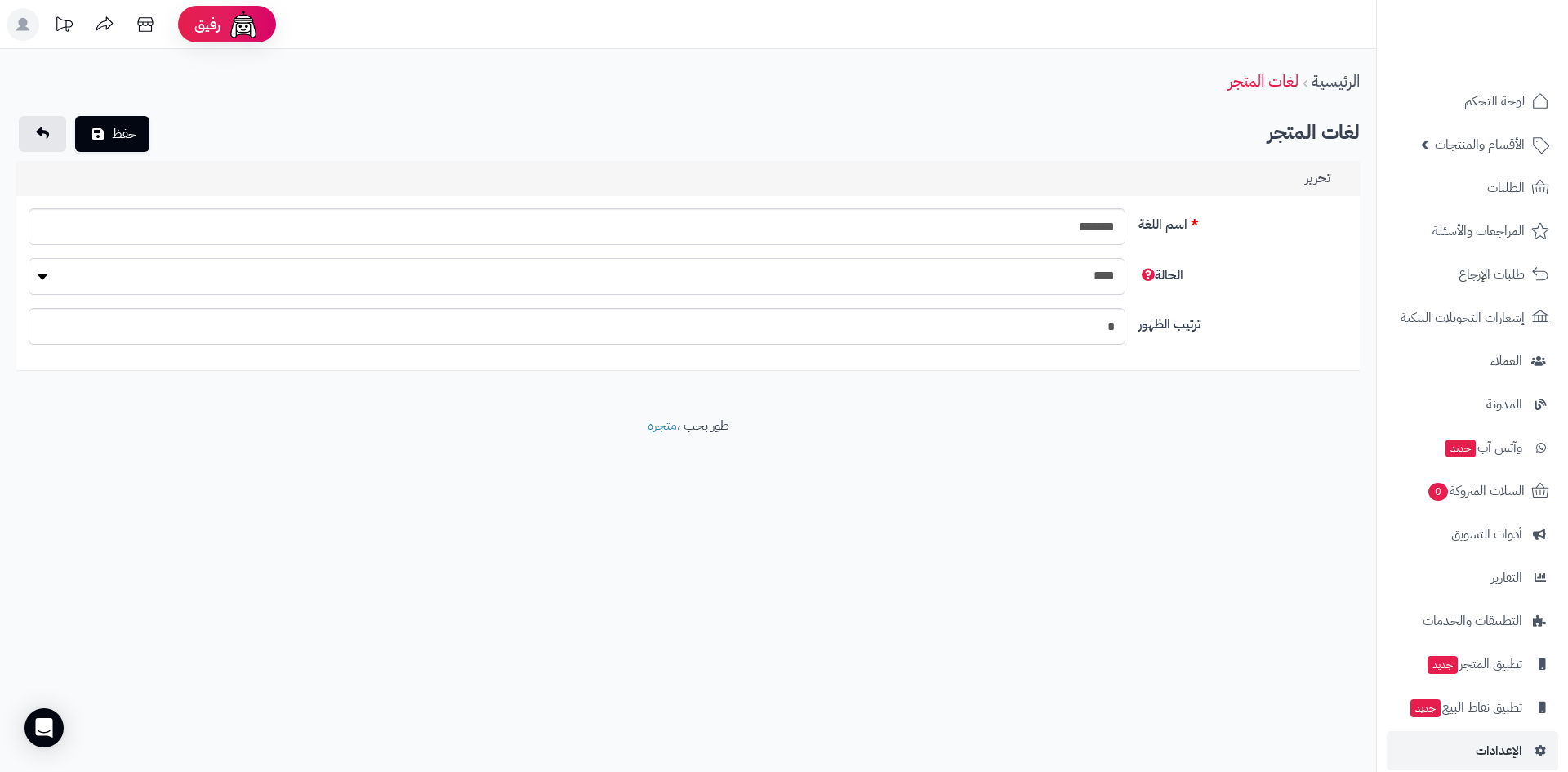
click at [1054, 270] on select "**** ****" at bounding box center [577, 277] width 1097 height 37
select select "*"
click at [28, 258] on select "**** ****" at bounding box center [577, 277] width 1097 height 37
click at [1057, 330] on input "*" at bounding box center [577, 326] width 1097 height 37
click at [114, 135] on button "حفظ" at bounding box center [112, 133] width 74 height 36
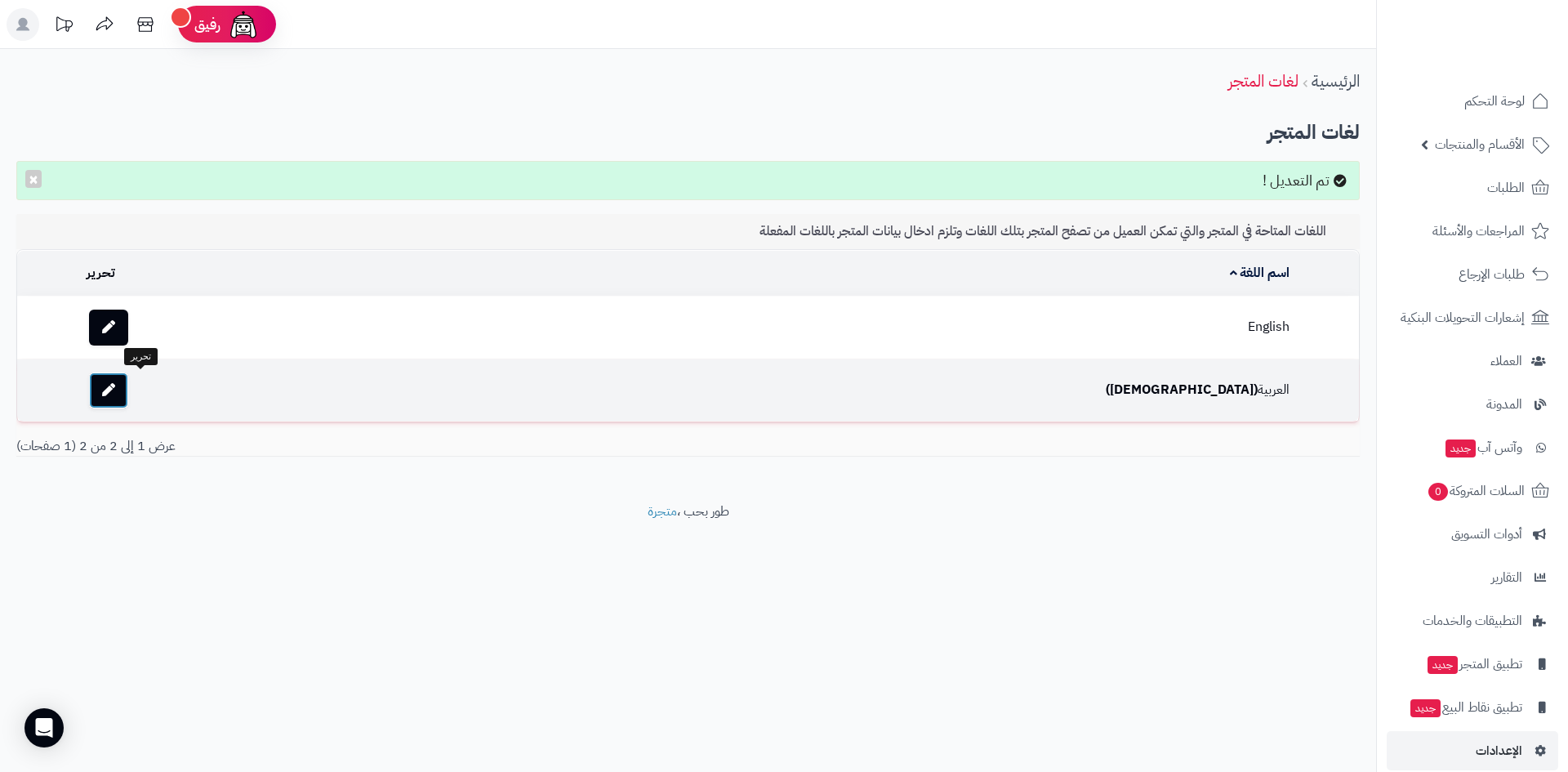
click at [115, 388] on icon at bounding box center [109, 389] width 13 height 13
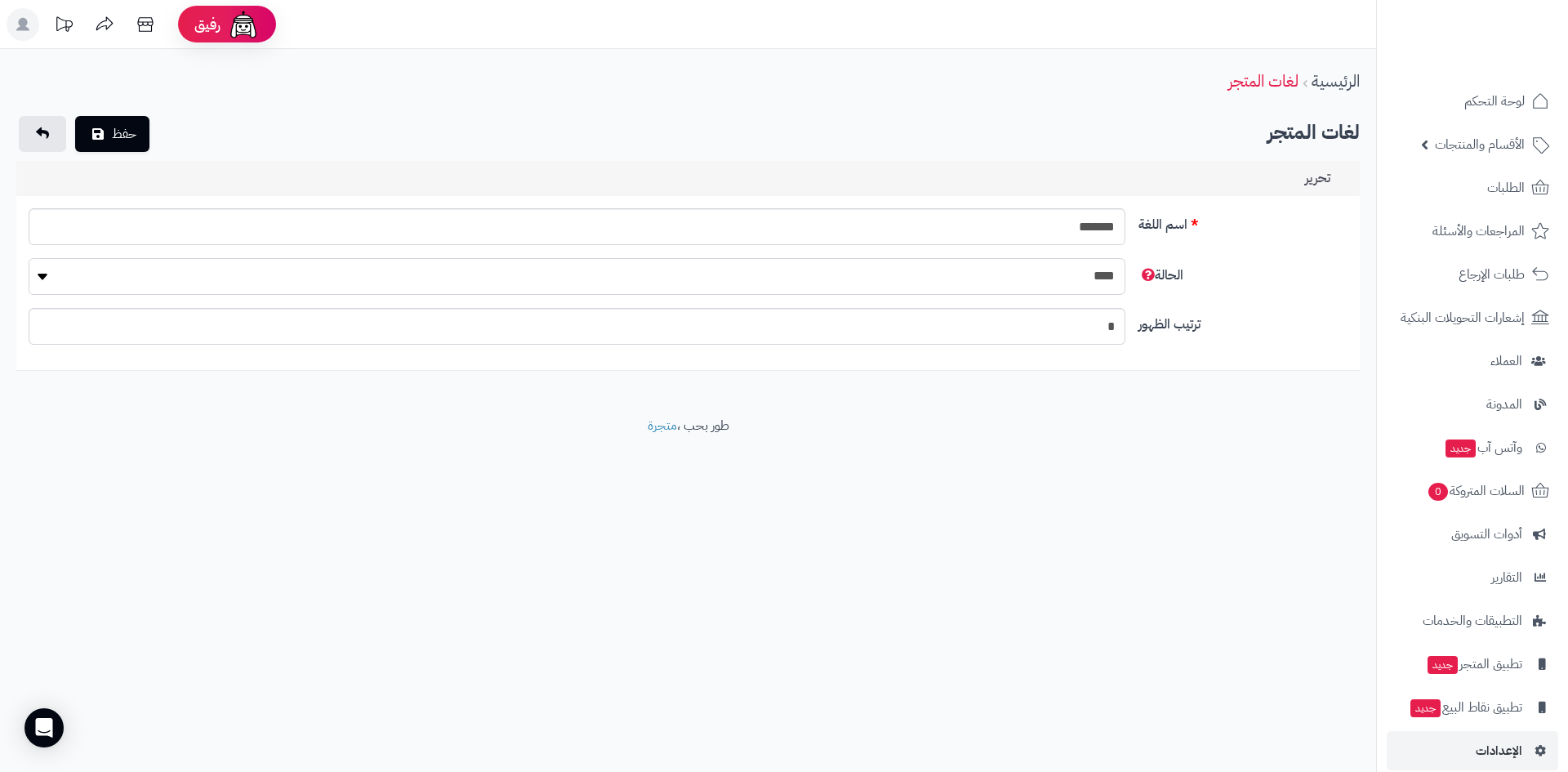
click at [1015, 283] on select "**** ****" at bounding box center [577, 277] width 1097 height 37
select select "*"
click at [28, 258] on select "**** ****" at bounding box center [577, 277] width 1097 height 37
click at [123, 136] on button "حفظ" at bounding box center [112, 133] width 74 height 36
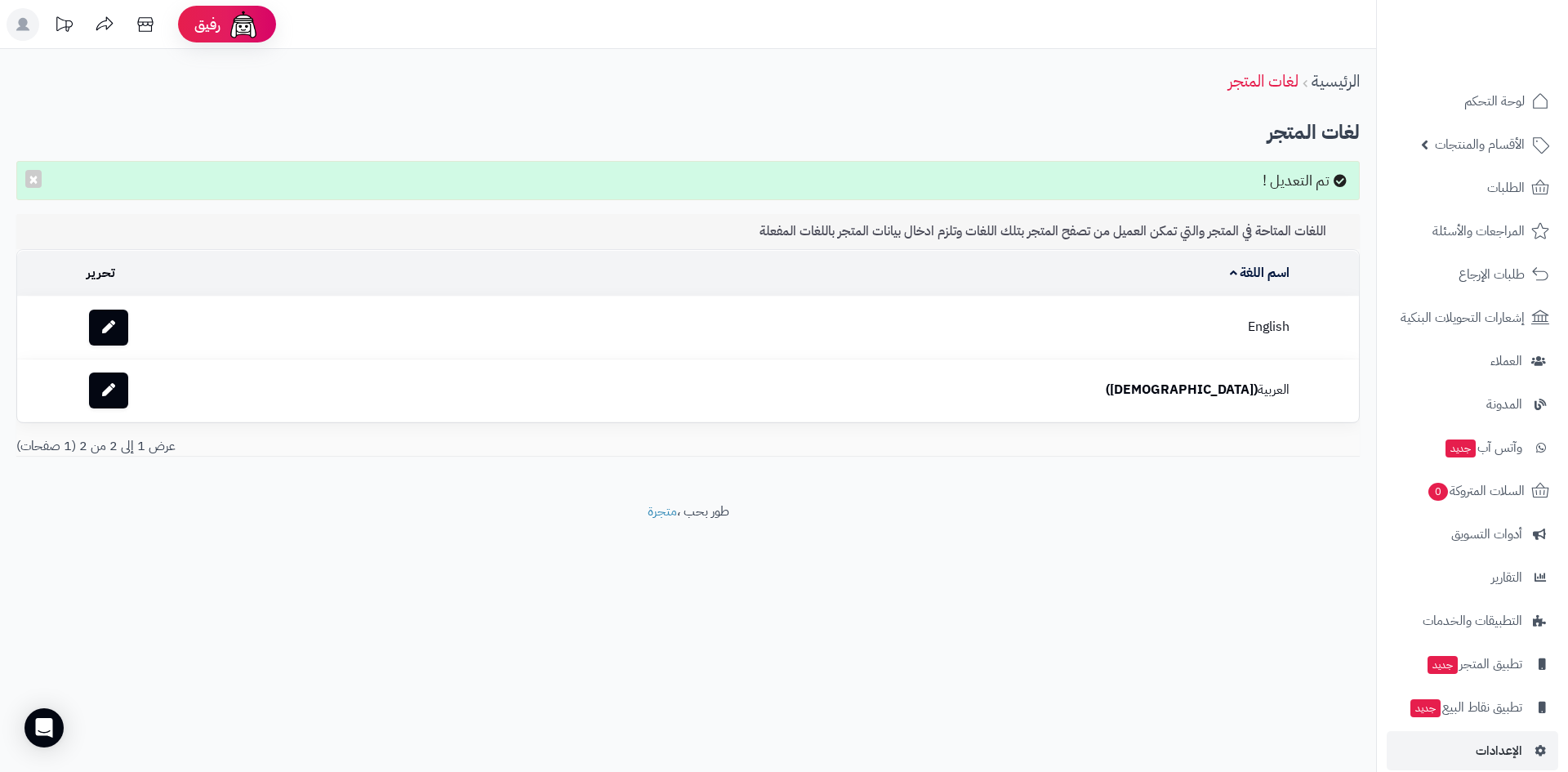
drag, startPoint x: 1223, startPoint y: 328, endPoint x: 1129, endPoint y: 320, distance: 94.3
drag, startPoint x: 1129, startPoint y: 320, endPoint x: 855, endPoint y: 549, distance: 357.1
click at [855, 549] on footer "طور بحب ، متجرة" at bounding box center [687, 543] width 1376 height 82
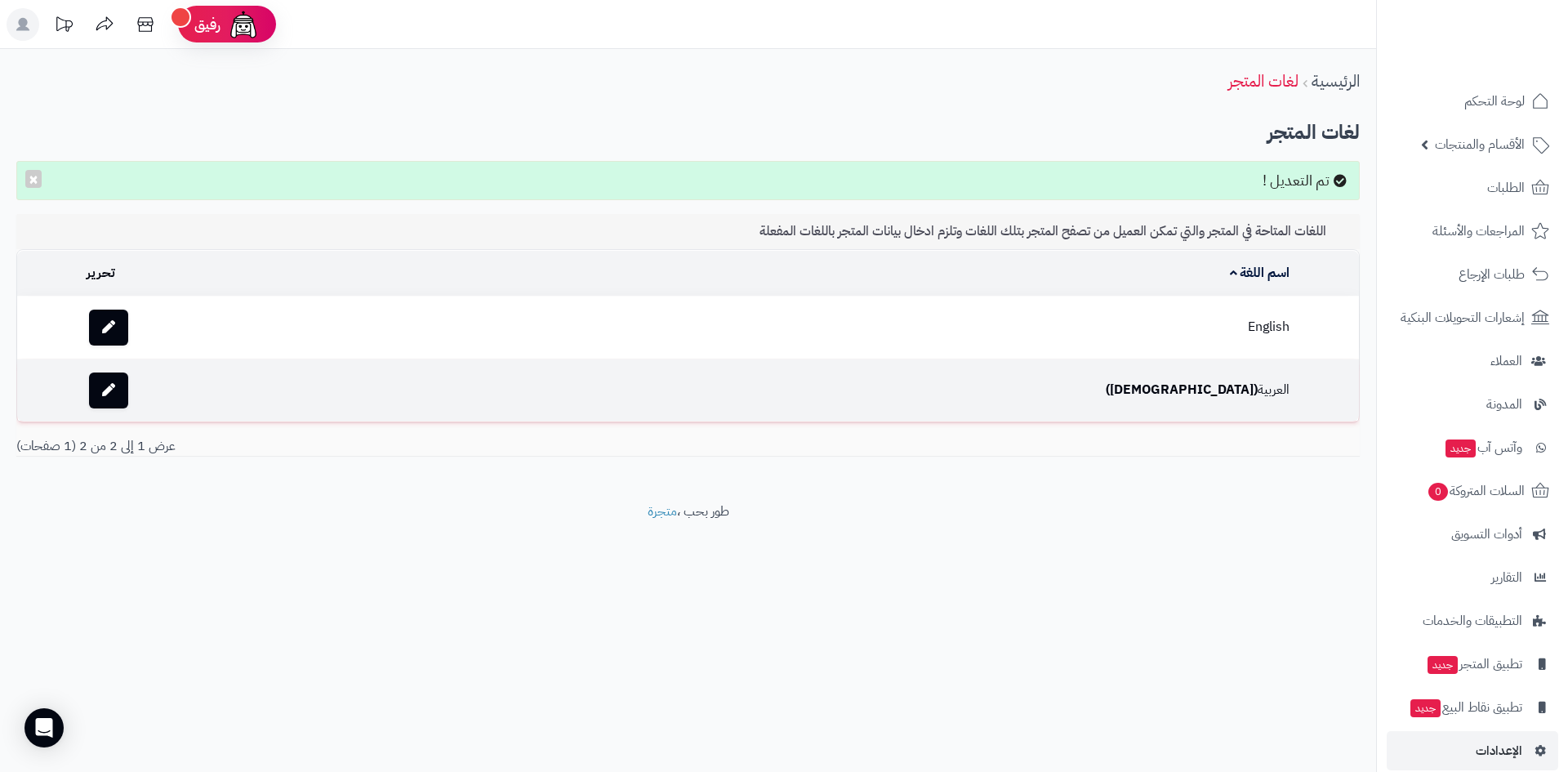
click at [290, 390] on td at bounding box center [216, 391] width 274 height 62
click at [969, 400] on td "العربية (الافتراضي)" at bounding box center [825, 391] width 943 height 62
click at [115, 395] on icon at bounding box center [109, 389] width 13 height 13
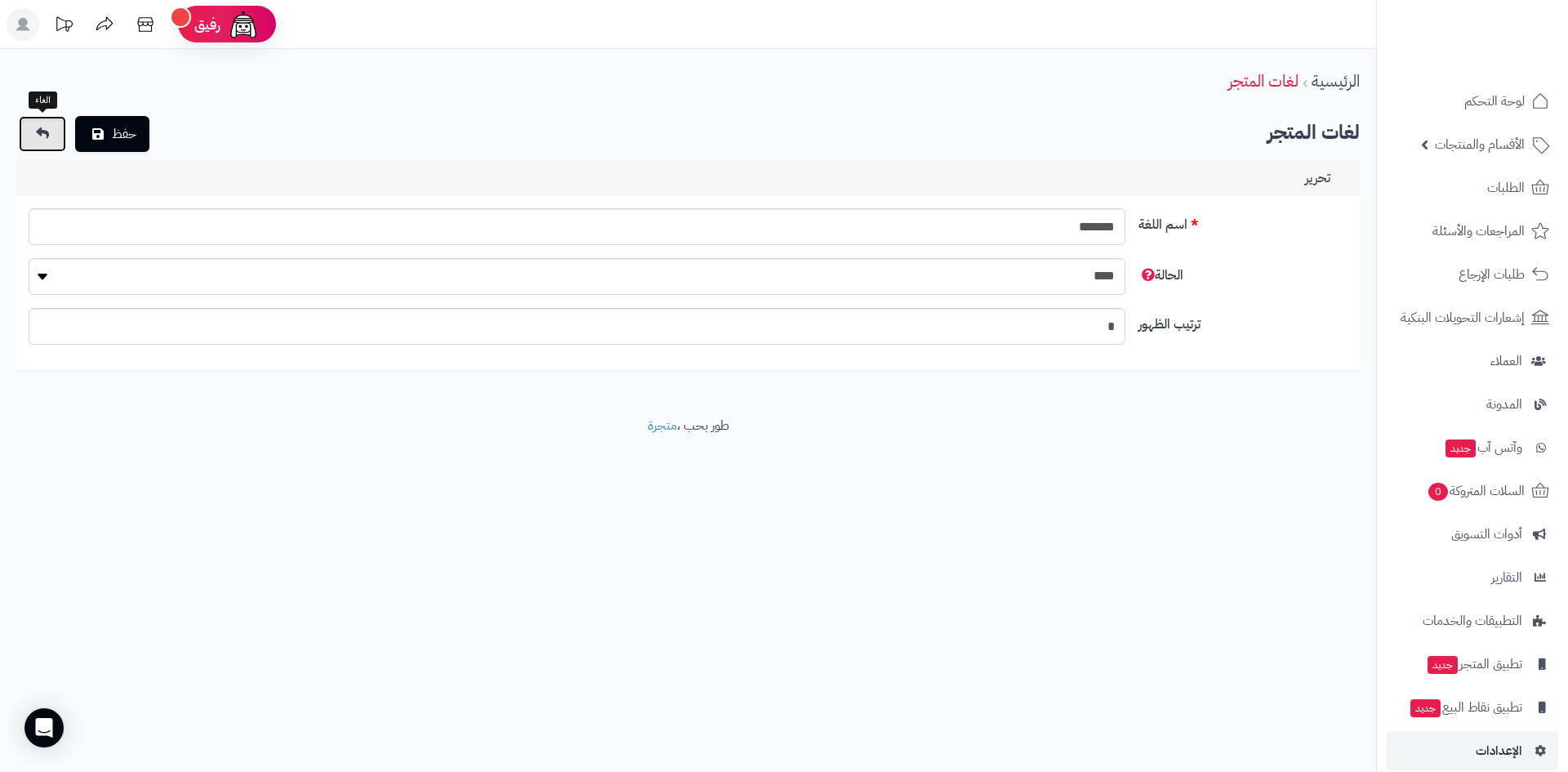
click at [39, 133] on icon at bounding box center [42, 133] width 13 height 13
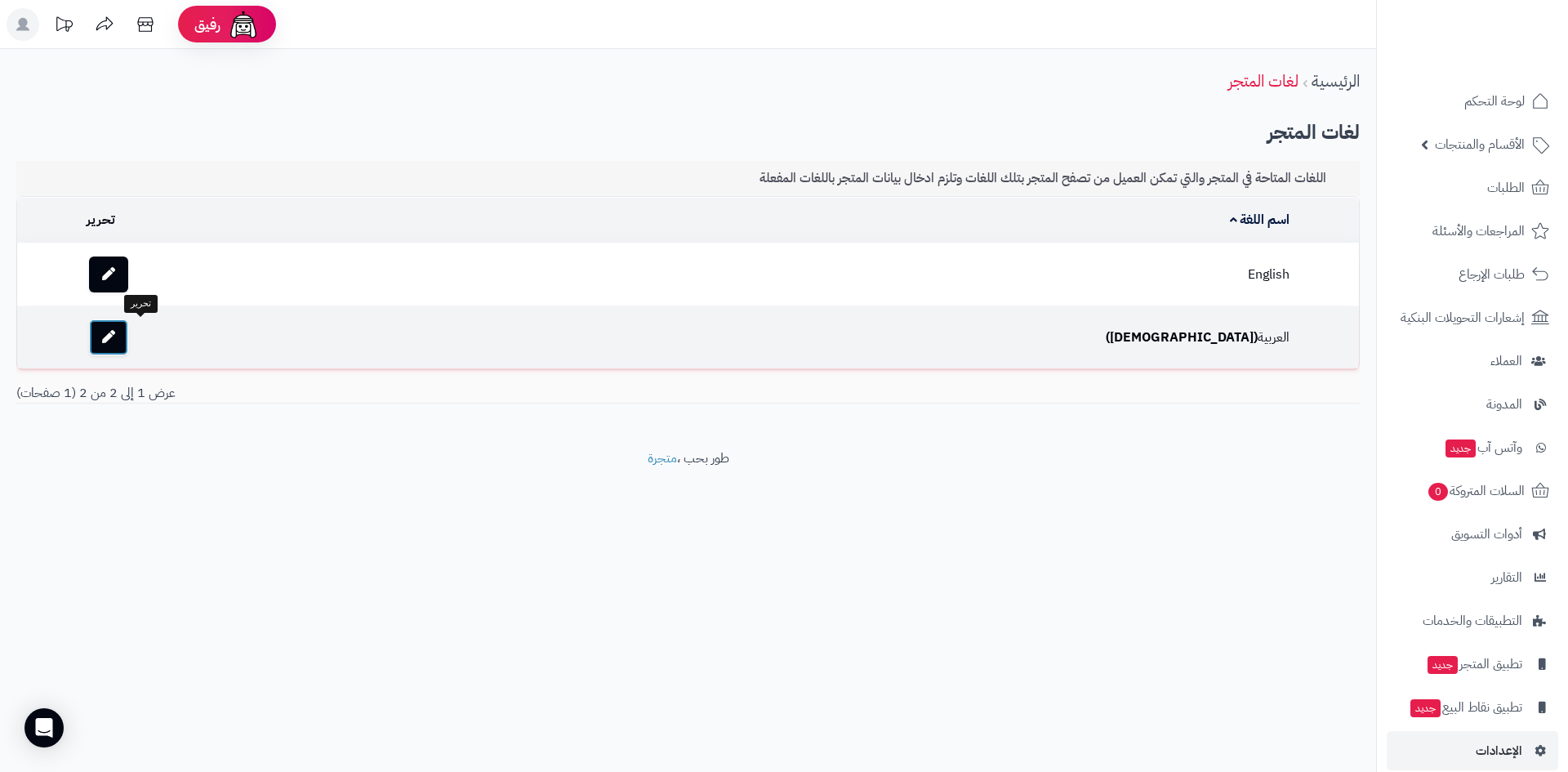
click at [128, 344] on link at bounding box center [108, 337] width 39 height 36
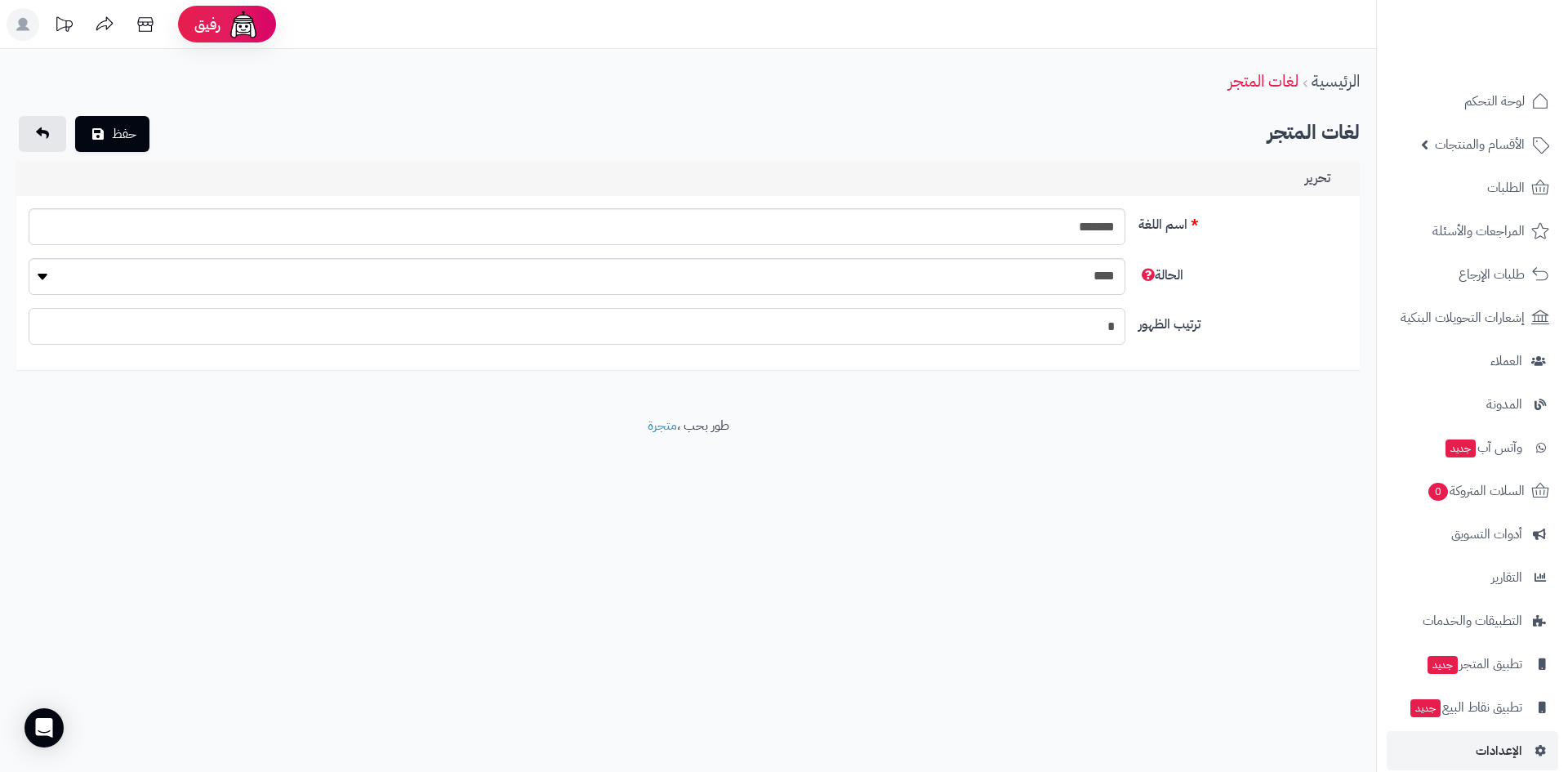
click at [1095, 327] on input "*" at bounding box center [577, 326] width 1097 height 37
type input "*"
click at [117, 133] on button "حفظ" at bounding box center [112, 133] width 74 height 36
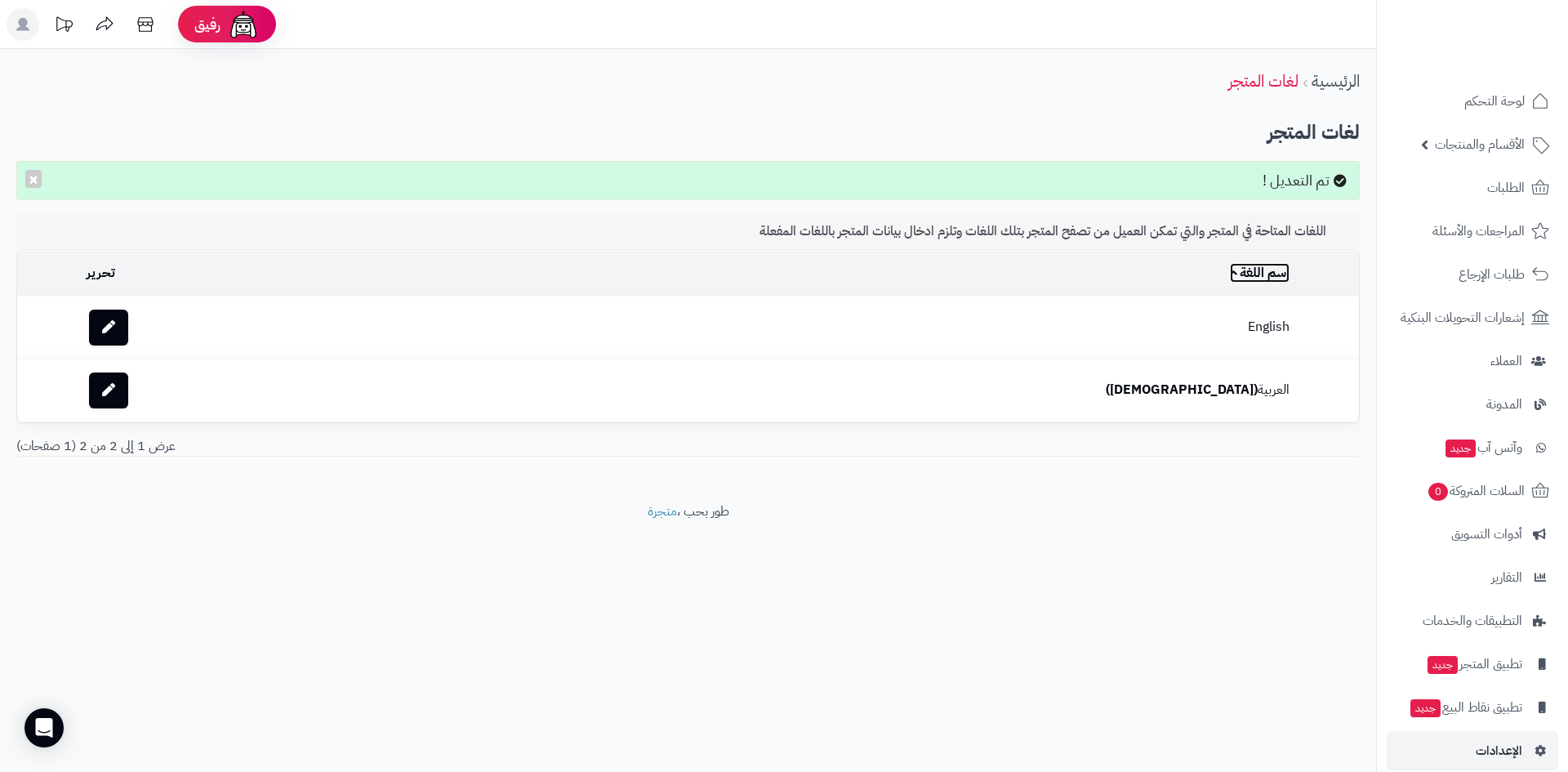
click at [1230, 275] on link "اسم اللغة" at bounding box center [1260, 272] width 60 height 19
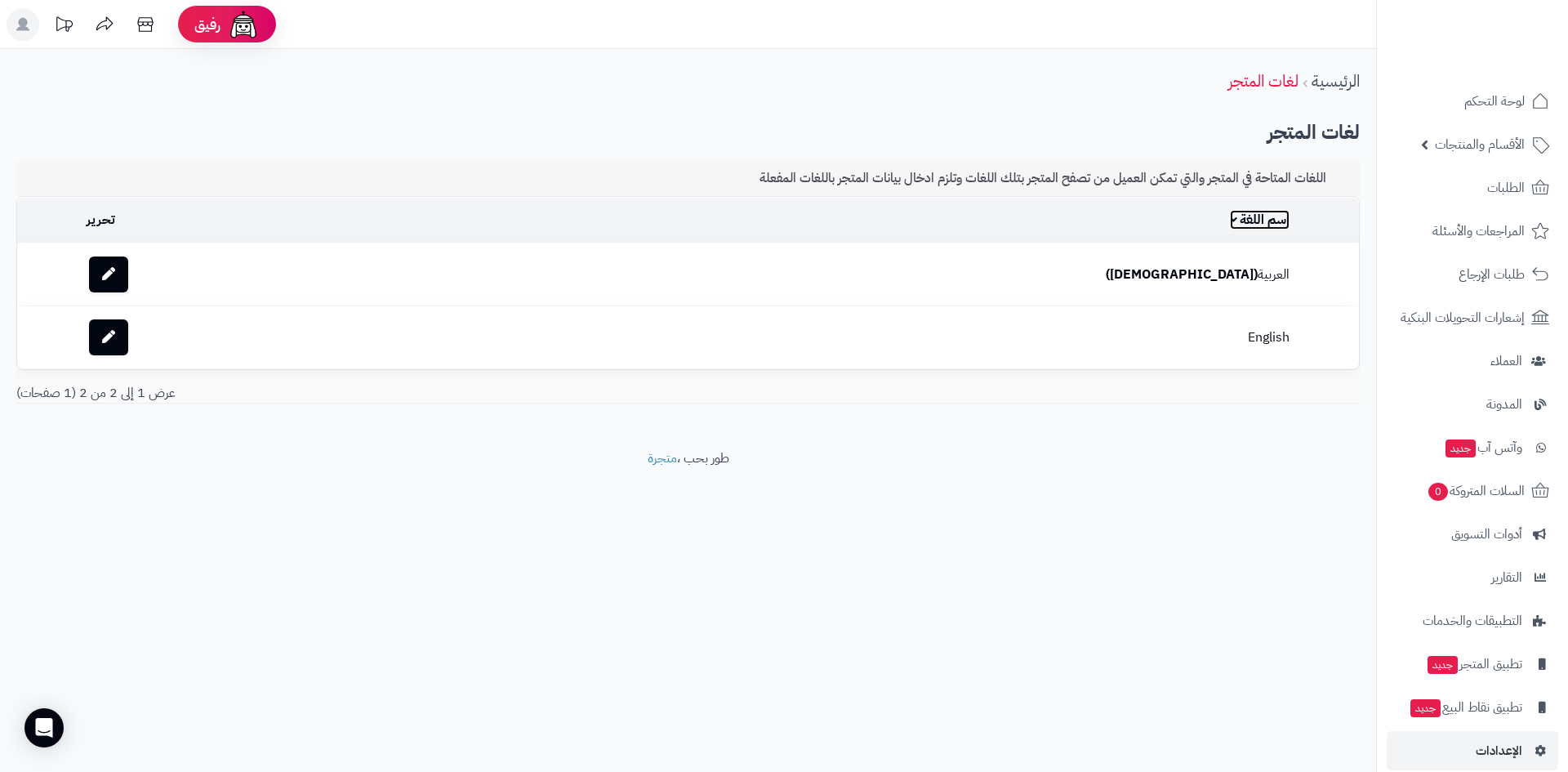
click at [1230, 218] on link "اسم اللغة" at bounding box center [1260, 219] width 60 height 19
click at [115, 273] on icon at bounding box center [109, 274] width 13 height 13
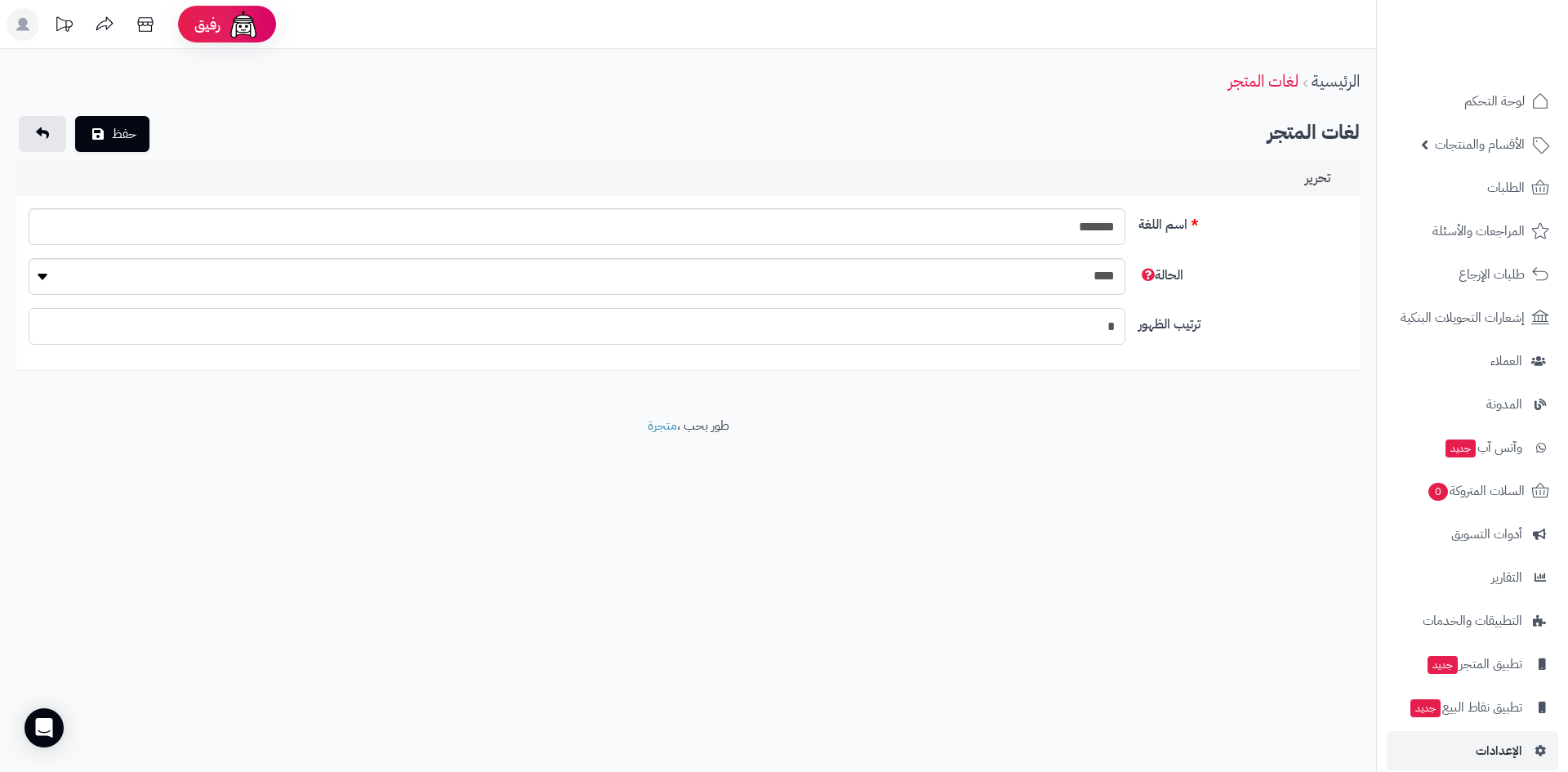
click at [1023, 329] on input "*" at bounding box center [577, 326] width 1097 height 37
type input "*"
click at [114, 126] on button "حفظ" at bounding box center [112, 133] width 74 height 36
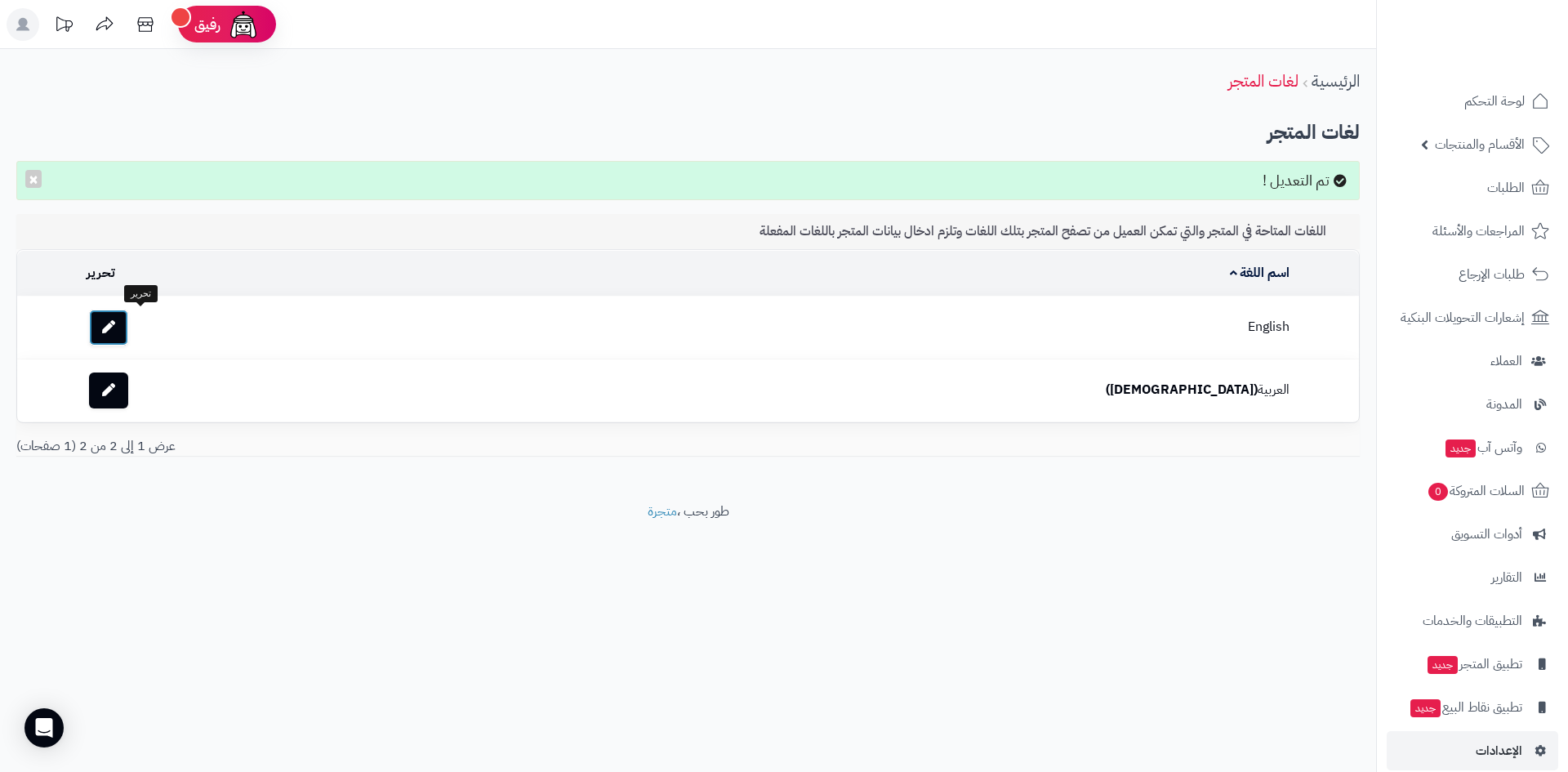
click at [128, 330] on link at bounding box center [108, 327] width 39 height 36
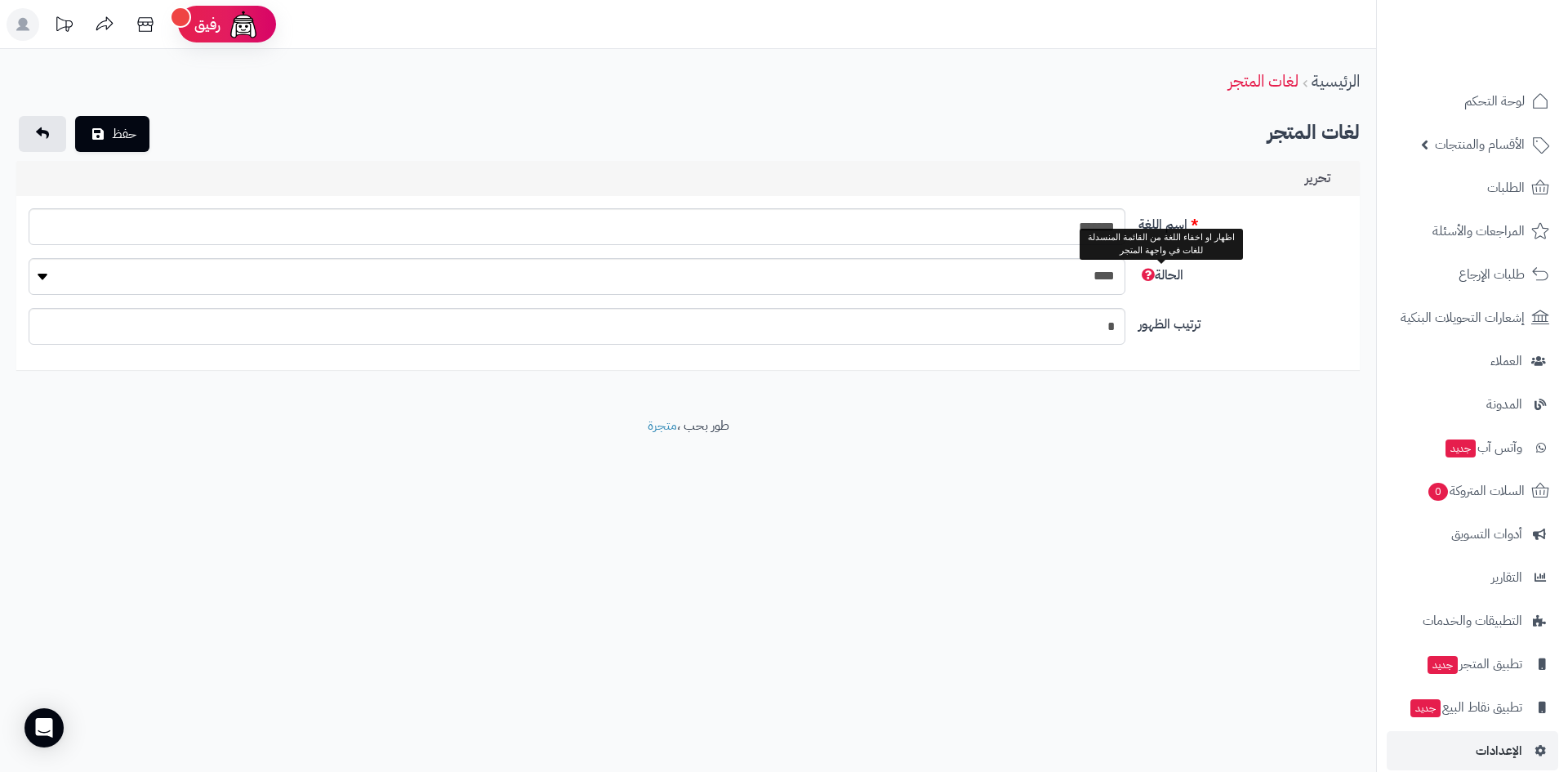
click at [1151, 279] on span "الحالة" at bounding box center [1161, 275] width 45 height 19
click at [1126, 279] on select "**** ****" at bounding box center [577, 277] width 1097 height 37
click at [1148, 271] on span "الحالة" at bounding box center [1161, 275] width 45 height 19
click at [1126, 271] on select "**** ****" at bounding box center [577, 277] width 1097 height 37
click at [1148, 271] on span "الحالة" at bounding box center [1161, 275] width 45 height 19
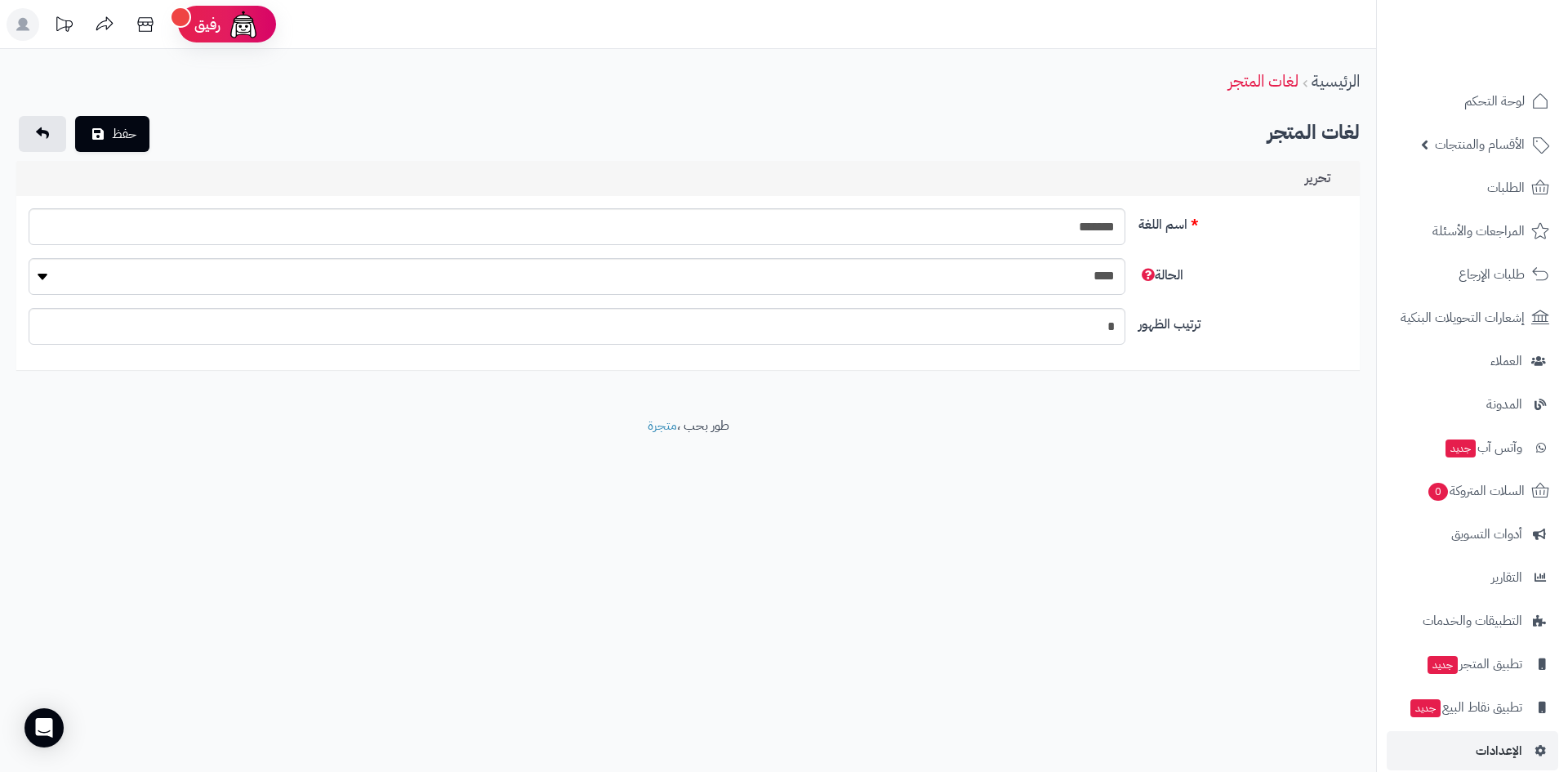
click at [1126, 271] on select "**** ****" at bounding box center [577, 277] width 1097 height 37
click at [1052, 281] on select "**** ****" at bounding box center [577, 277] width 1097 height 37
click at [1054, 281] on select "**** ****" at bounding box center [577, 277] width 1097 height 37
click at [1076, 232] on input "*******" at bounding box center [577, 227] width 1097 height 37
click at [72, 232] on input "*******" at bounding box center [577, 227] width 1097 height 37
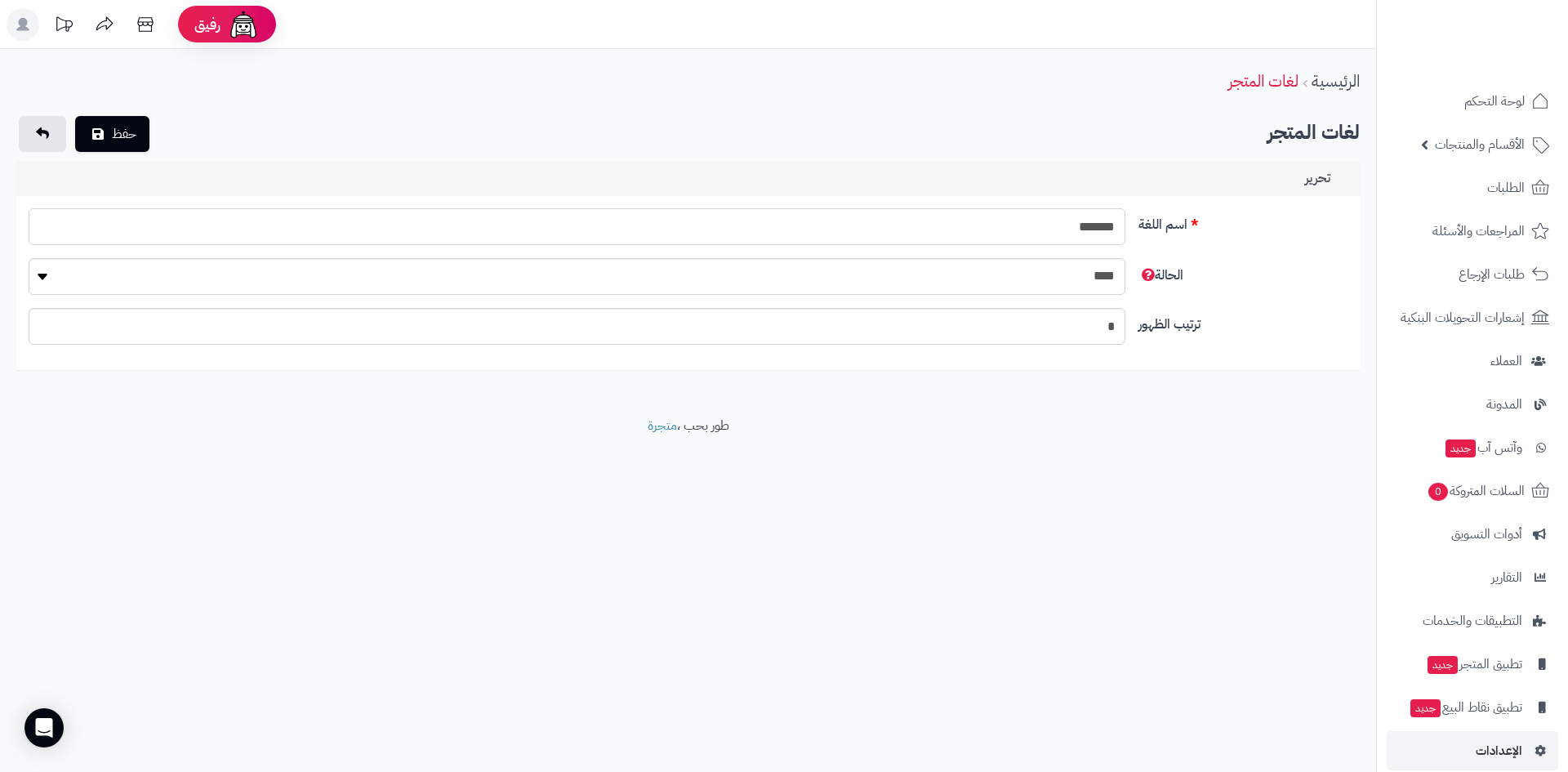
click at [72, 232] on input "*******" at bounding box center [577, 227] width 1097 height 37
click at [841, 527] on div "**********" at bounding box center [784, 386] width 1568 height 772
click at [35, 133] on link at bounding box center [43, 134] width 48 height 36
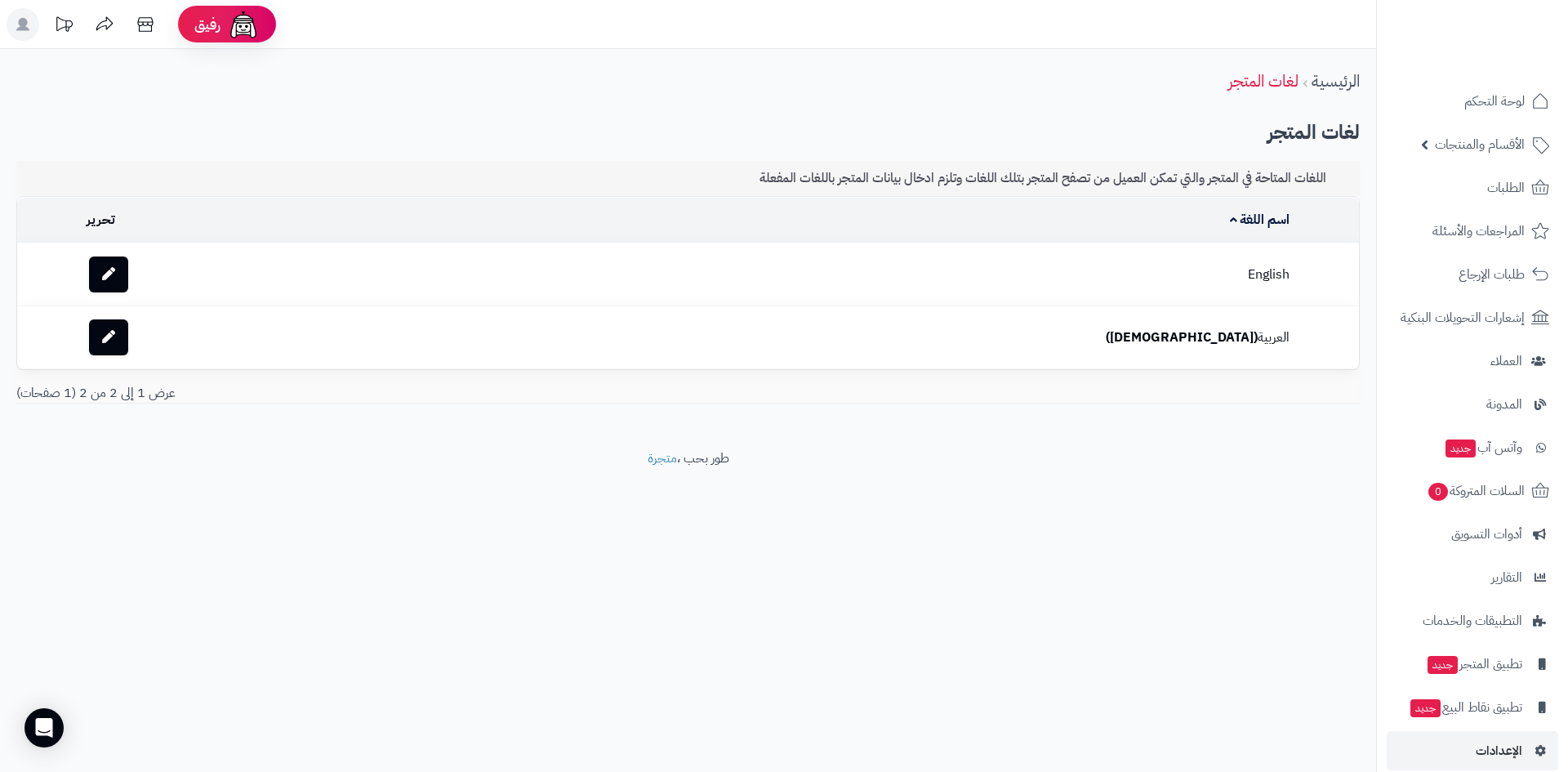
click at [724, 274] on td "English" at bounding box center [825, 275] width 943 height 62
click at [202, 29] on span "رفيق" at bounding box center [208, 24] width 27 height 19
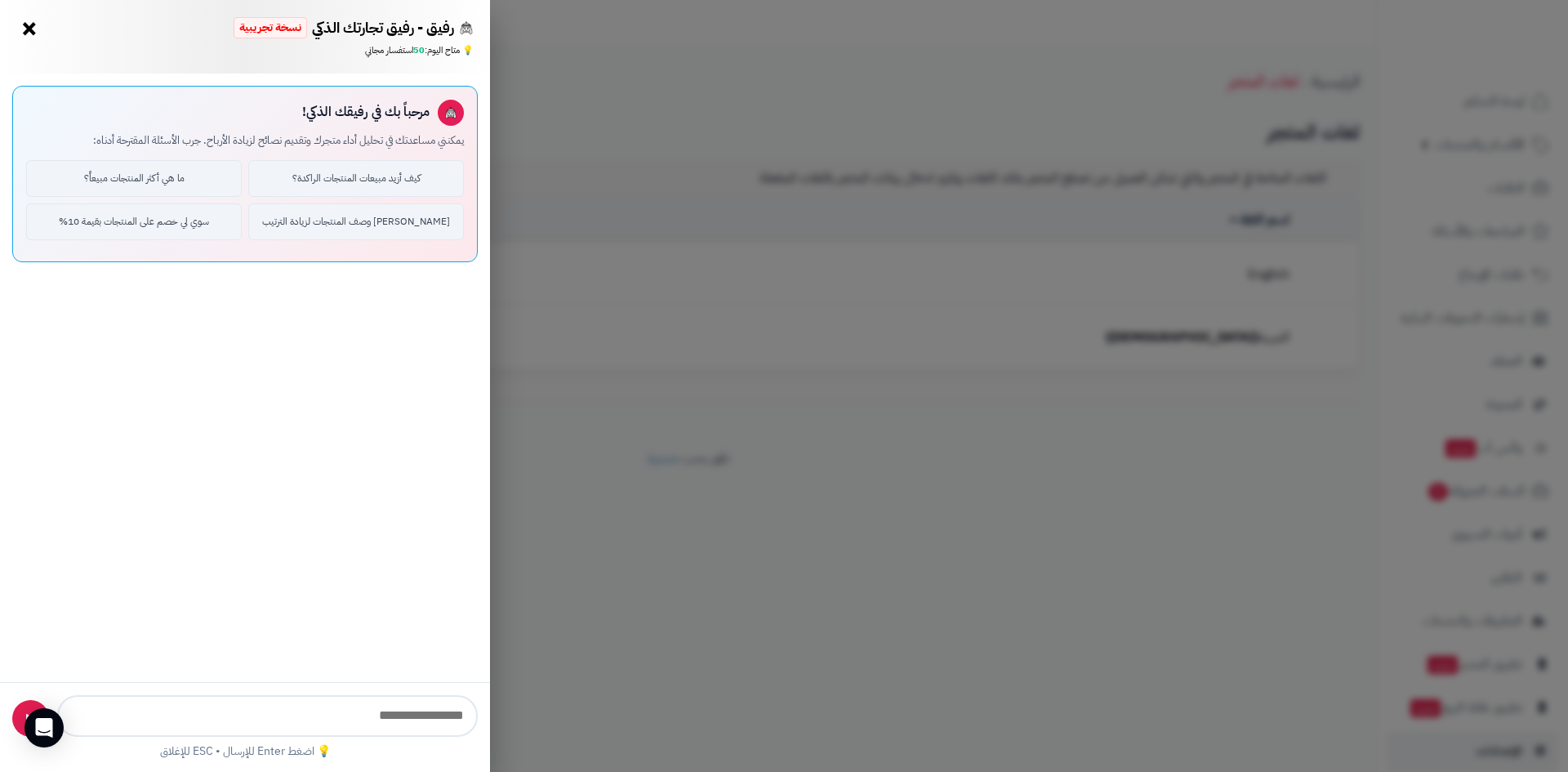
click at [30, 26] on button "×" at bounding box center [29, 28] width 27 height 27
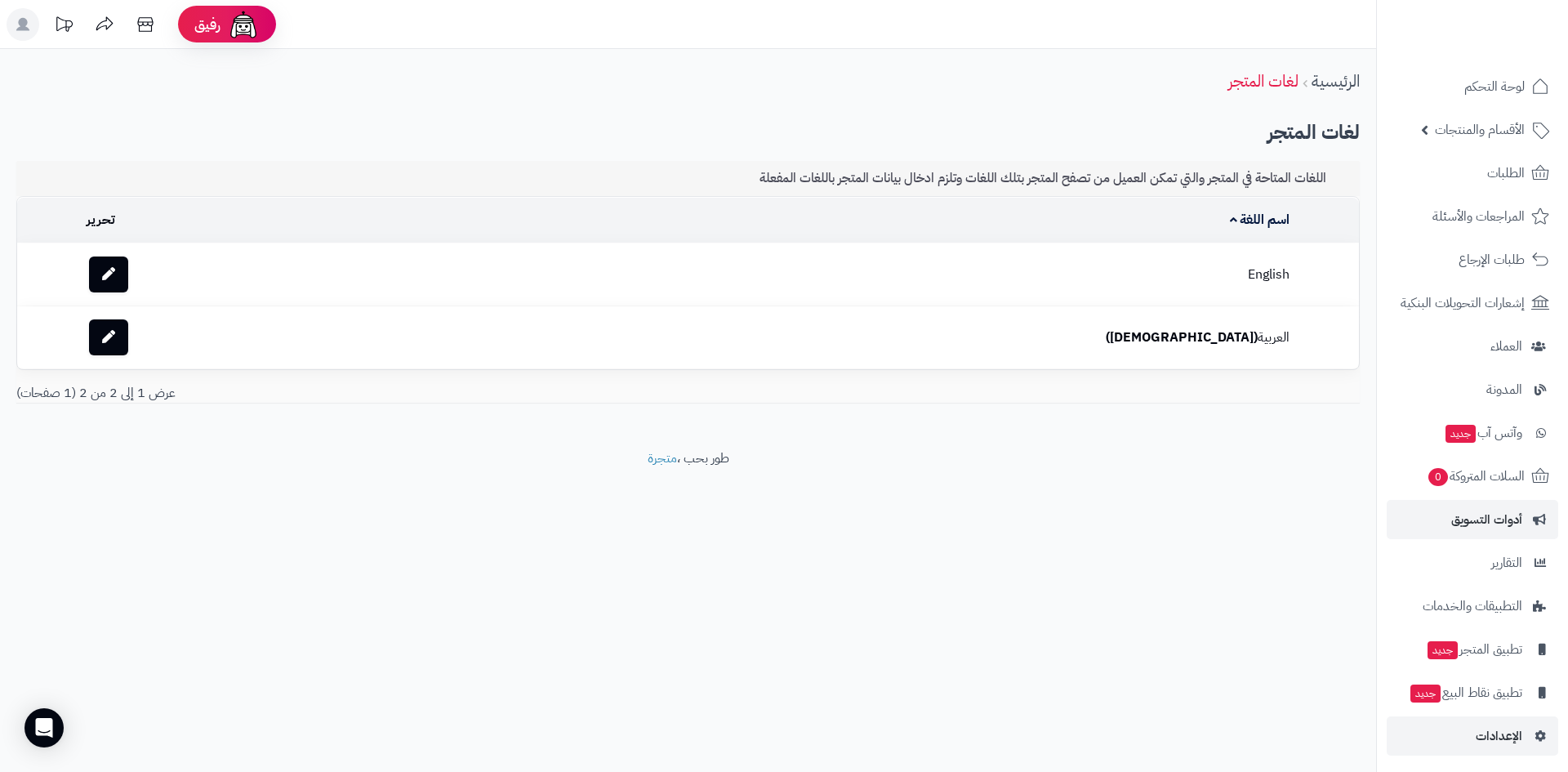
scroll to position [19, 0]
click at [146, 23] on icon at bounding box center [146, 25] width 33 height 33
click at [1492, 734] on span "الإعدادات" at bounding box center [1498, 732] width 47 height 23
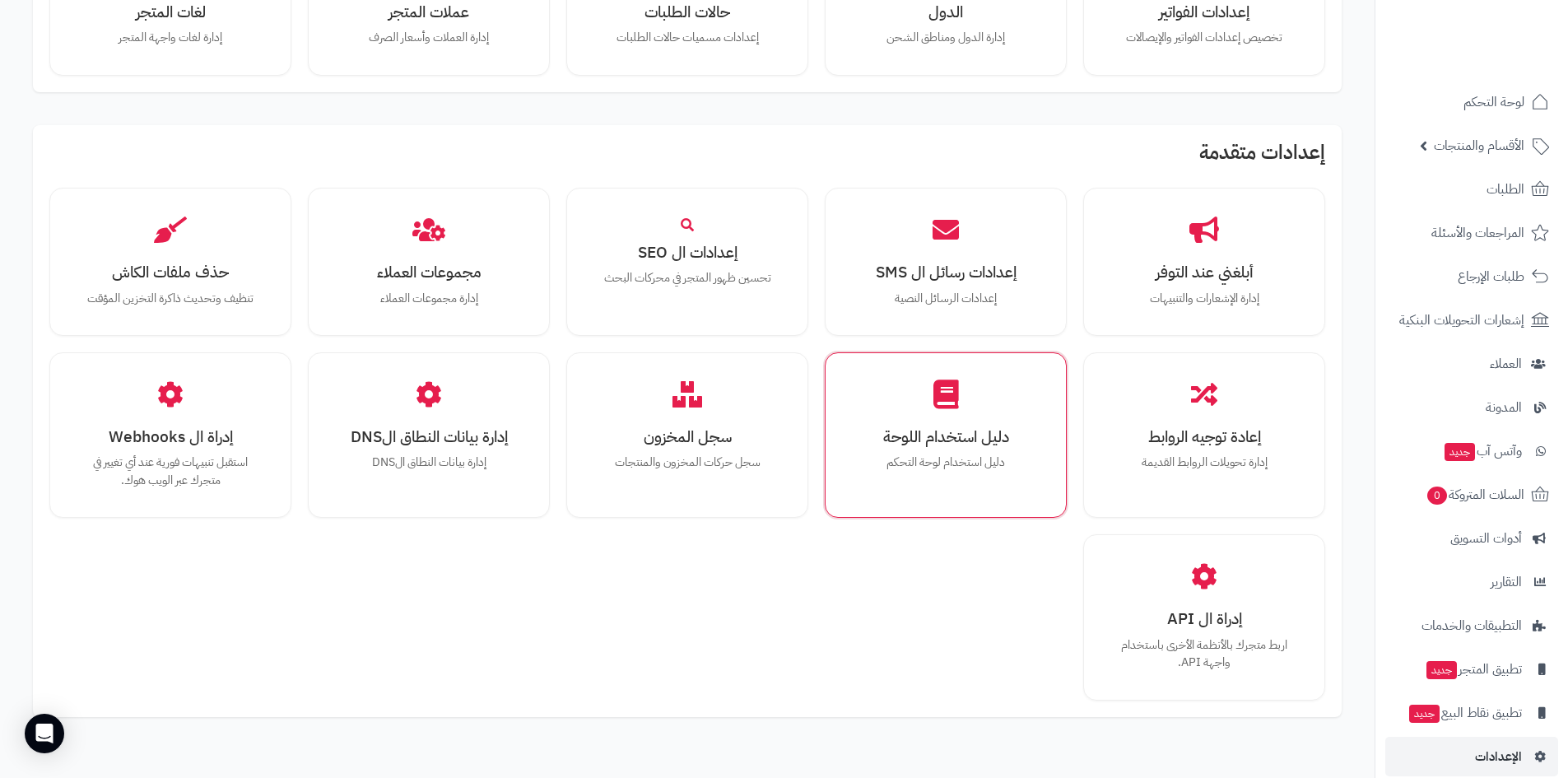
scroll to position [1012, 0]
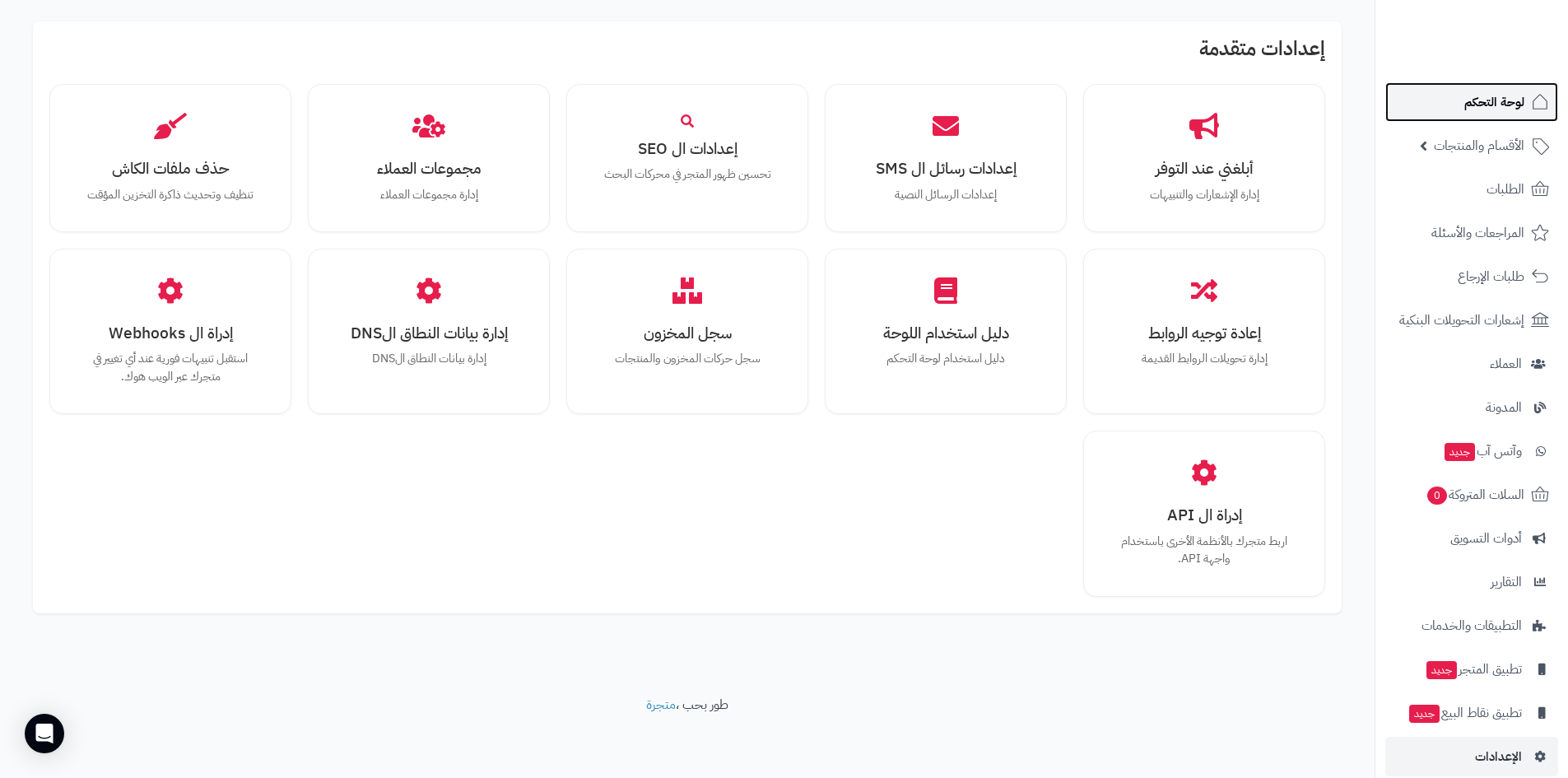
click at [1503, 104] on span "لوحة التحكم" at bounding box center [1493, 102] width 60 height 23
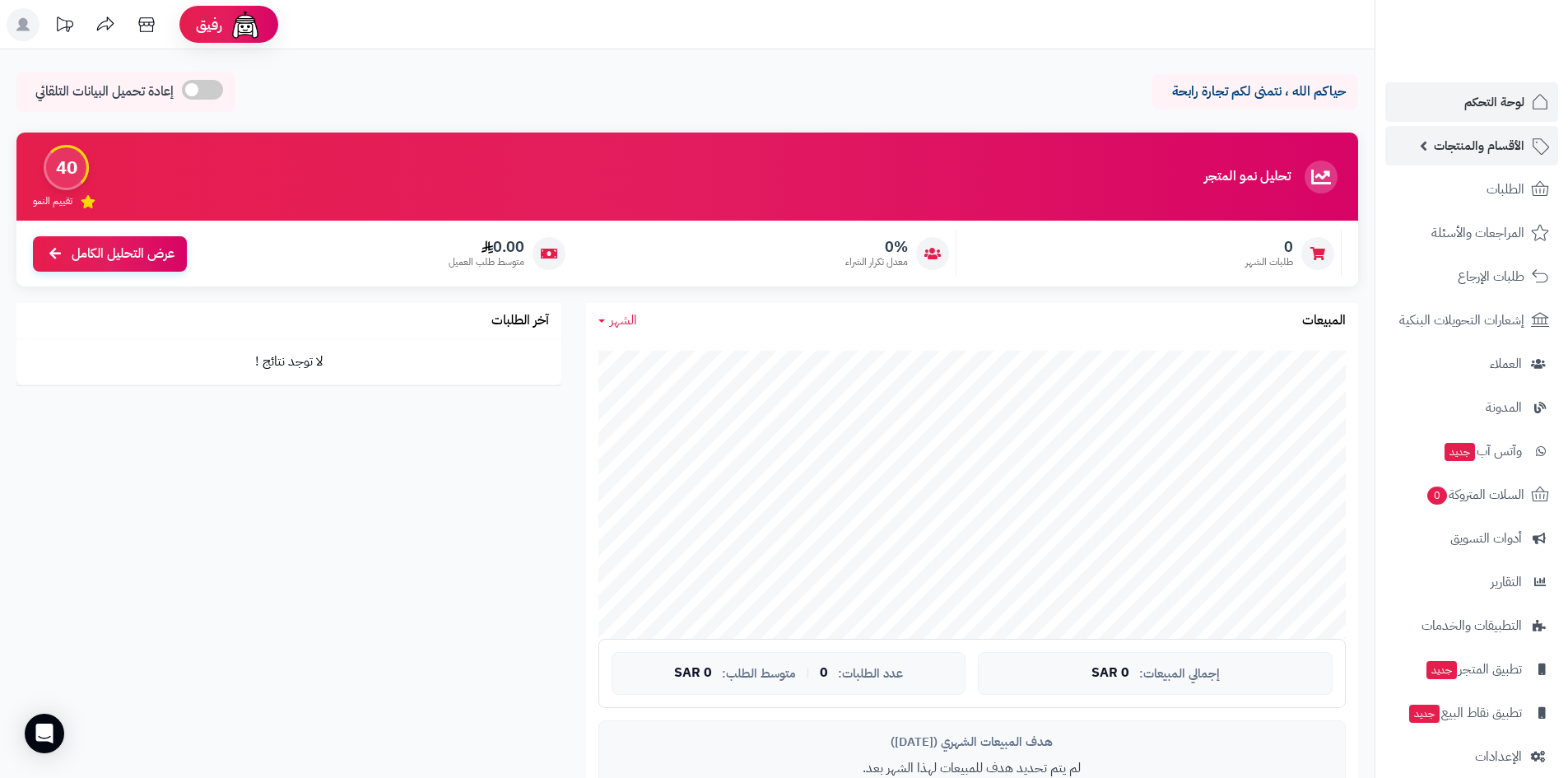
click at [1494, 149] on span "الأقسام والمنتجات" at bounding box center [1479, 145] width 90 height 23
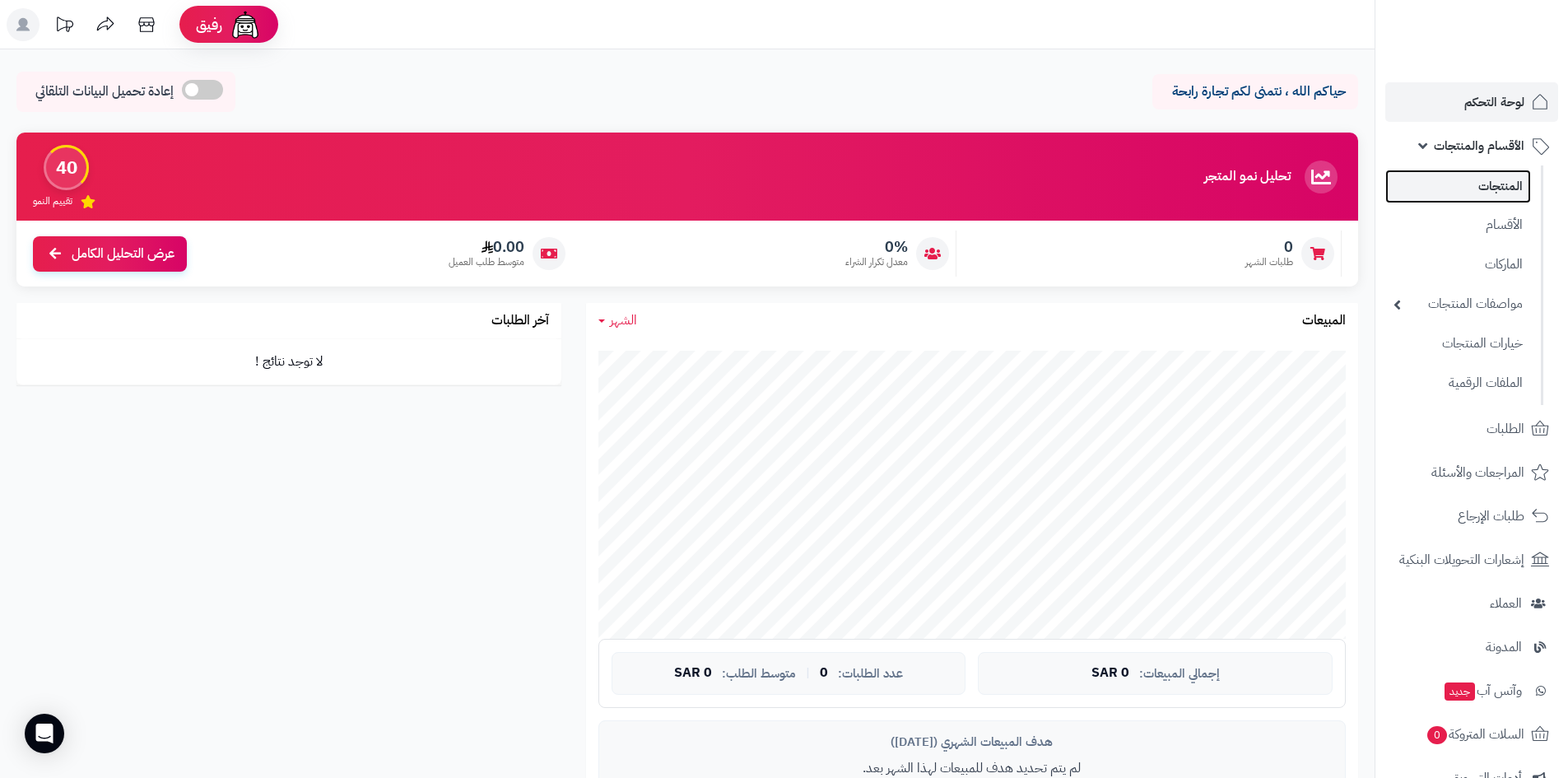
click at [1503, 188] on link "المنتجات" at bounding box center [1458, 186] width 146 height 34
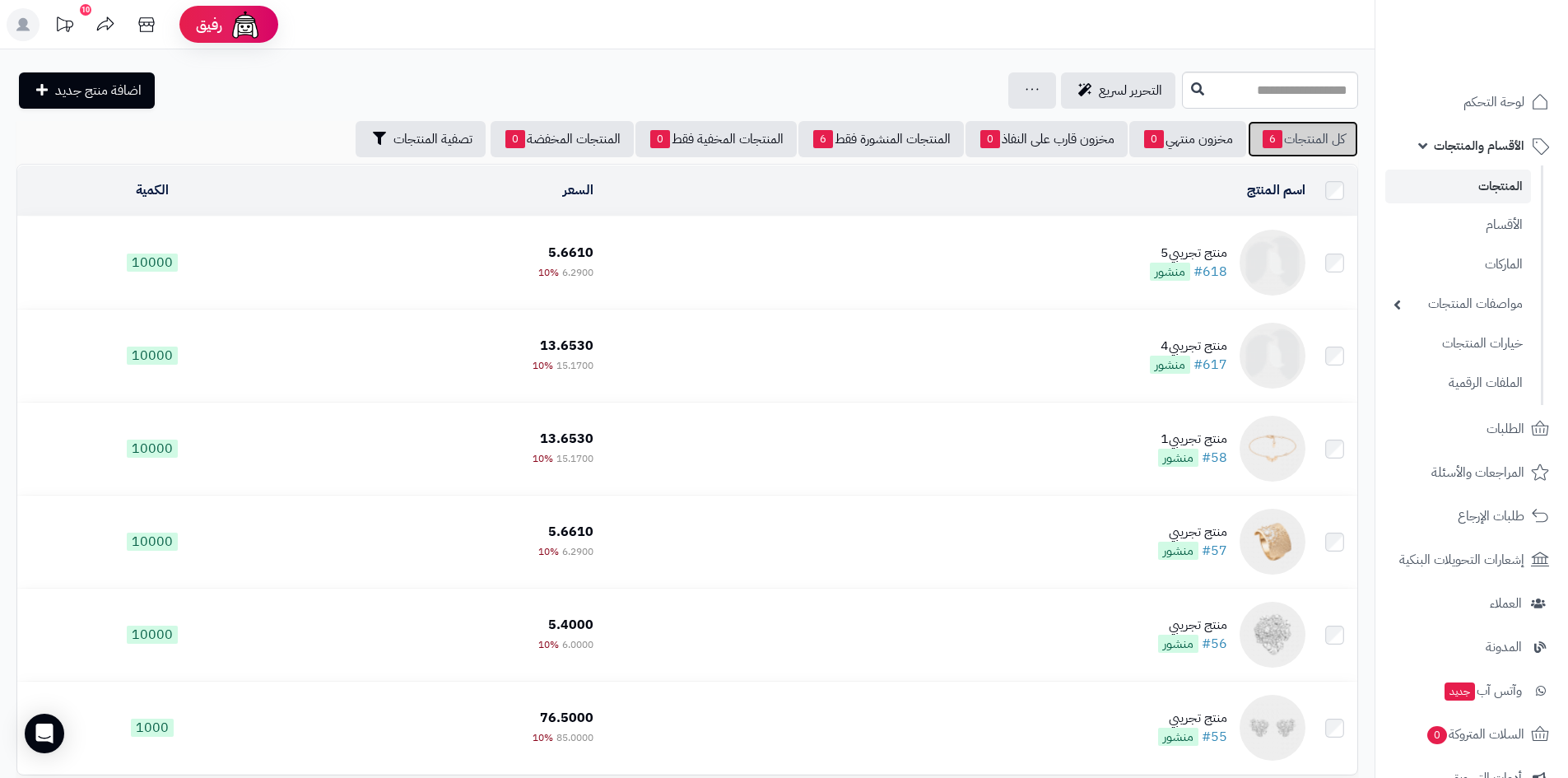
click at [1308, 134] on link "كل المنتجات 6" at bounding box center [1303, 138] width 111 height 36
click at [1188, 141] on link "مخزون منتهي 0" at bounding box center [1187, 138] width 117 height 36
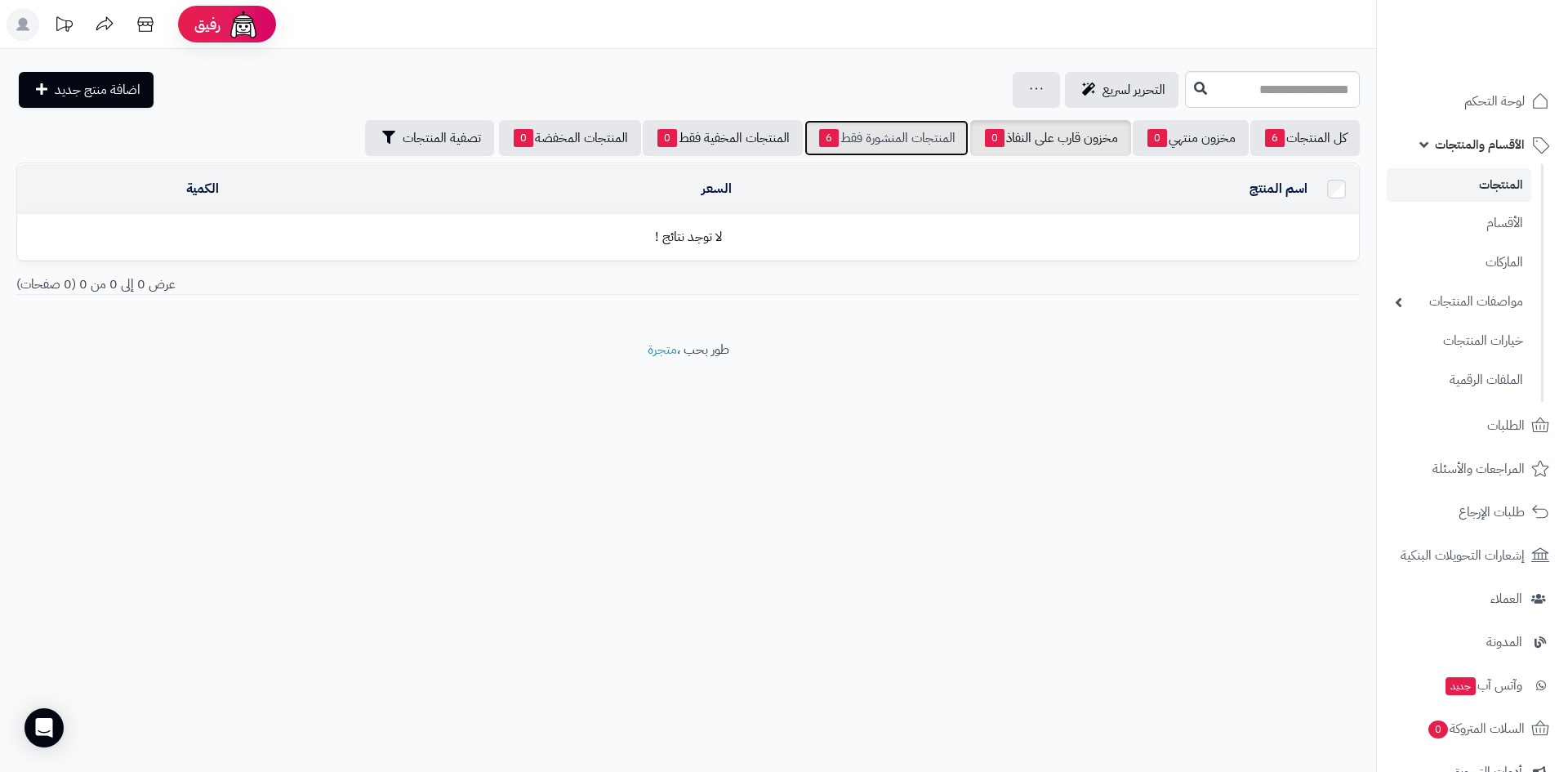
click at [838, 141] on link "المنتجات المنشورة فقط 6" at bounding box center [886, 137] width 164 height 36
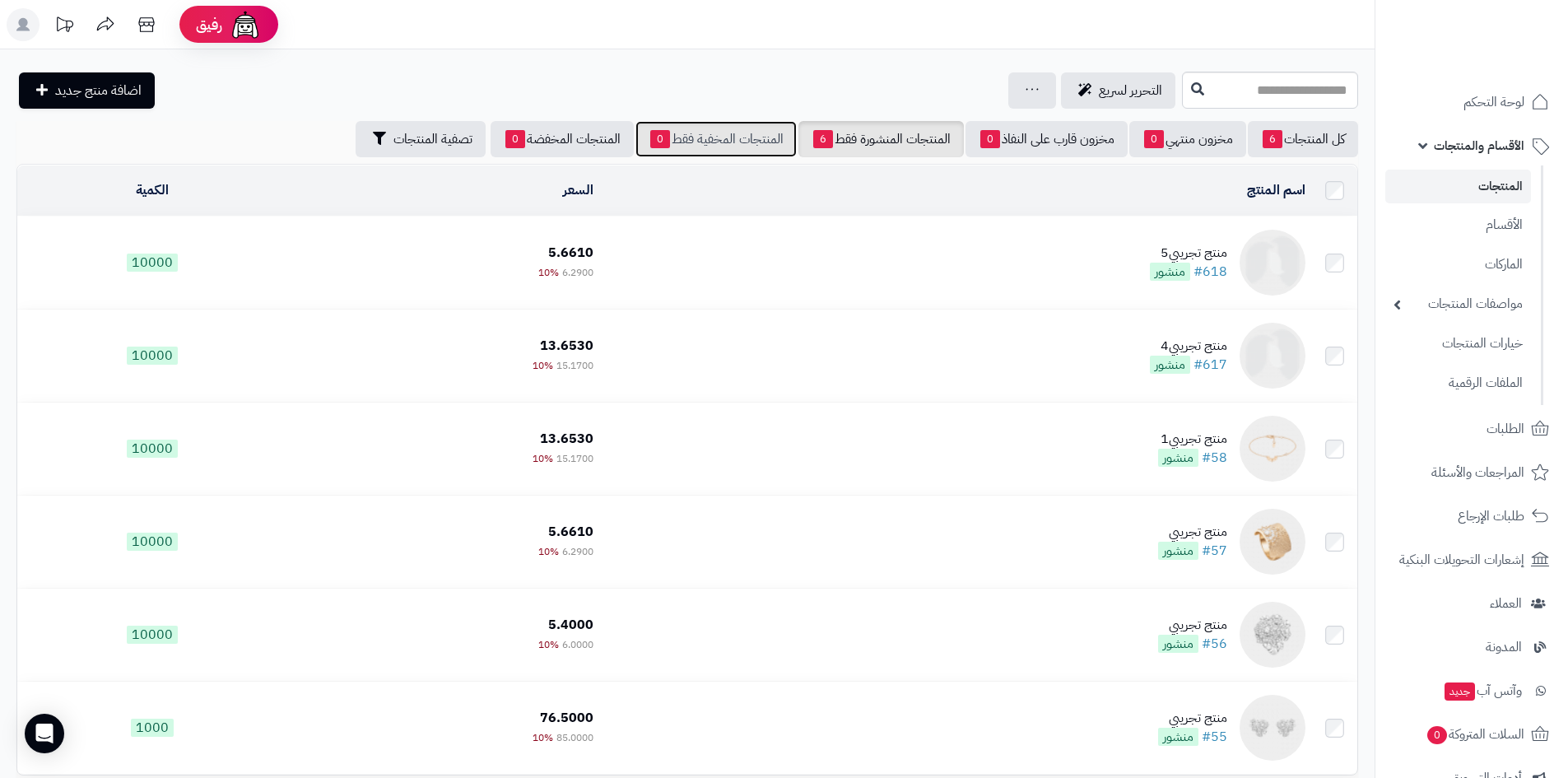
click at [683, 141] on link "المنتجات المخفية فقط 0" at bounding box center [716, 138] width 161 height 36
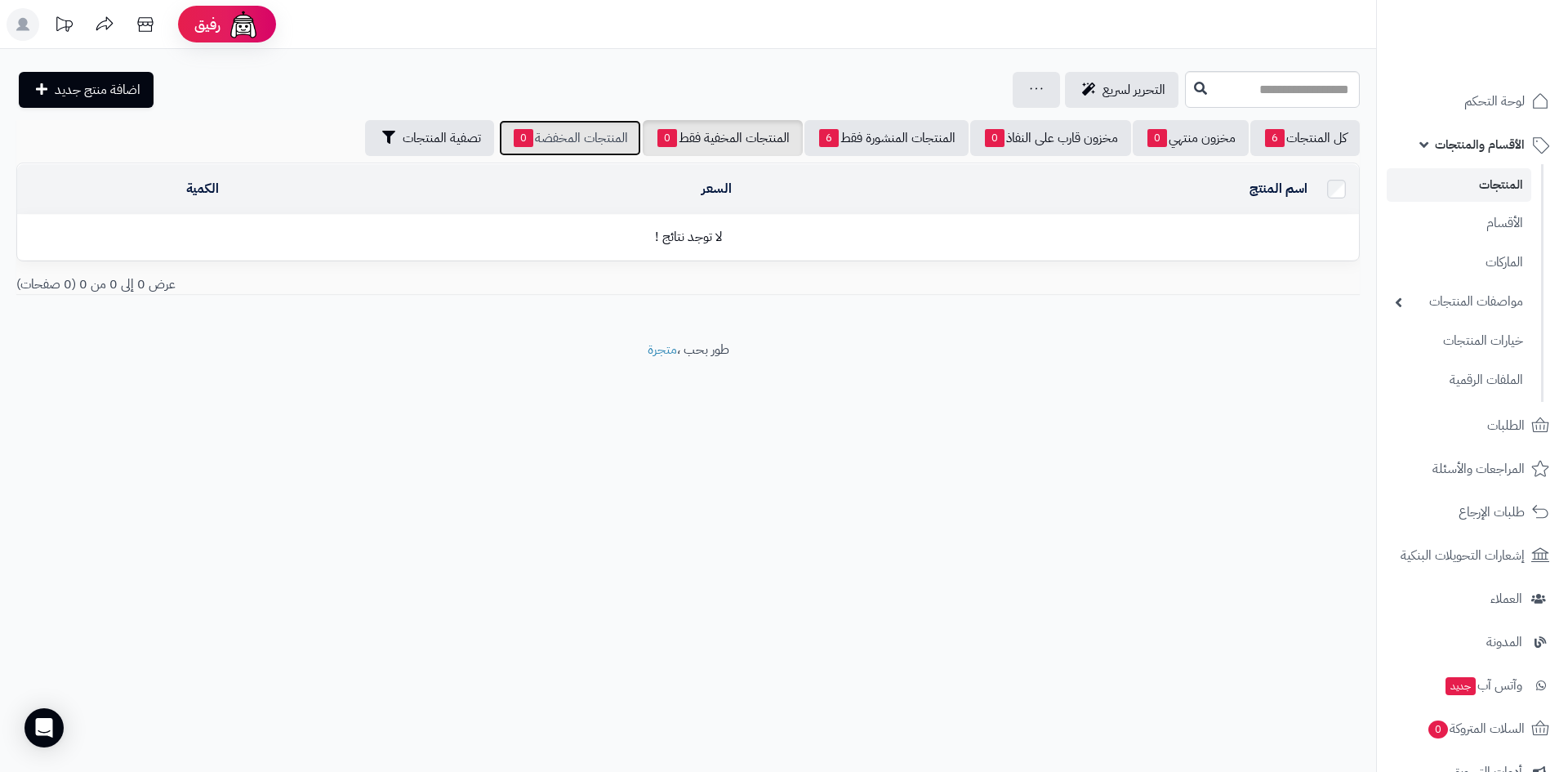
click at [582, 140] on link "المنتجات المخفضة 0" at bounding box center [569, 137] width 142 height 36
click at [413, 134] on span "تصفية المنتجات" at bounding box center [442, 136] width 79 height 19
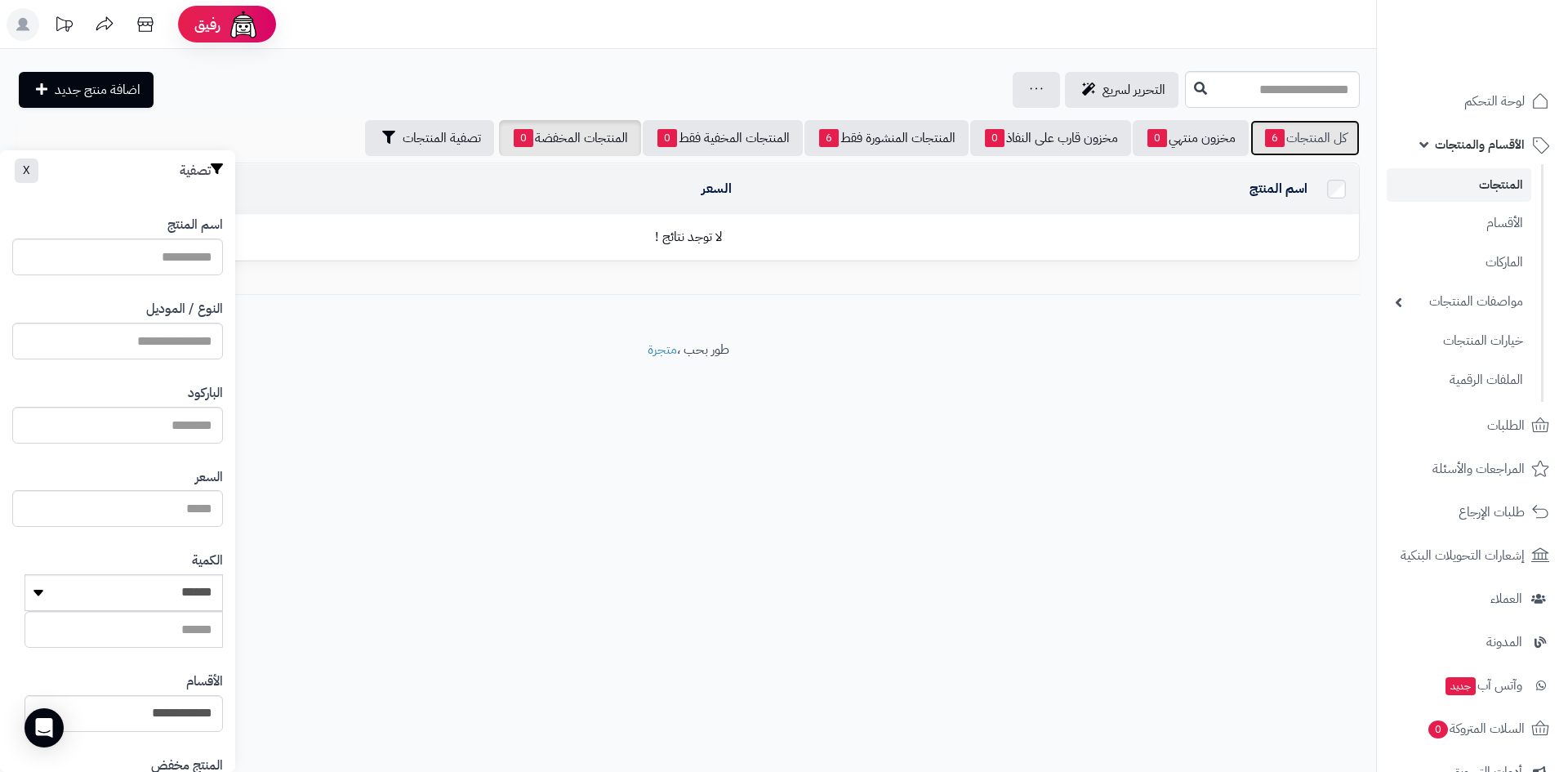
click at [1315, 127] on link "كل المنتجات 6" at bounding box center [1305, 137] width 110 height 36
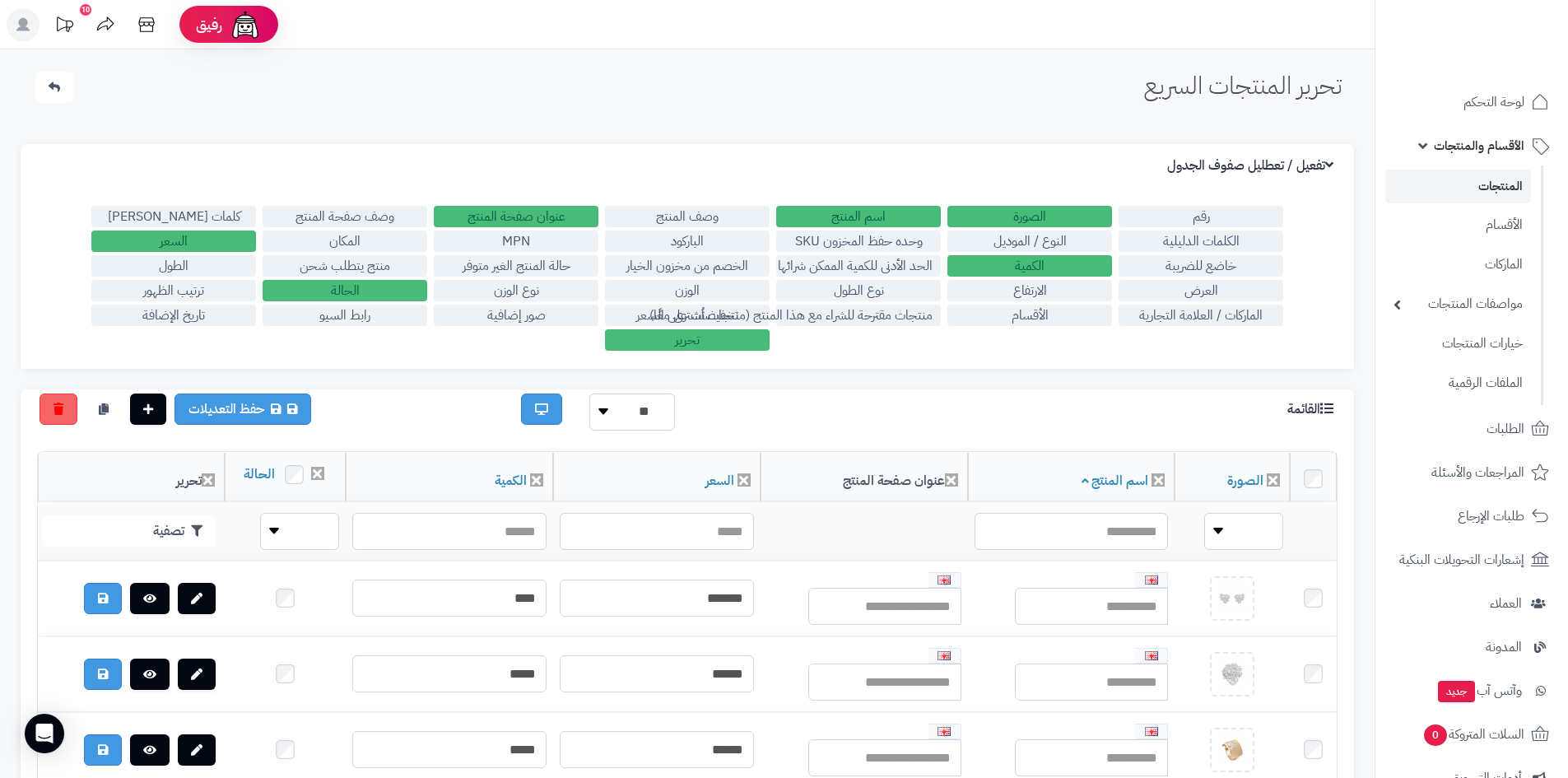
click at [684, 241] on label "الباركود" at bounding box center [687, 241] width 164 height 21
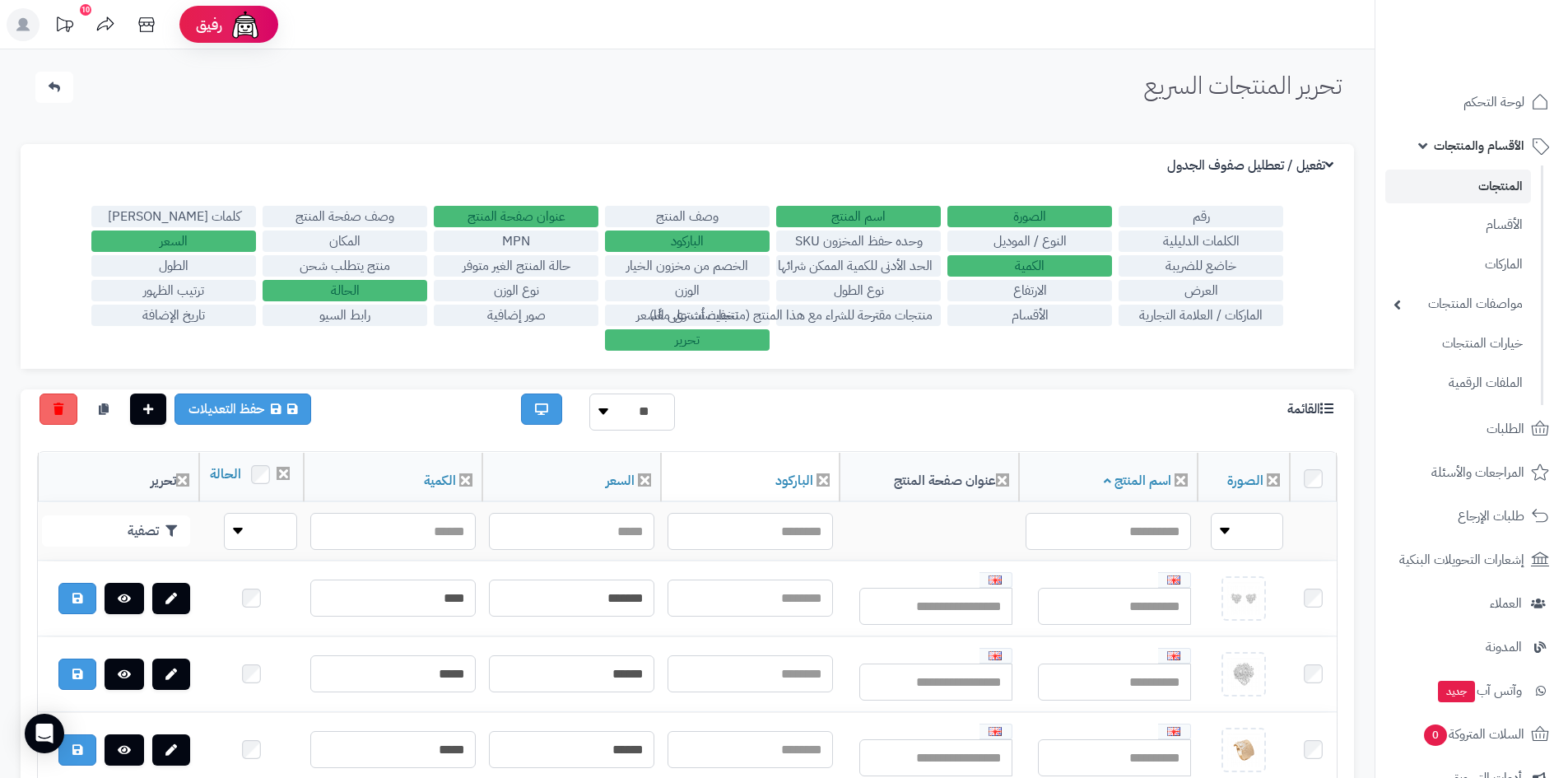
click at [684, 241] on label "الباركود" at bounding box center [687, 241] width 164 height 21
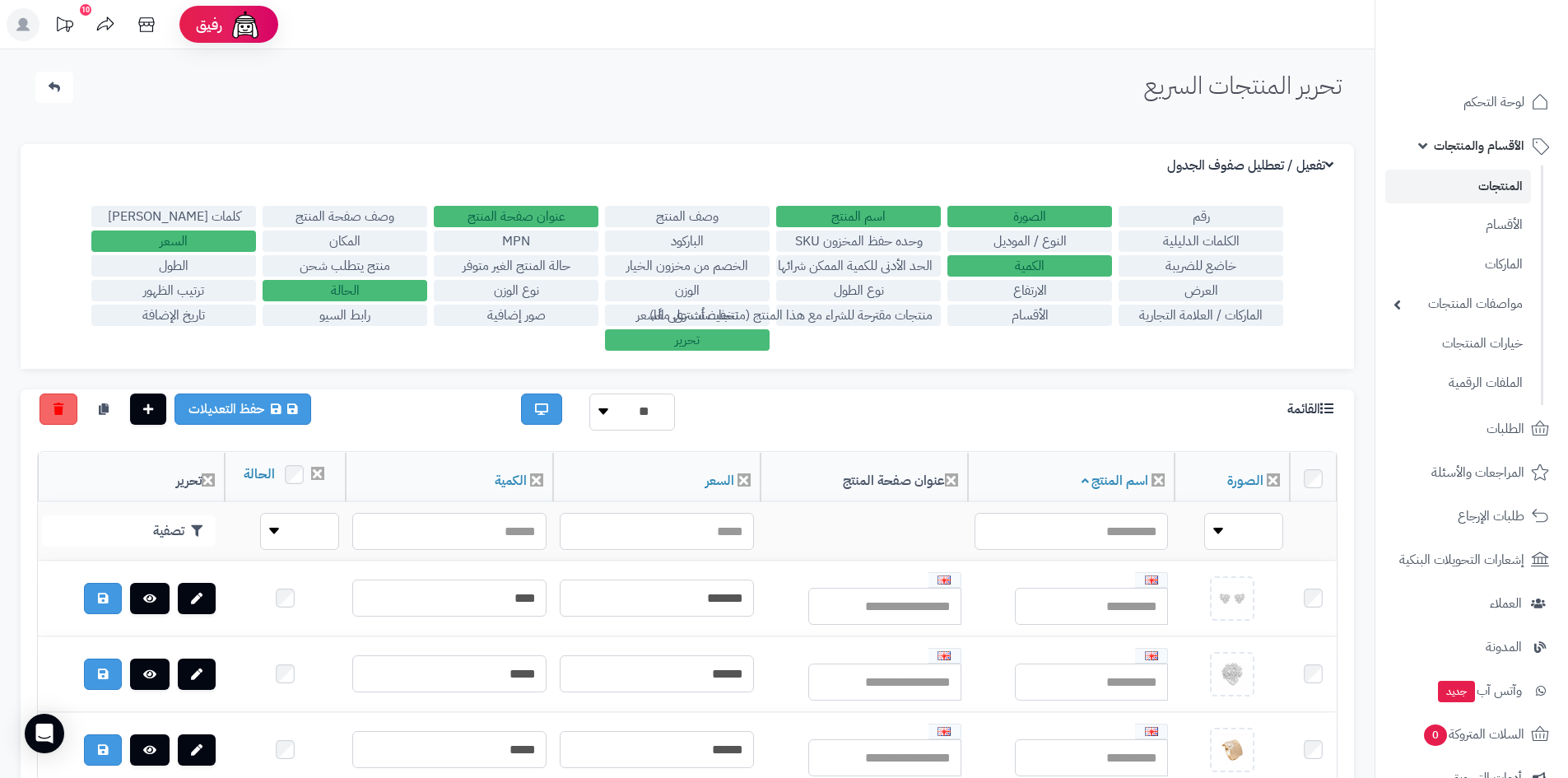
click at [710, 340] on label "تحرير" at bounding box center [687, 340] width 164 height 21
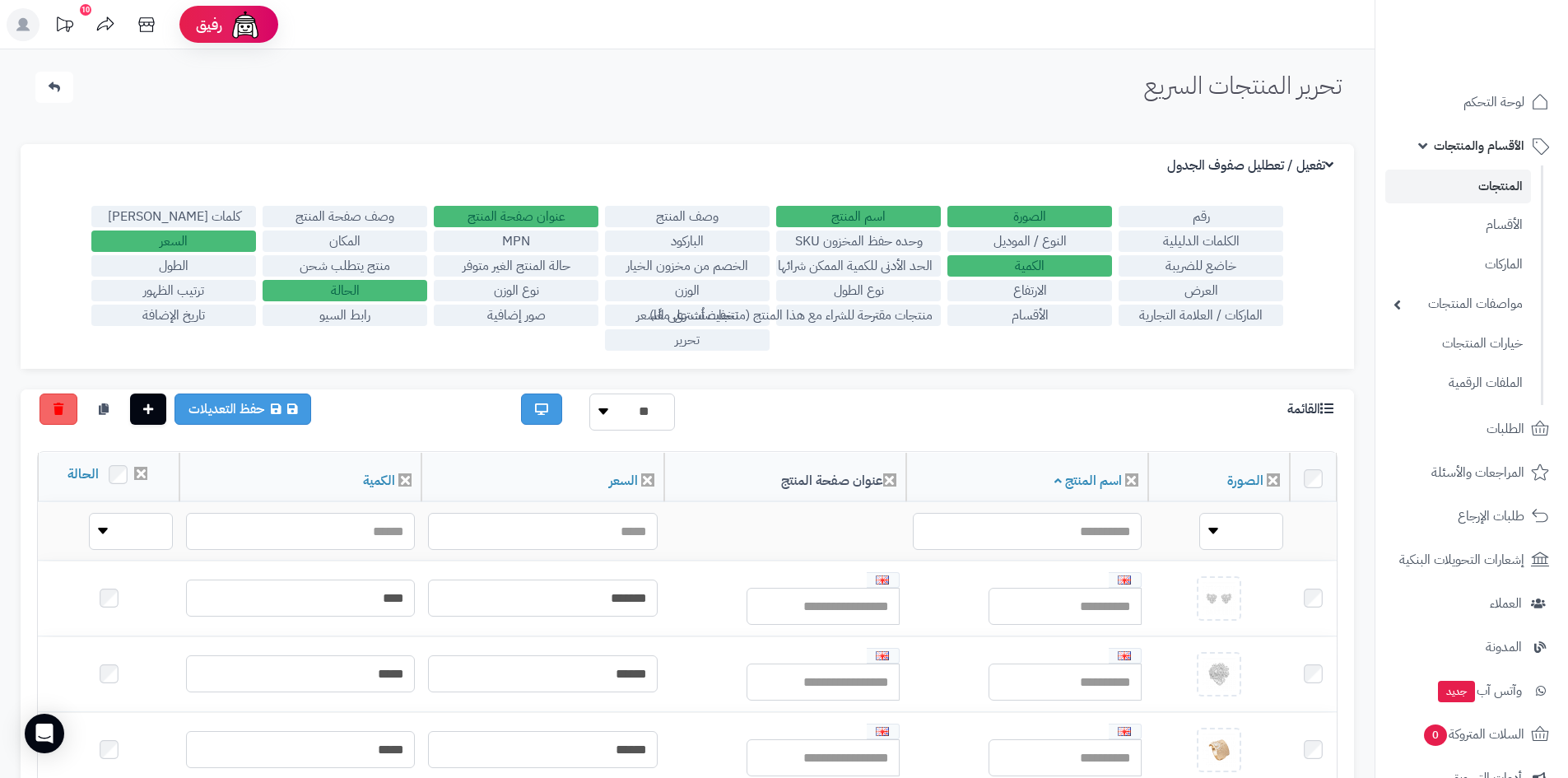
click at [710, 340] on label "تحرير" at bounding box center [687, 340] width 164 height 21
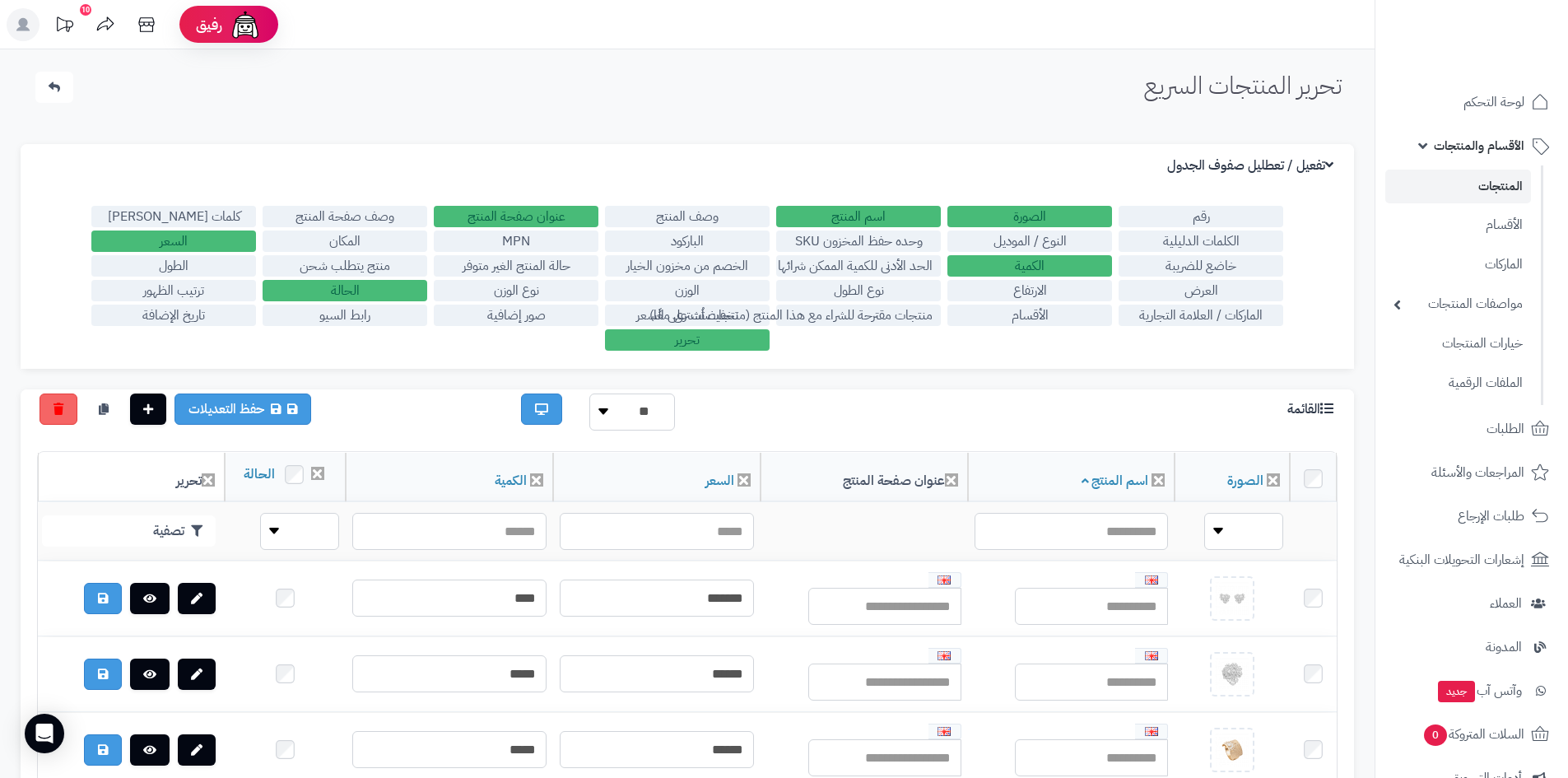
click at [515, 209] on label "عنوان صفحة المنتج" at bounding box center [516, 216] width 164 height 21
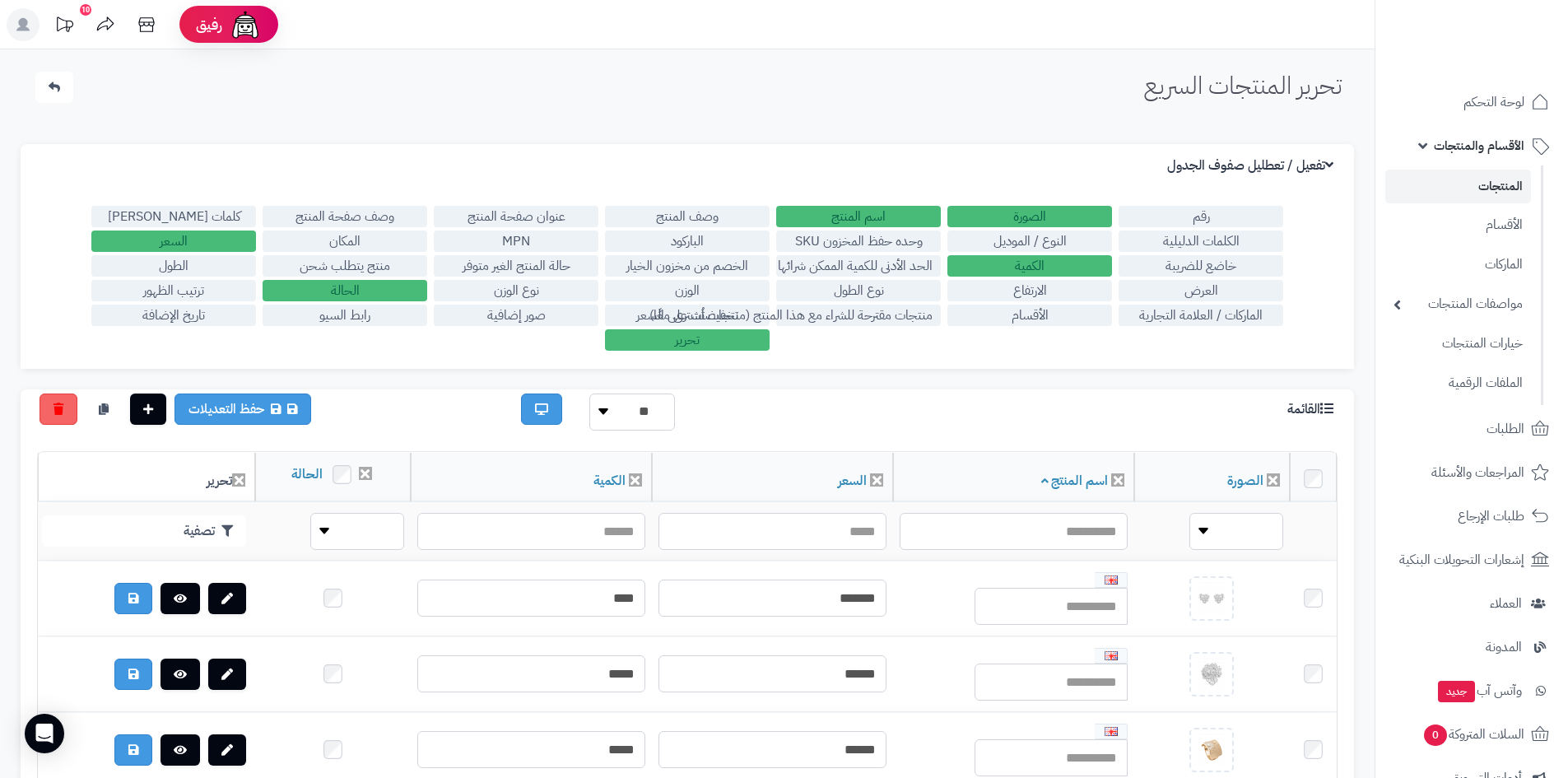
click at [515, 218] on label "عنوان صفحة المنتج" at bounding box center [516, 216] width 164 height 21
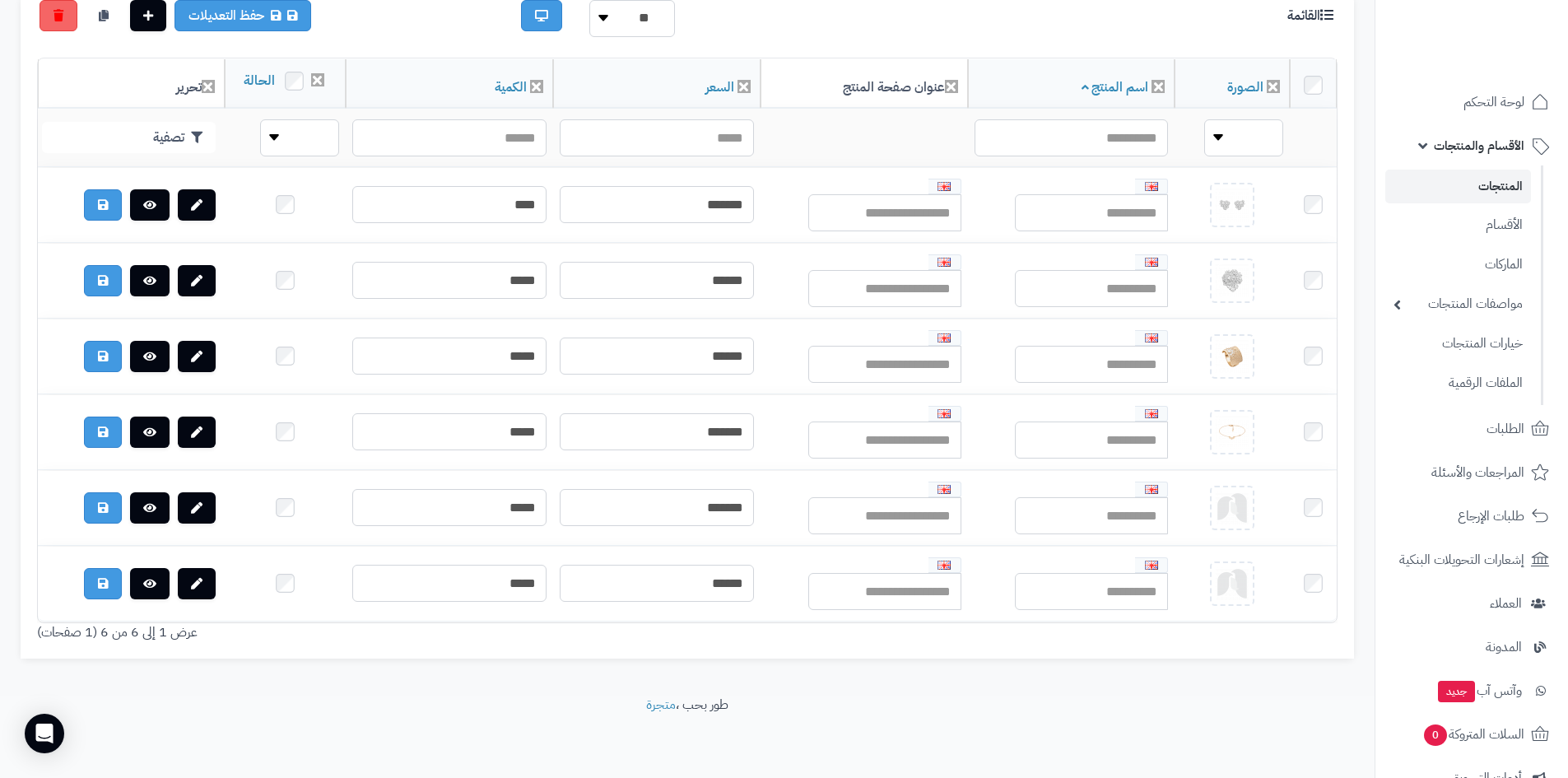
scroll to position [423, 0]
click at [1172, 698] on footer "طور بحب ، متجرة" at bounding box center [687, 736] width 1374 height 82
click at [1111, 708] on footer "طور بحب ، متجرة" at bounding box center [687, 736] width 1374 height 82
click at [1501, 221] on link "الأقسام" at bounding box center [1458, 224] width 146 height 34
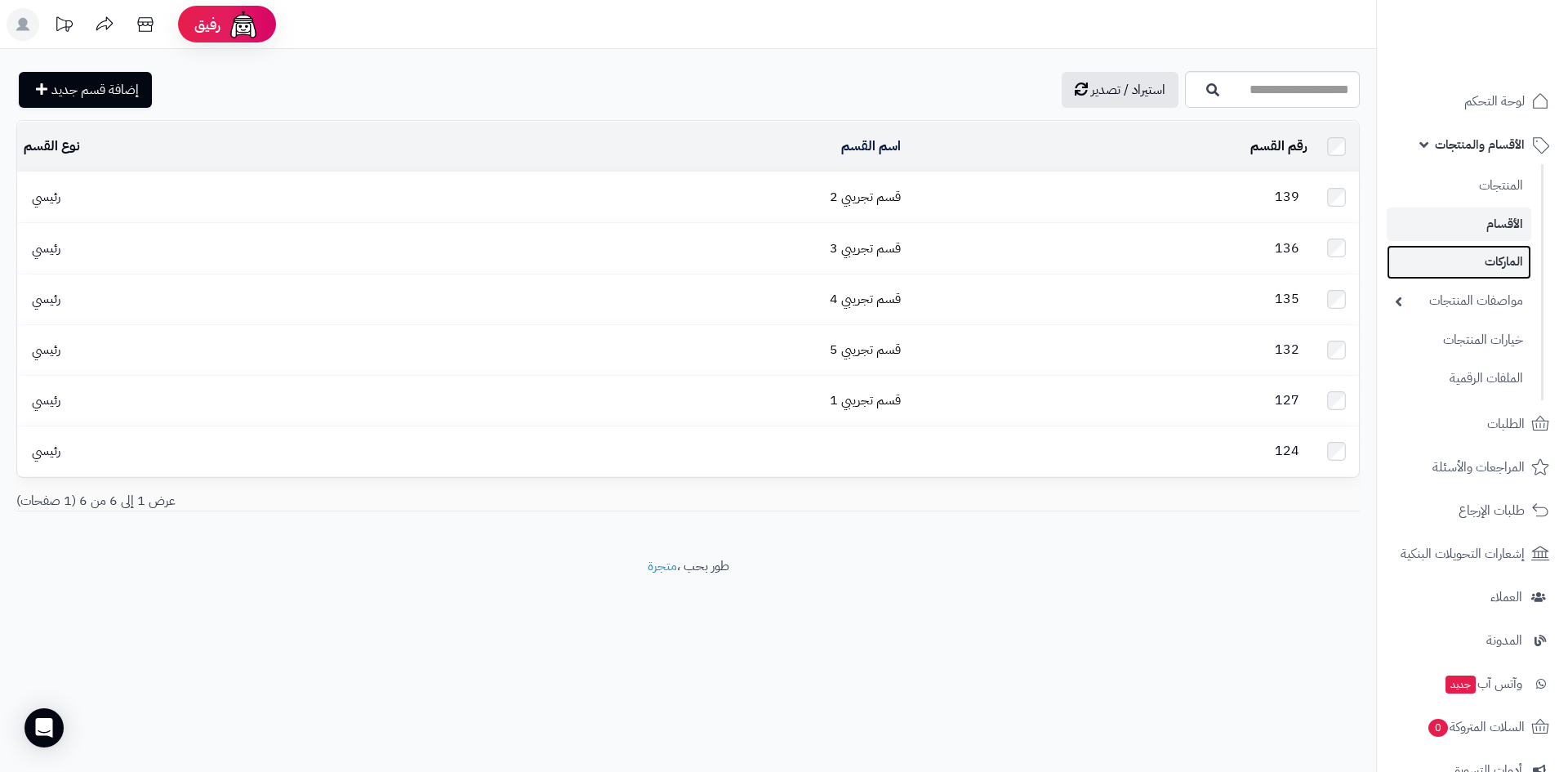
click at [1490, 265] on link "الماركات" at bounding box center [1459, 262] width 145 height 34
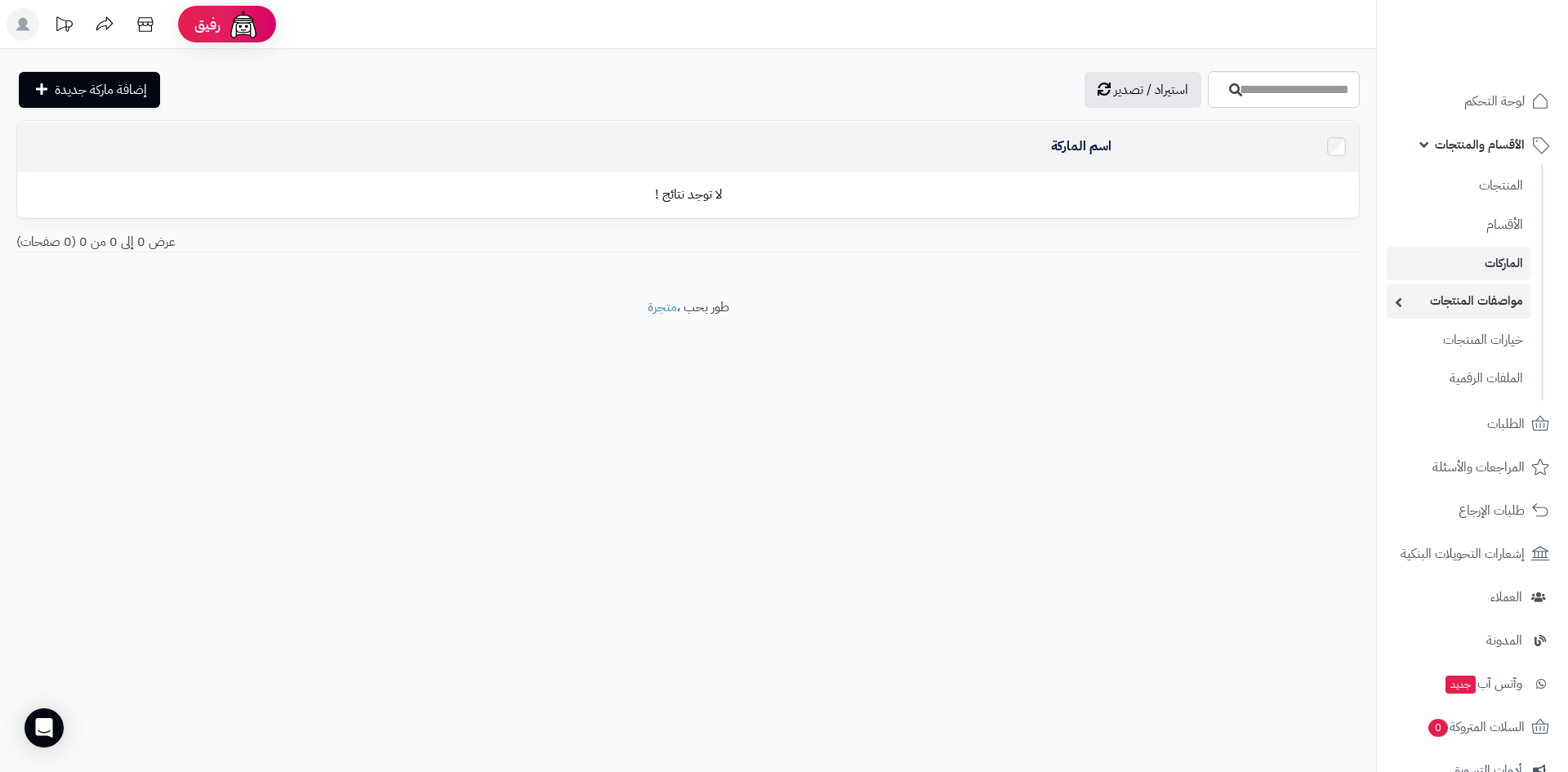
click at [1485, 307] on link "مواصفات المنتجات" at bounding box center [1459, 301] width 145 height 34
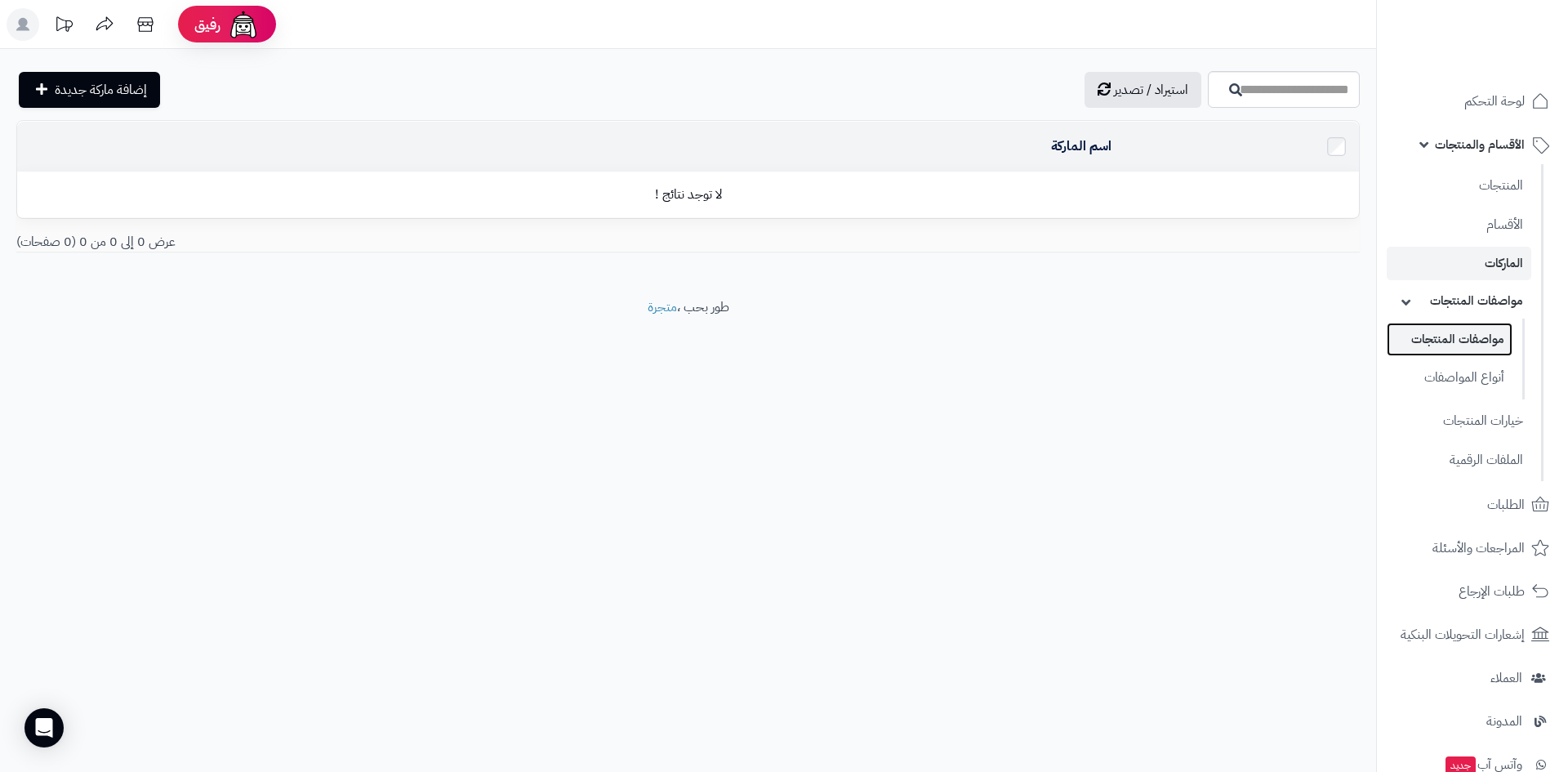
click at [1476, 338] on link "مواصفات المنتجات" at bounding box center [1449, 339] width 125 height 34
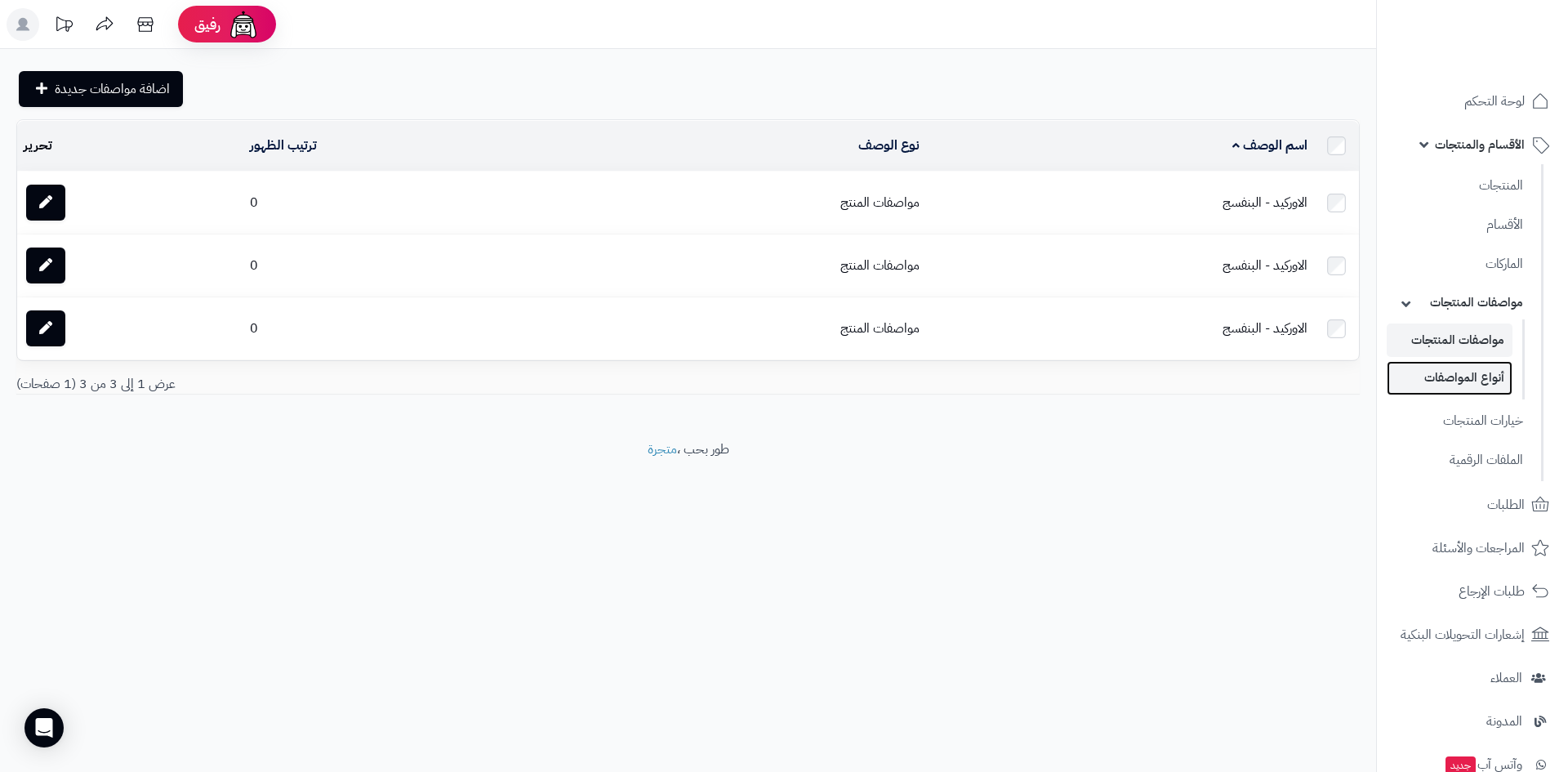
click at [1482, 382] on link "أنواع المواصفات" at bounding box center [1449, 377] width 125 height 34
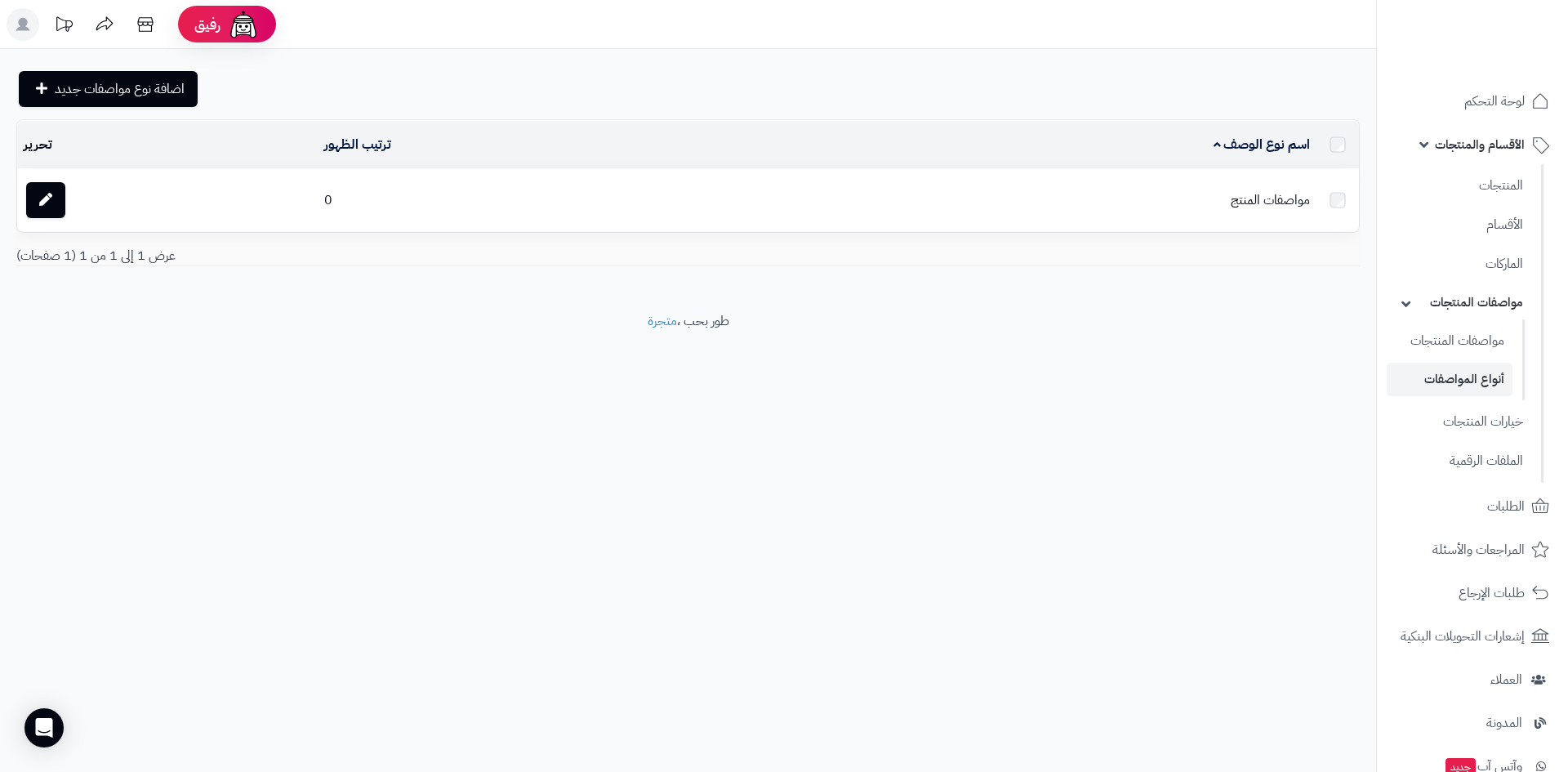
click at [1480, 419] on link "خيارات المنتجات" at bounding box center [1459, 422] width 145 height 35
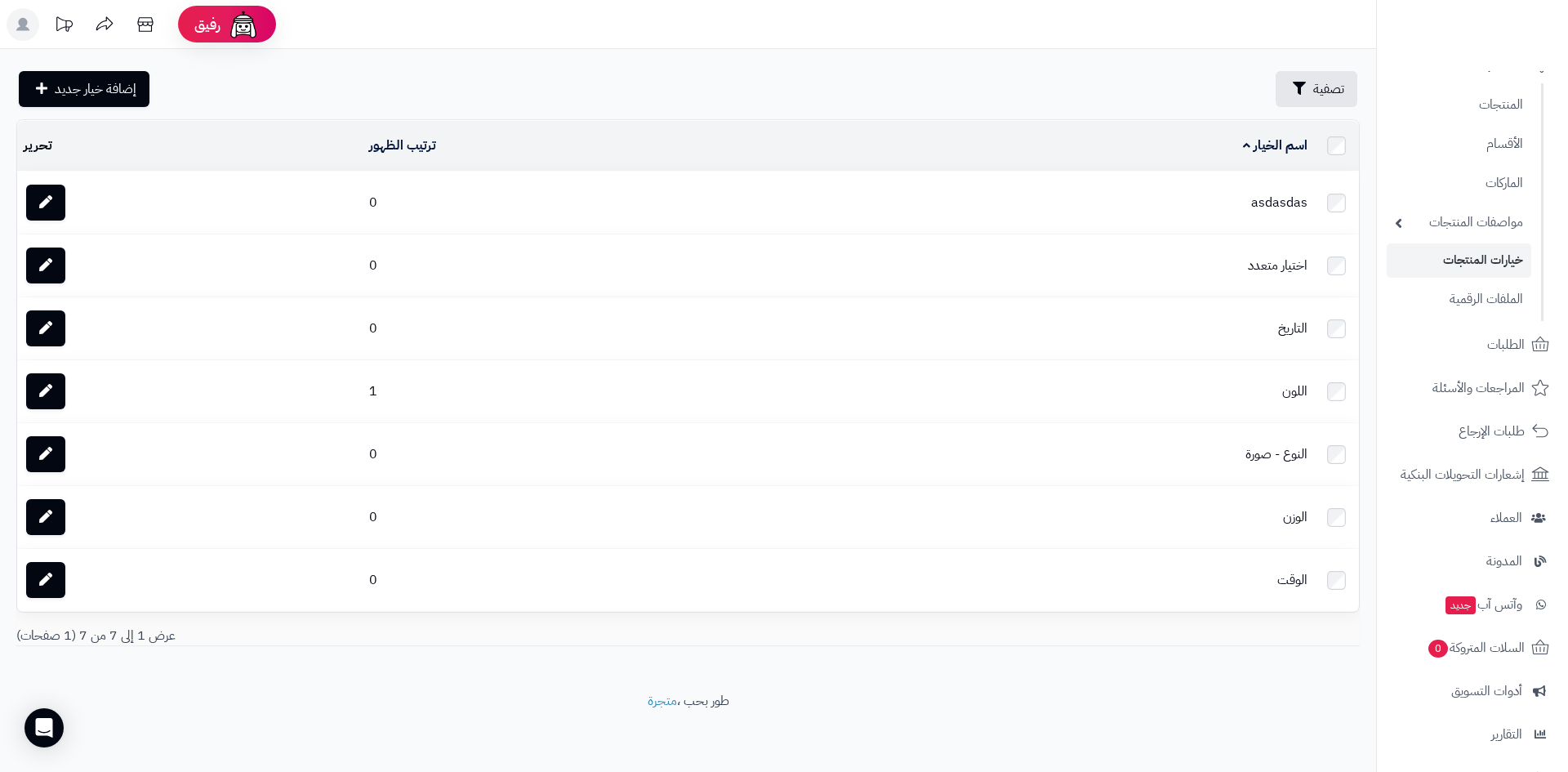
scroll to position [163, 0]
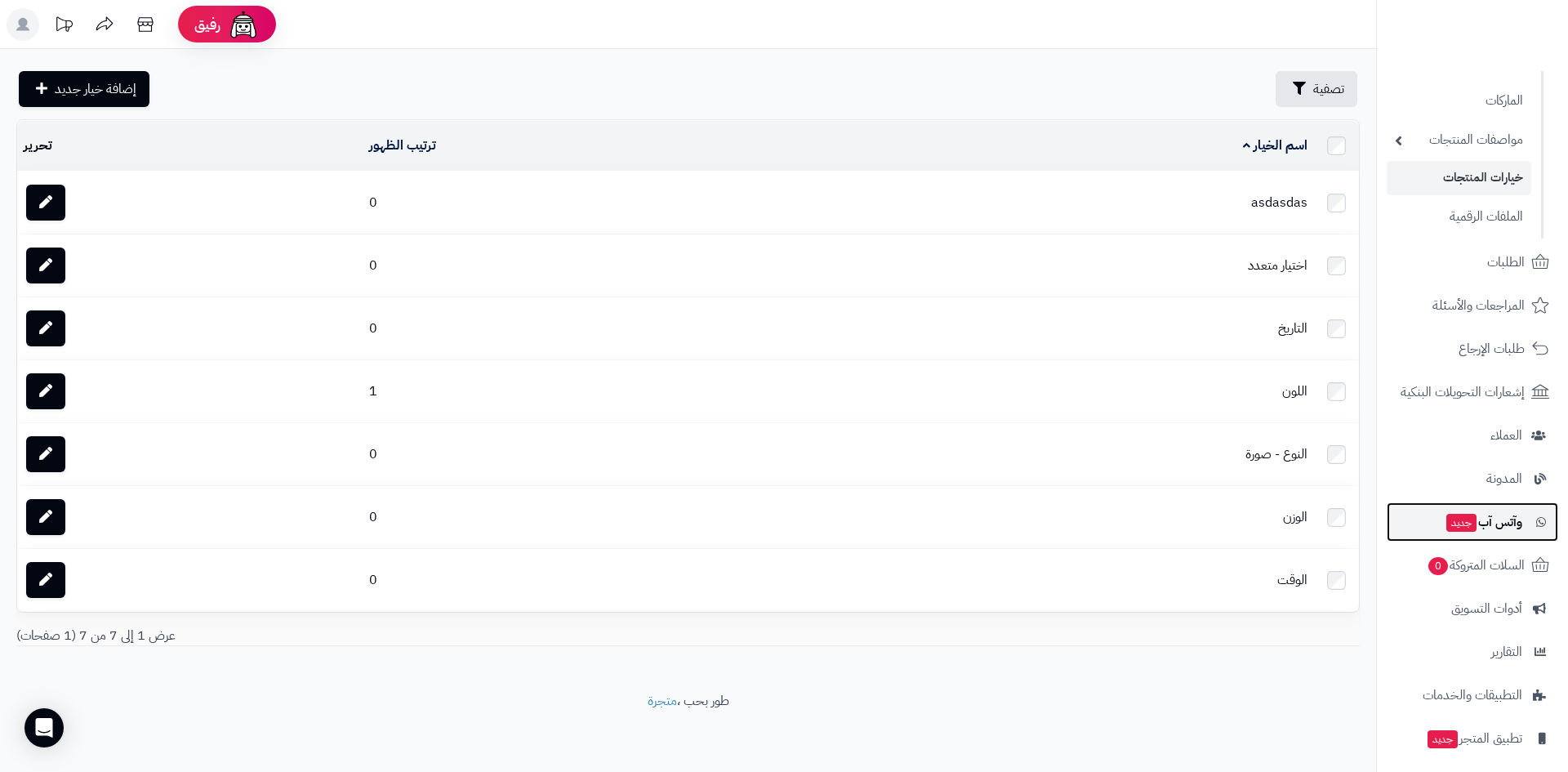
click at [1498, 519] on span "وآتس آب جديد" at bounding box center [1483, 522] width 78 height 23
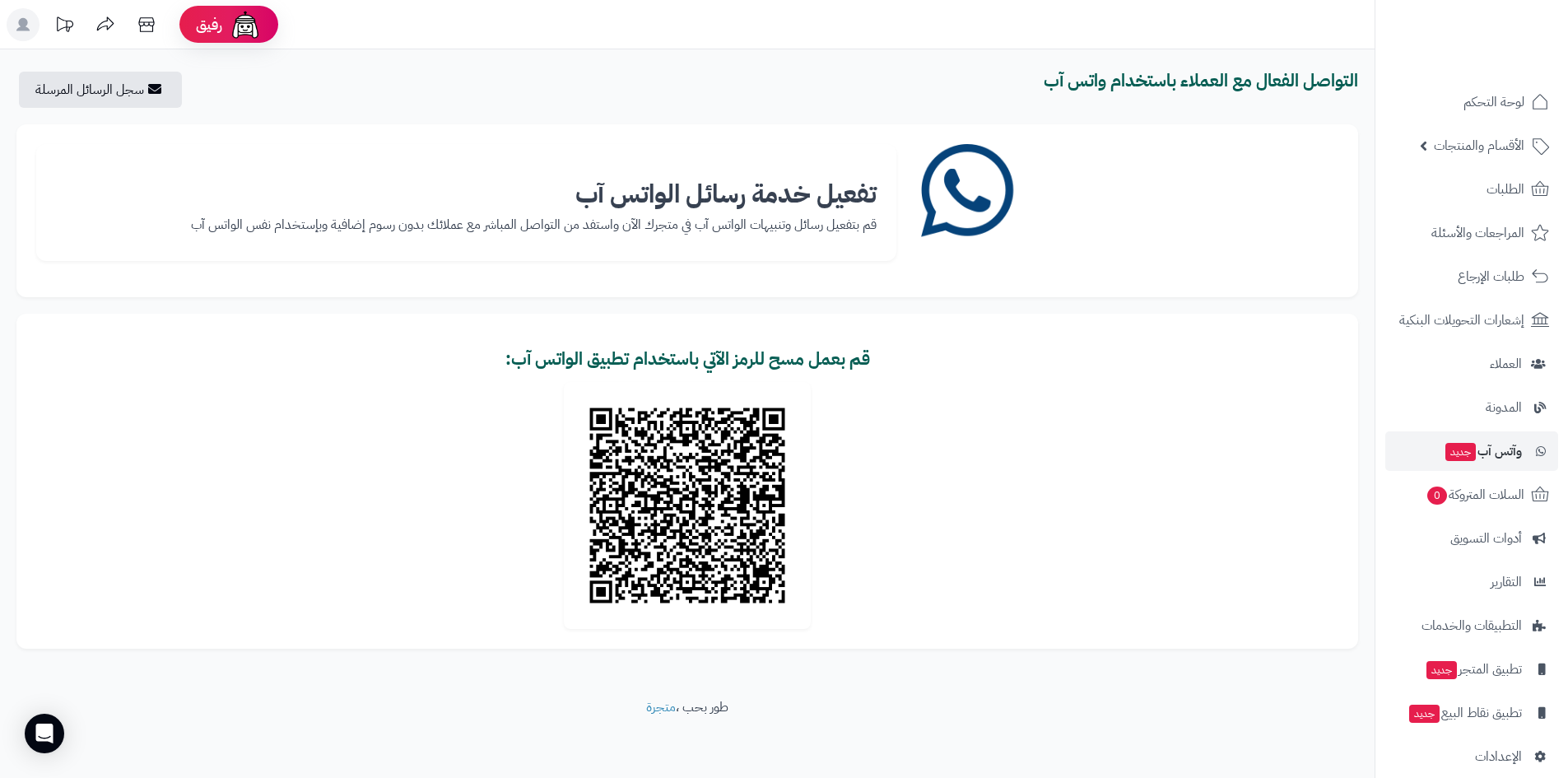
scroll to position [3, 0]
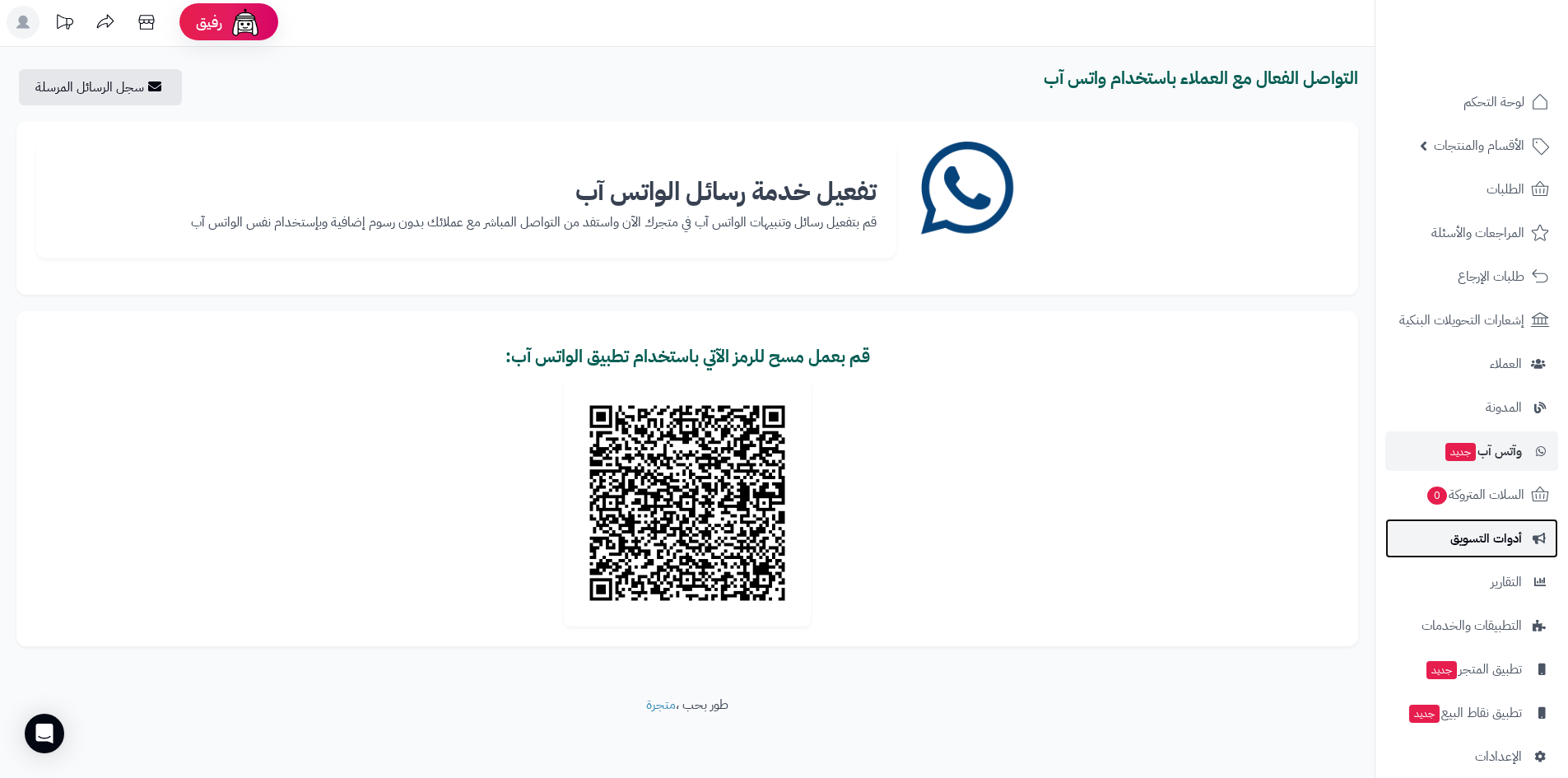
click at [1496, 549] on span "أدوات التسويق" at bounding box center [1486, 538] width 72 height 23
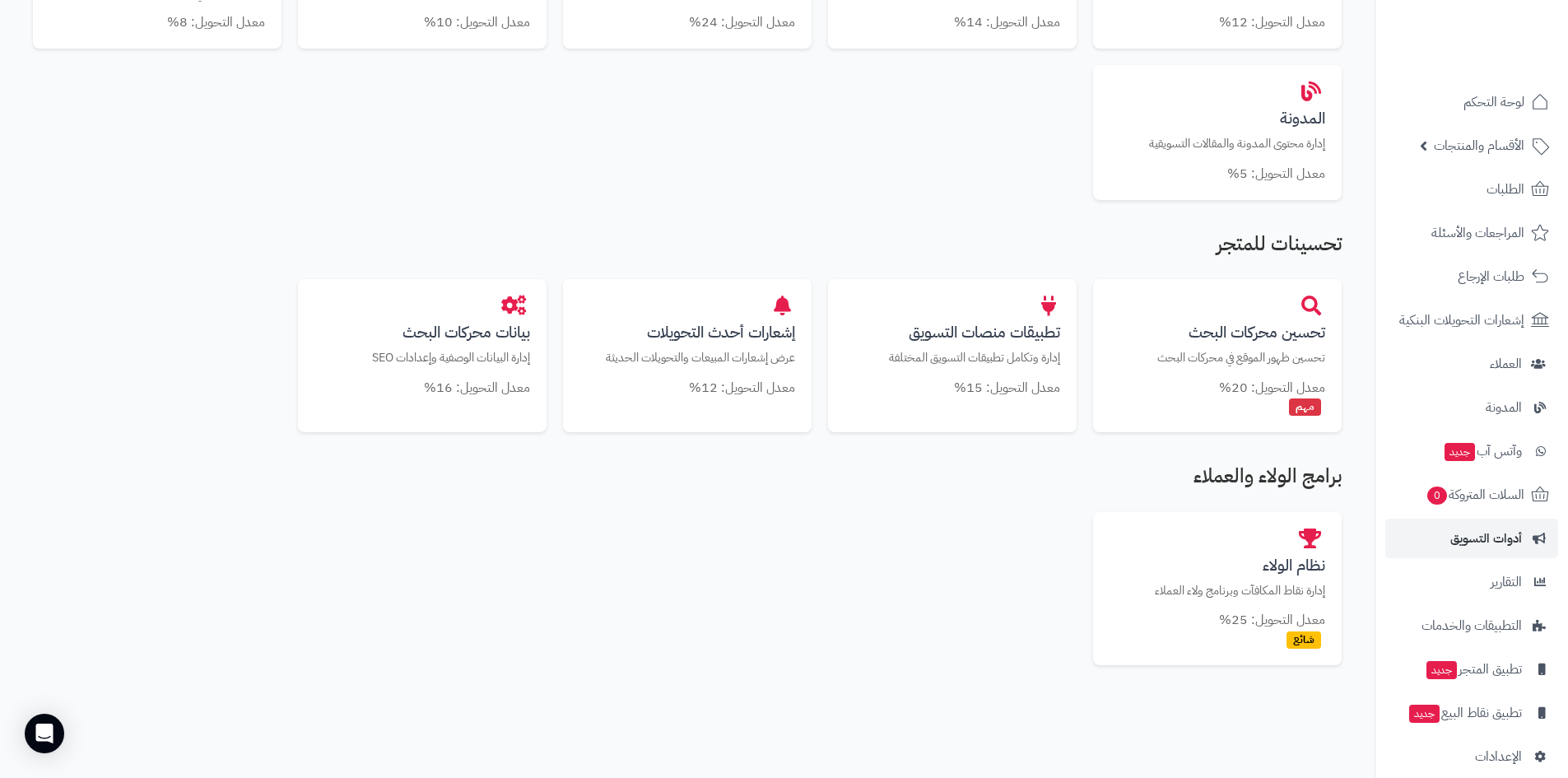
scroll to position [824, 0]
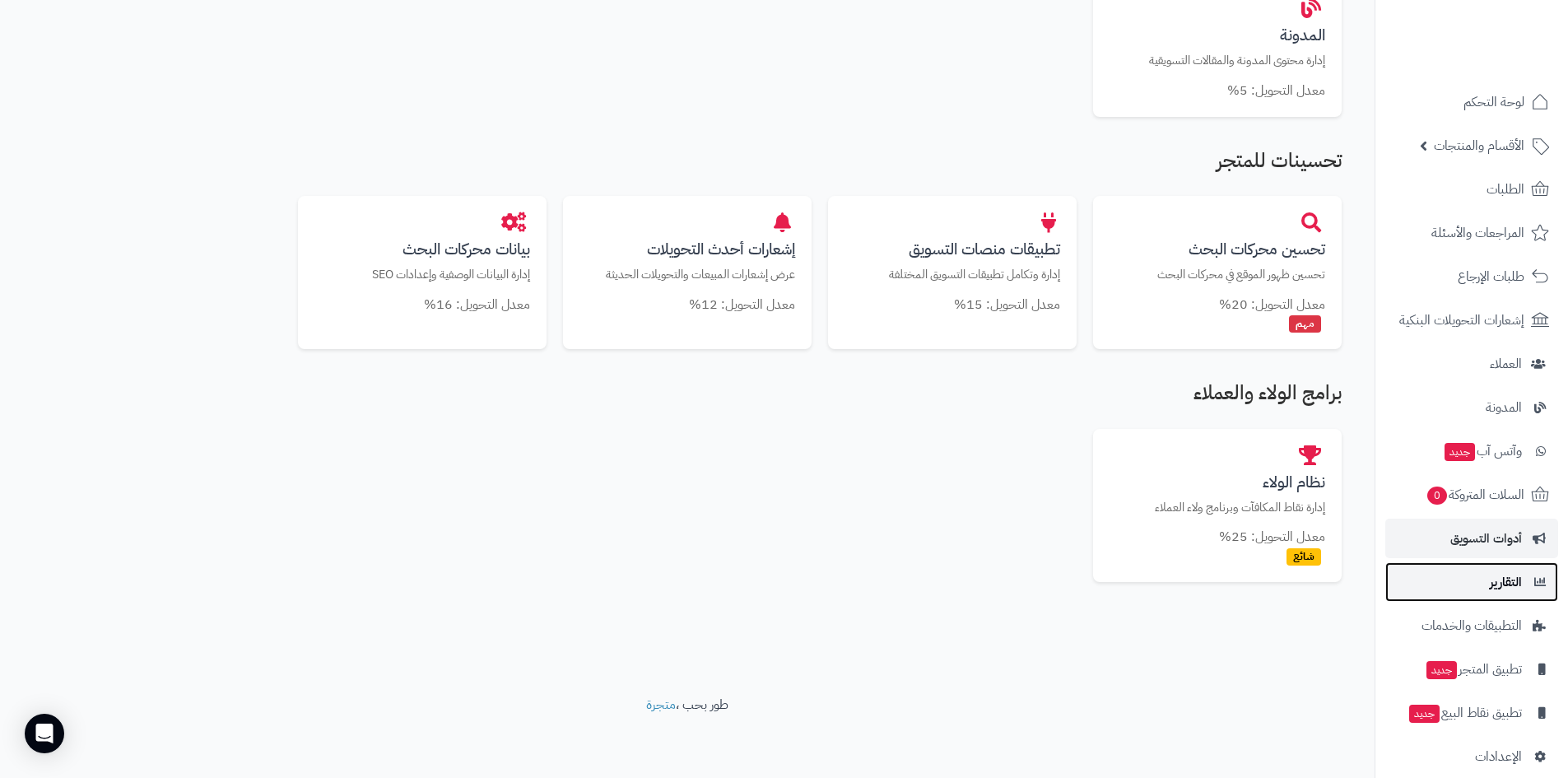
click at [1501, 584] on span "التقارير" at bounding box center [1505, 581] width 32 height 23
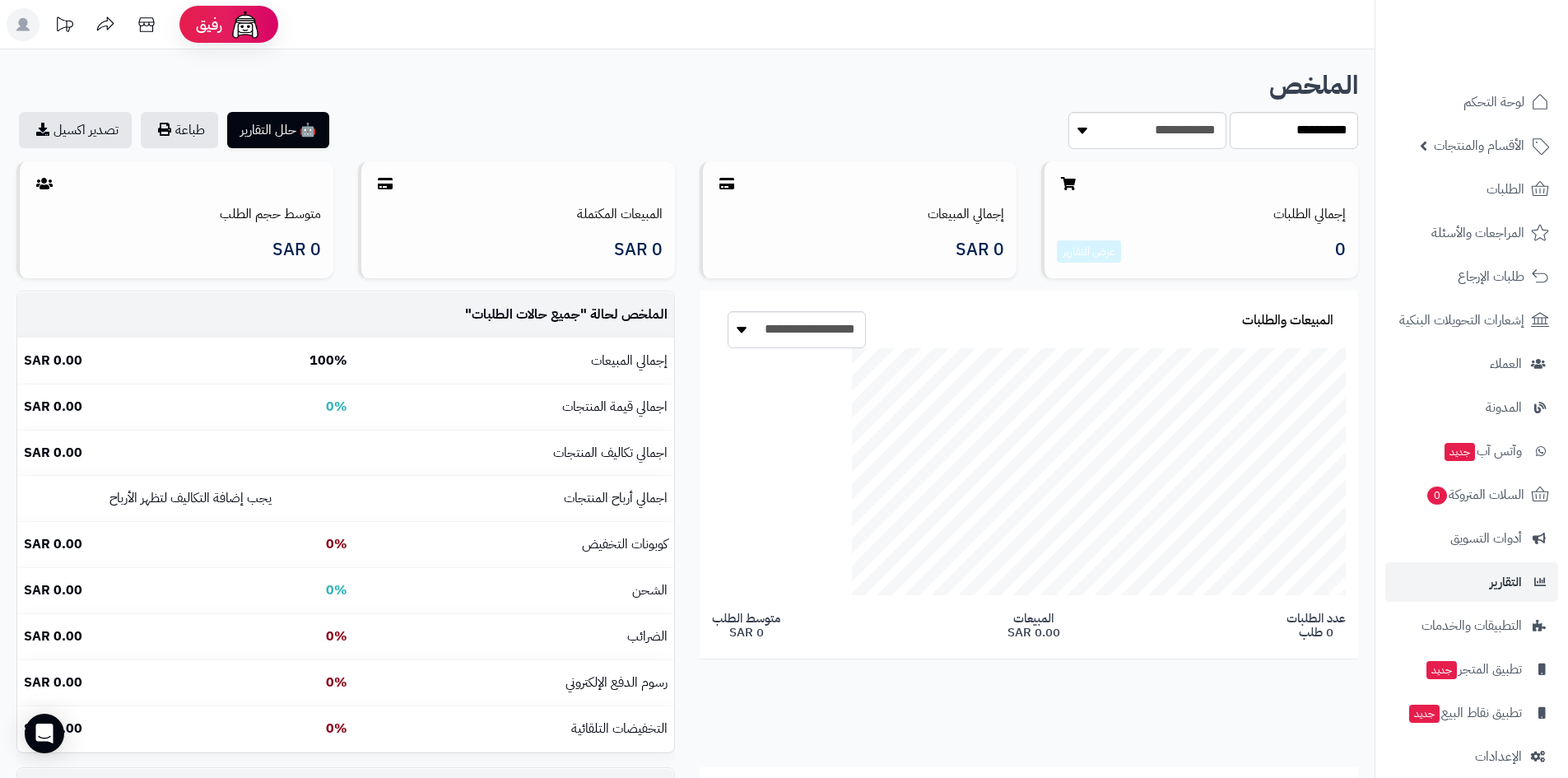
click at [1486, 622] on span "التطبيقات والخدمات" at bounding box center [1471, 626] width 101 height 23
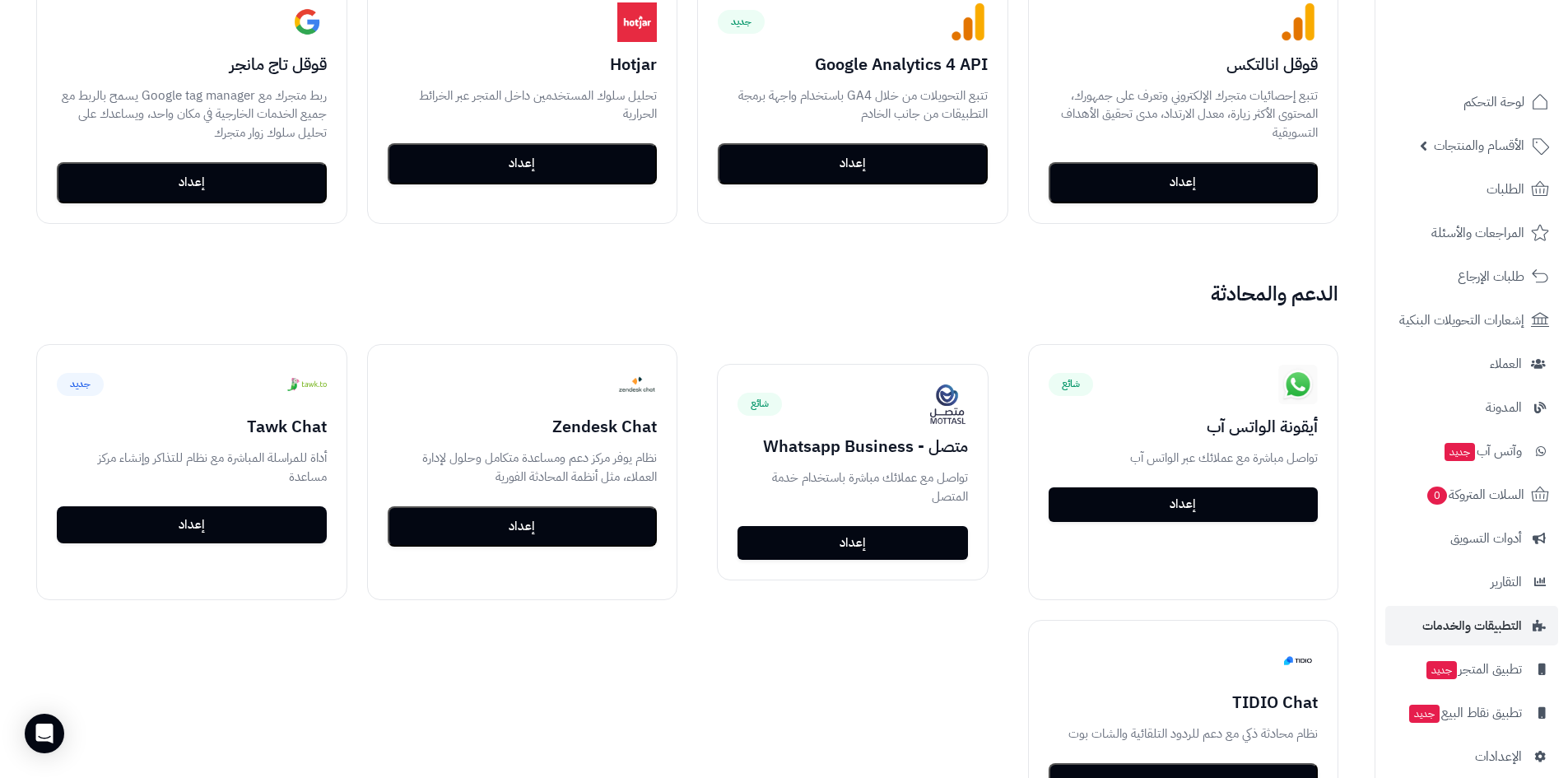
scroll to position [1157, 0]
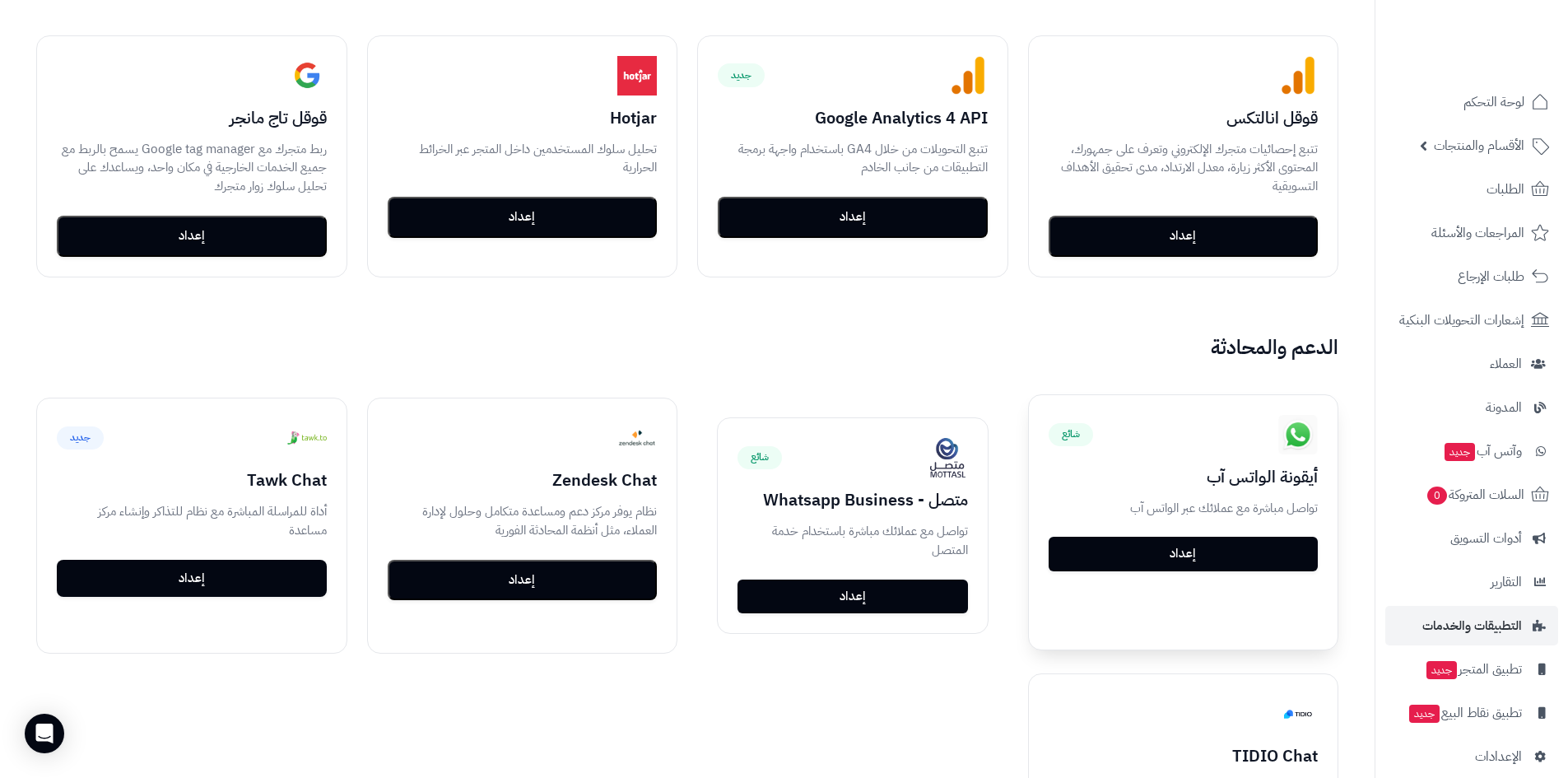
click at [1159, 561] on link "إعداد" at bounding box center [1183, 554] width 270 height 34
